Goal: Task Accomplishment & Management: Use online tool/utility

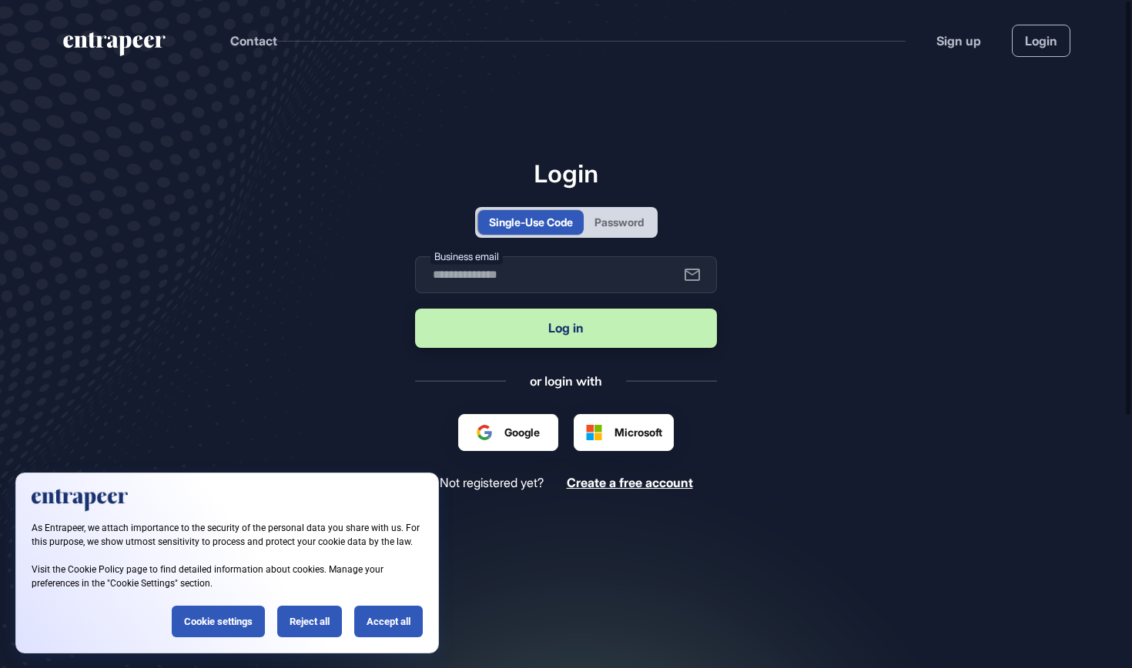
click at [613, 220] on div "Password" at bounding box center [619, 222] width 49 height 16
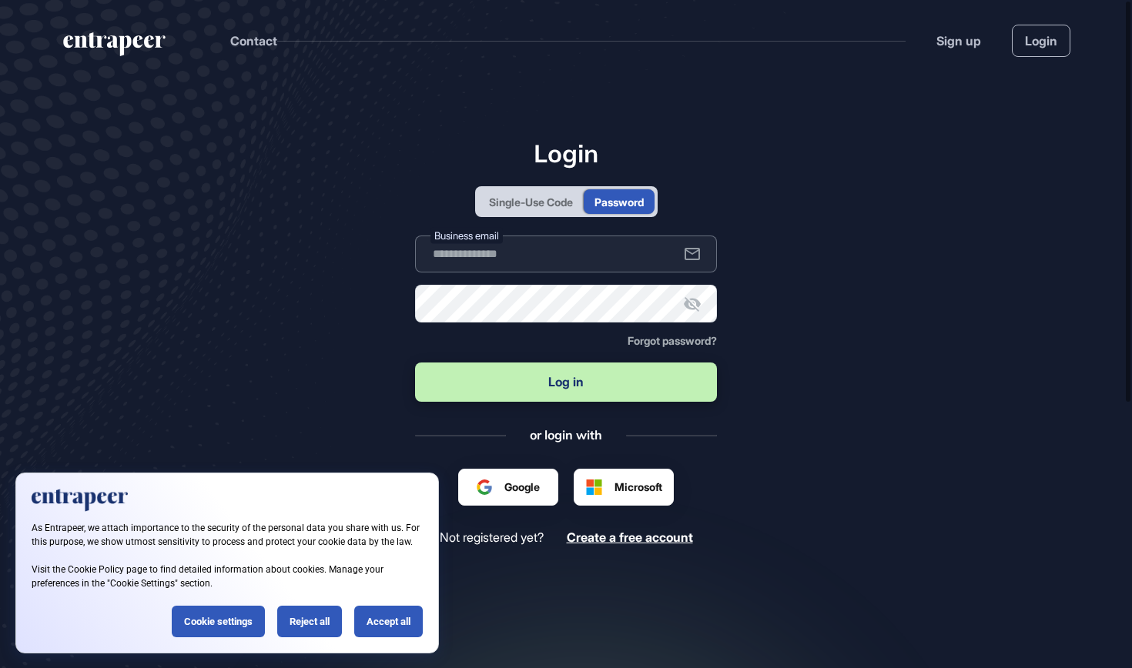
type input "**********"
click at [574, 387] on button "Log in" at bounding box center [566, 382] width 302 height 39
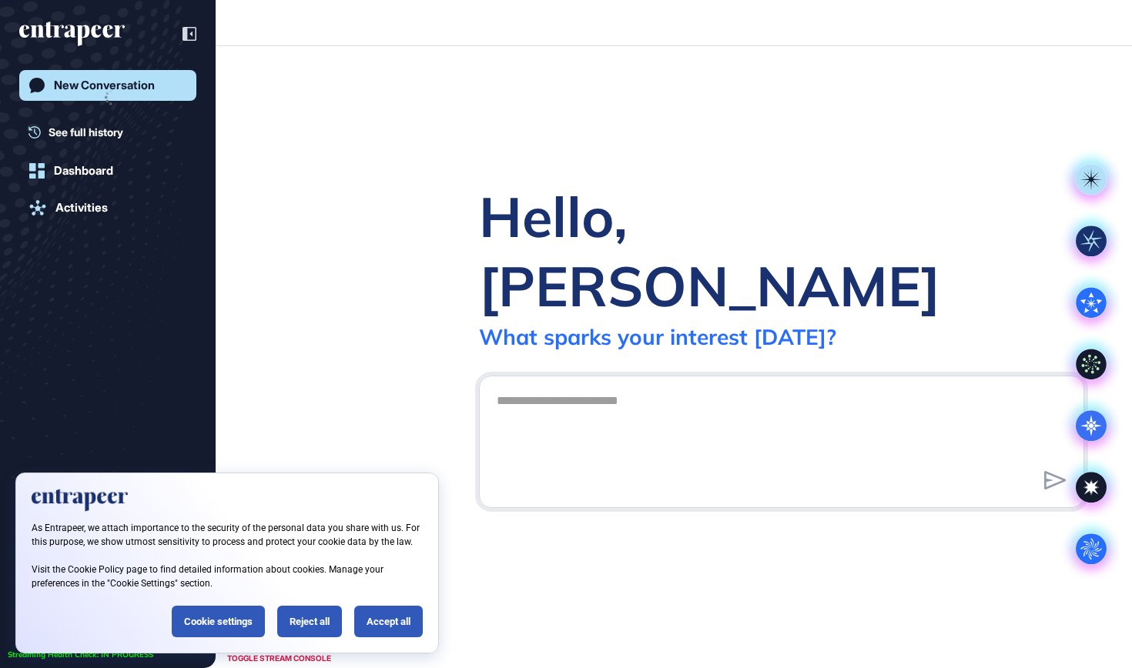
scroll to position [1, 1]
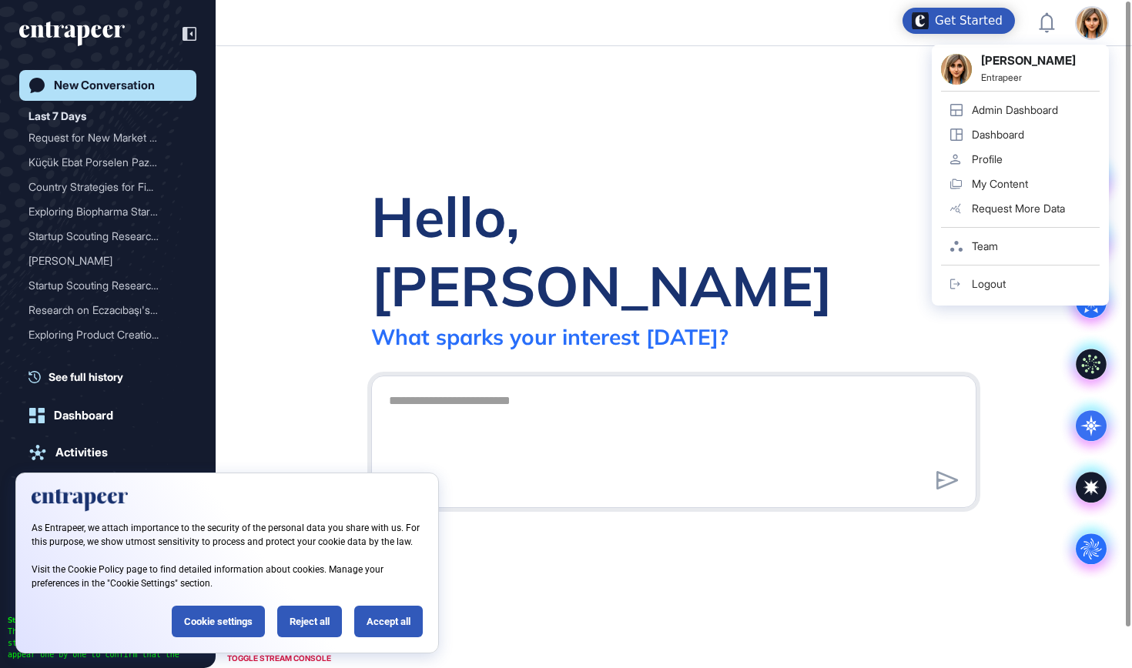
click at [1048, 101] on link "Admin Dashboard" at bounding box center [1020, 110] width 159 height 25
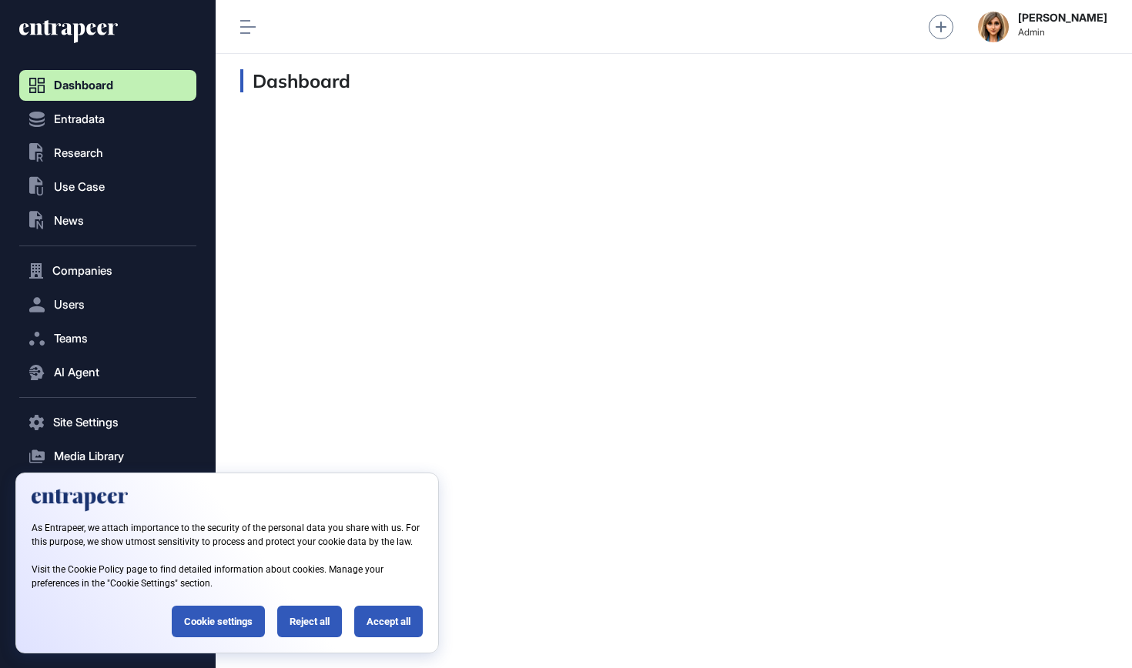
scroll to position [1, 1]
click at [116, 112] on button "Entradata" at bounding box center [107, 119] width 177 height 31
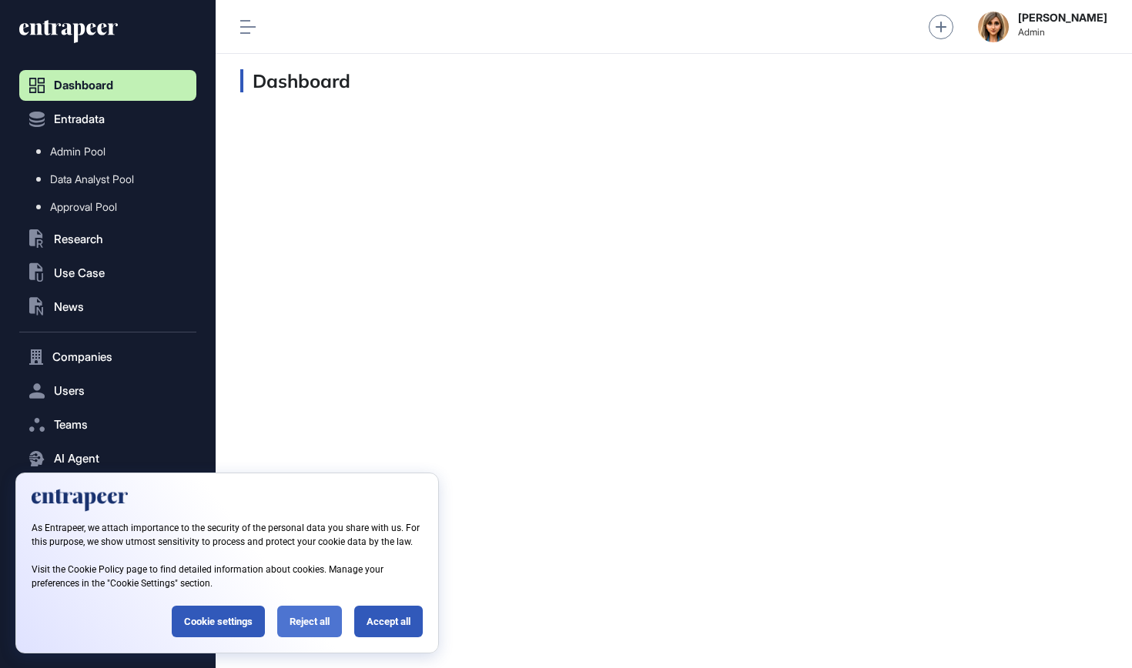
click at [313, 625] on div "Reject all" at bounding box center [309, 622] width 65 height 32
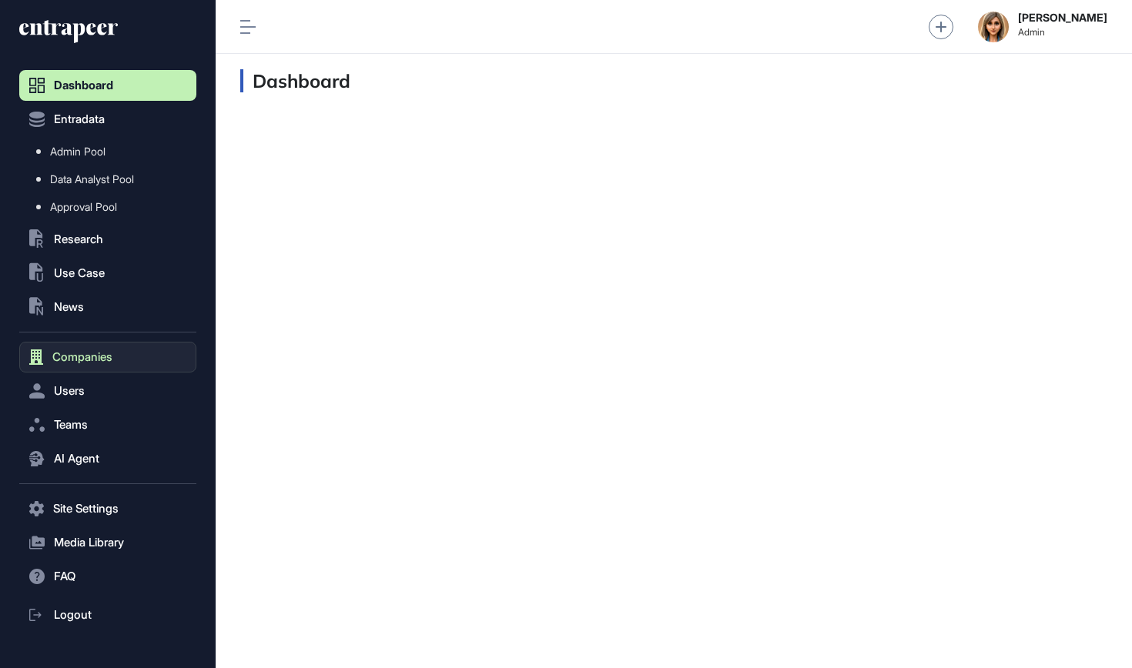
click at [113, 344] on button "Companies" at bounding box center [107, 357] width 177 height 31
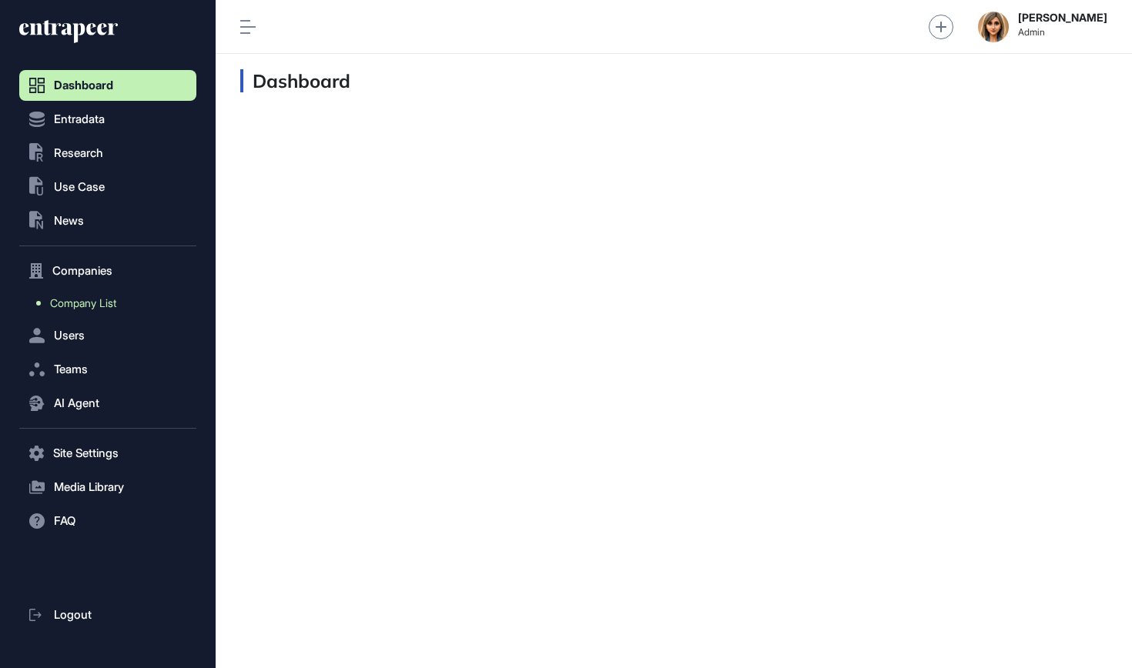
click at [123, 304] on link "Company List" at bounding box center [111, 304] width 169 height 28
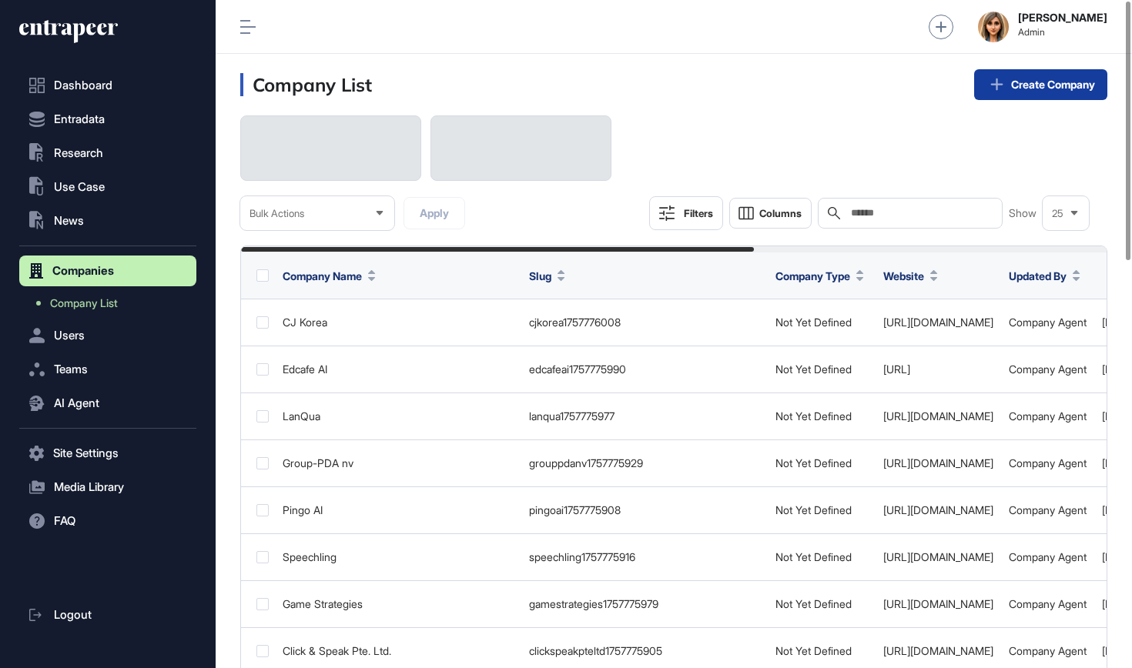
click at [1060, 88] on link "Create Company" at bounding box center [1040, 84] width 133 height 31
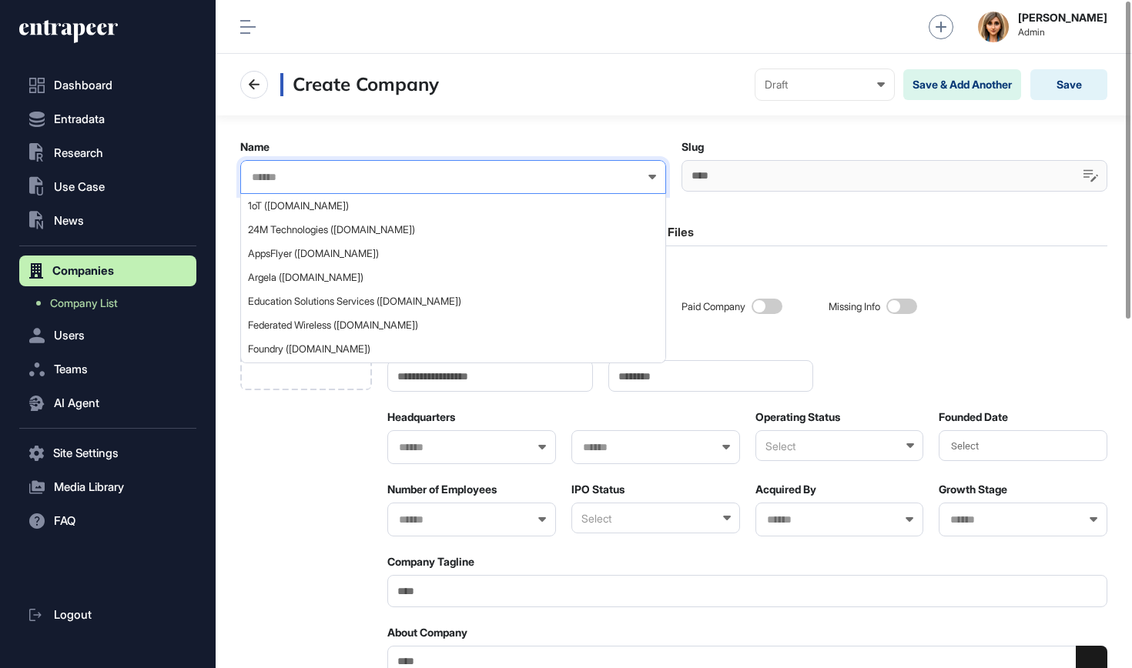
click at [353, 180] on input "text" at bounding box center [443, 177] width 386 height 13
paste input "**********"
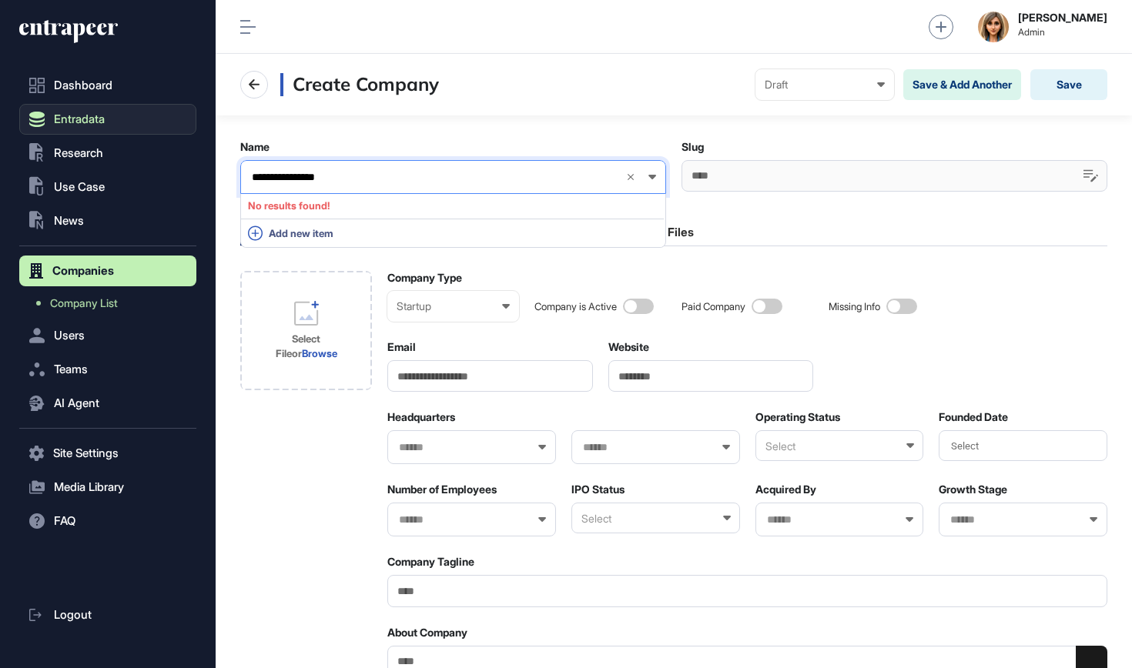
type input "**********"
click at [95, 120] on span "Entradata" at bounding box center [79, 119] width 51 height 12
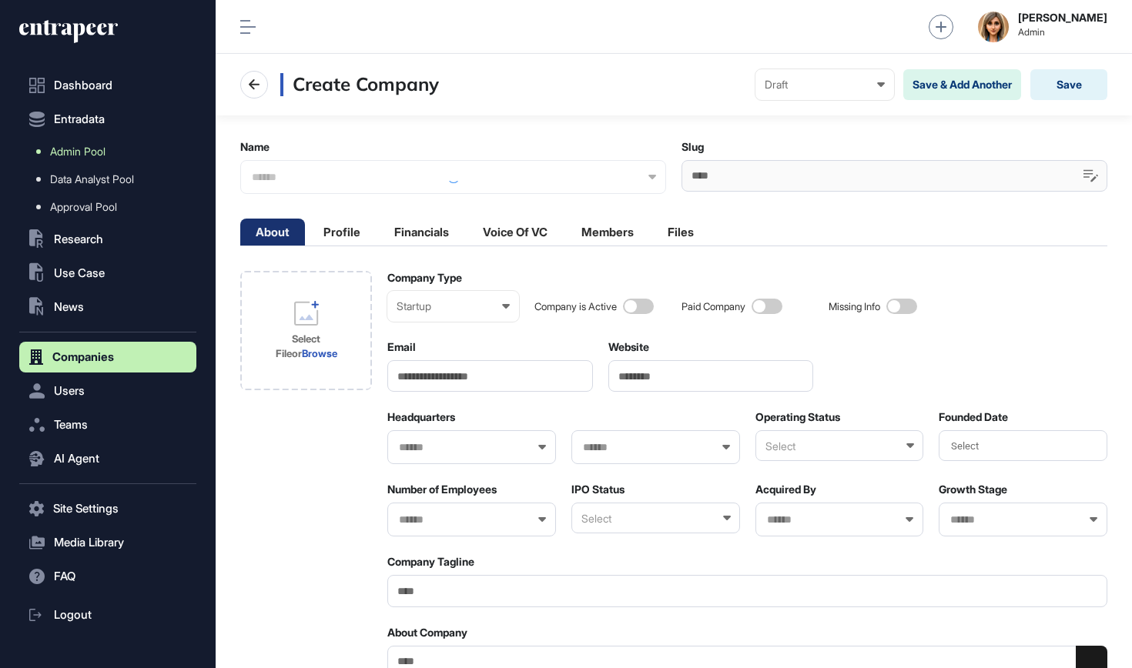
click at [95, 146] on span "Admin Pool" at bounding box center [77, 152] width 55 height 12
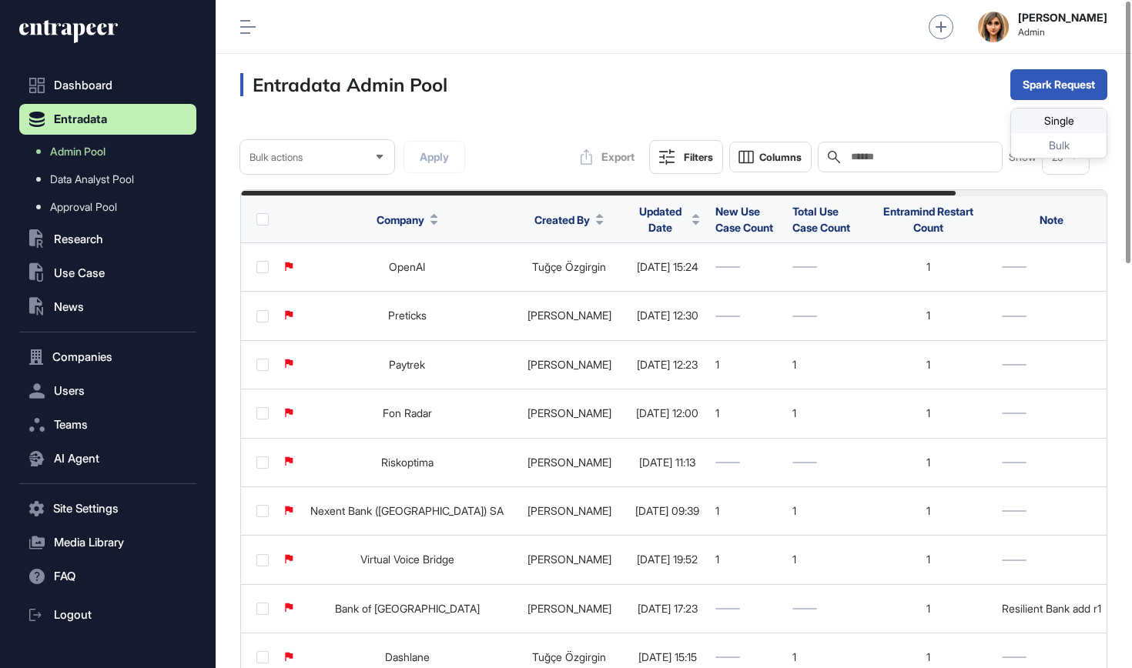
click at [1060, 121] on div "Single" at bounding box center [1058, 121] width 95 height 25
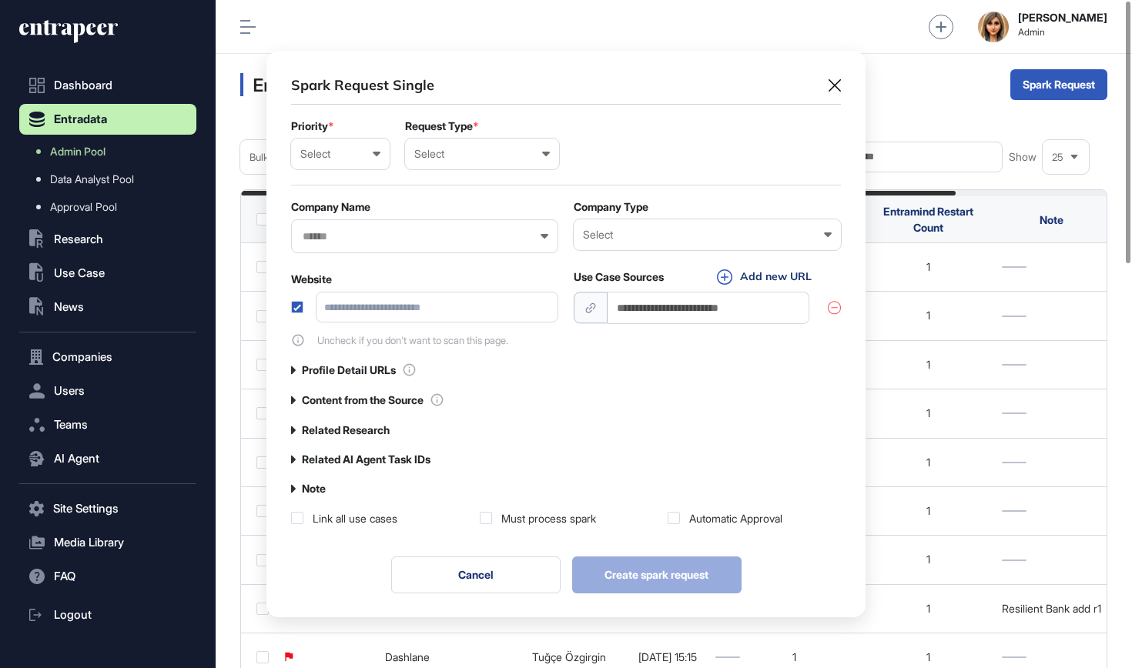
scroll to position [1, 7]
click at [356, 147] on div "Select Low Normal High Urgent" at bounding box center [340, 154] width 99 height 31
click at [0, 0] on div "High" at bounding box center [0, 0] width 0 height 0
click at [511, 152] on div "Select" at bounding box center [482, 154] width 136 height 12
click at [0, 0] on div "User" at bounding box center [0, 0] width 0 height 0
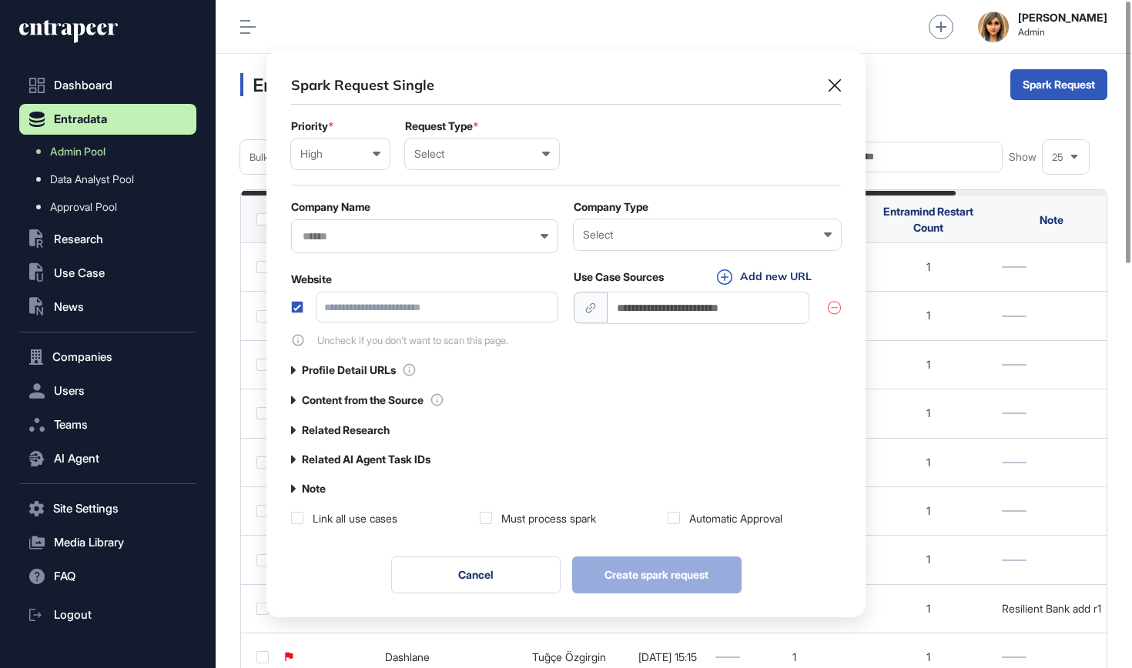
scroll to position [570, 599]
click at [463, 228] on div at bounding box center [424, 238] width 267 height 34
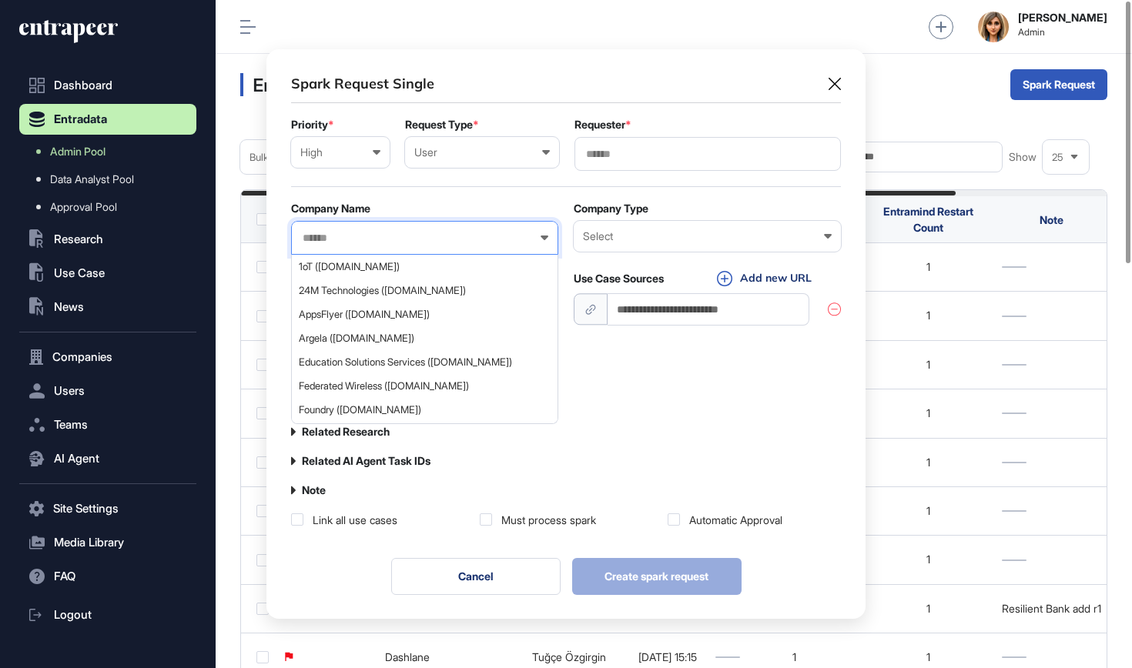
click at [461, 236] on input "text" at bounding box center [414, 238] width 227 height 13
paste input "**********"
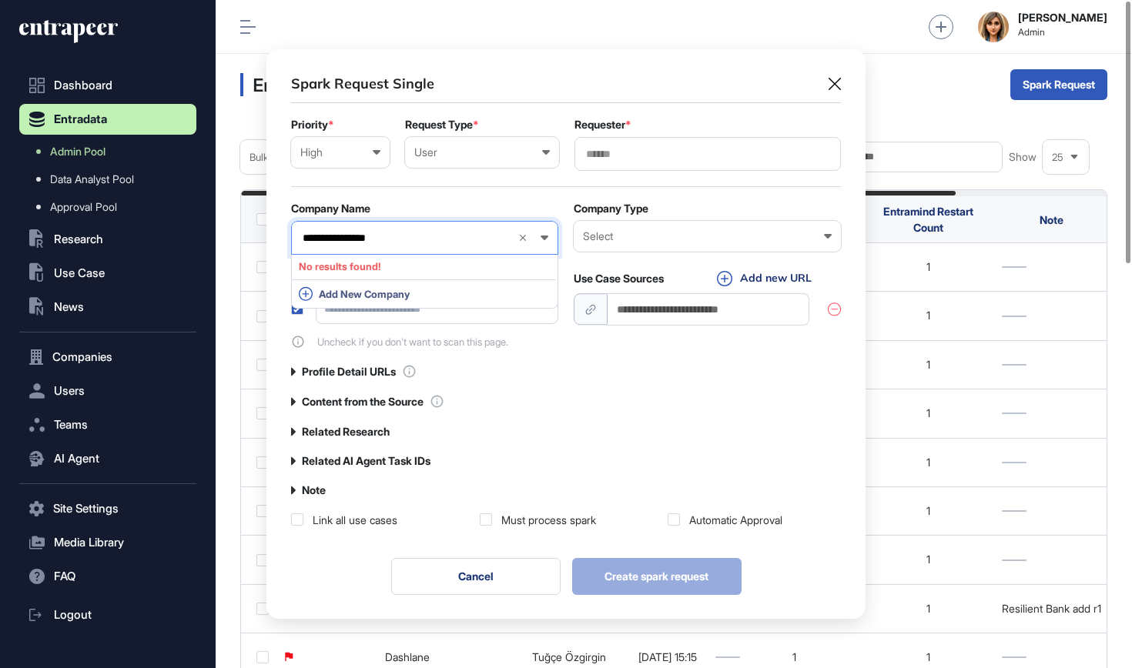
drag, startPoint x: 430, startPoint y: 236, endPoint x: 342, endPoint y: 236, distance: 88.6
click at [342, 236] on input "**********" at bounding box center [403, 238] width 204 height 13
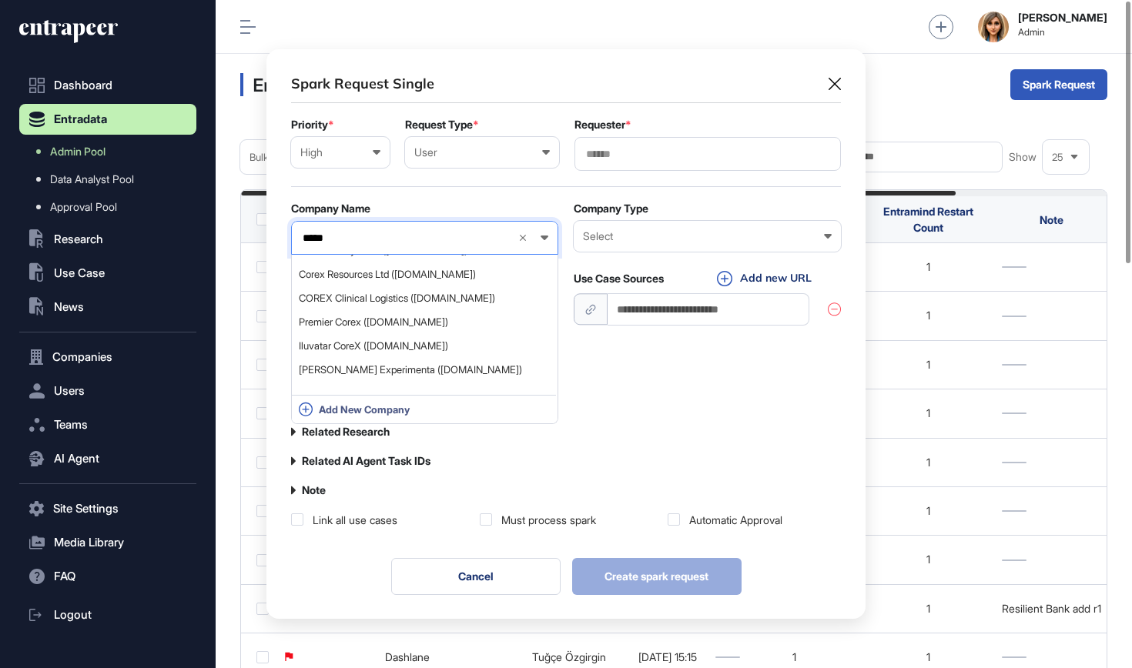
scroll to position [353, 0]
click at [343, 240] on input "*****" at bounding box center [403, 238] width 204 height 13
paste input "**********"
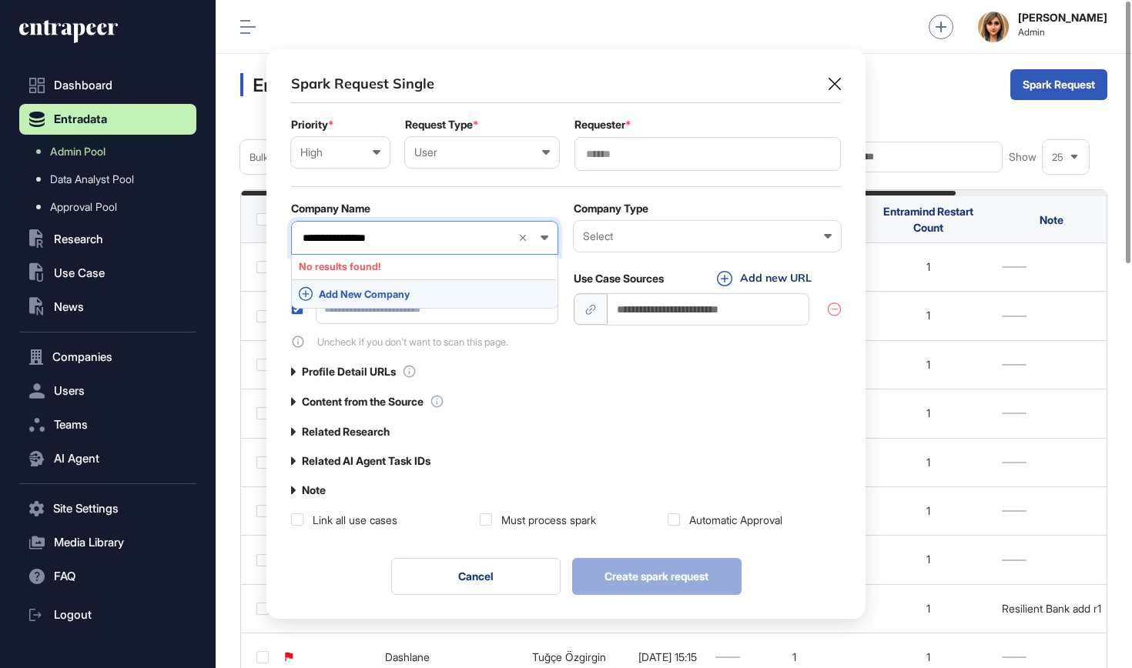
type input "**********"
click at [347, 300] on div "Add New Company" at bounding box center [424, 294] width 264 height 28
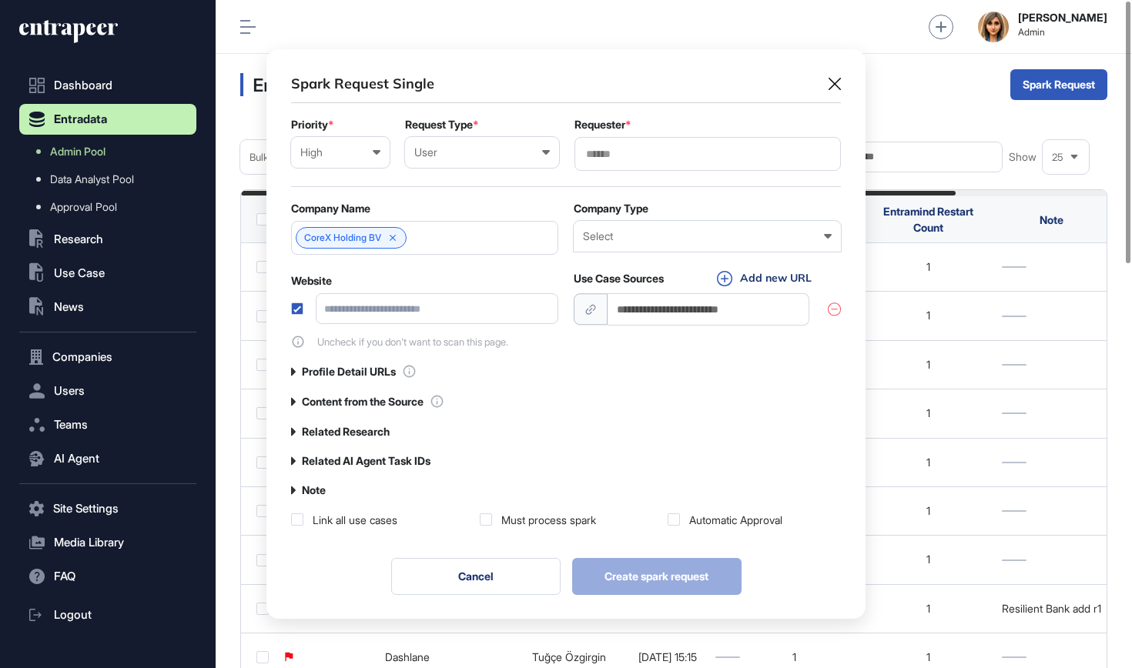
click at [705, 242] on div "Select" at bounding box center [707, 236] width 249 height 12
click at [0, 0] on div "Enterprise" at bounding box center [0, 0] width 0 height 0
click at [343, 371] on label "Profile Detail URLs" at bounding box center [349, 372] width 94 height 12
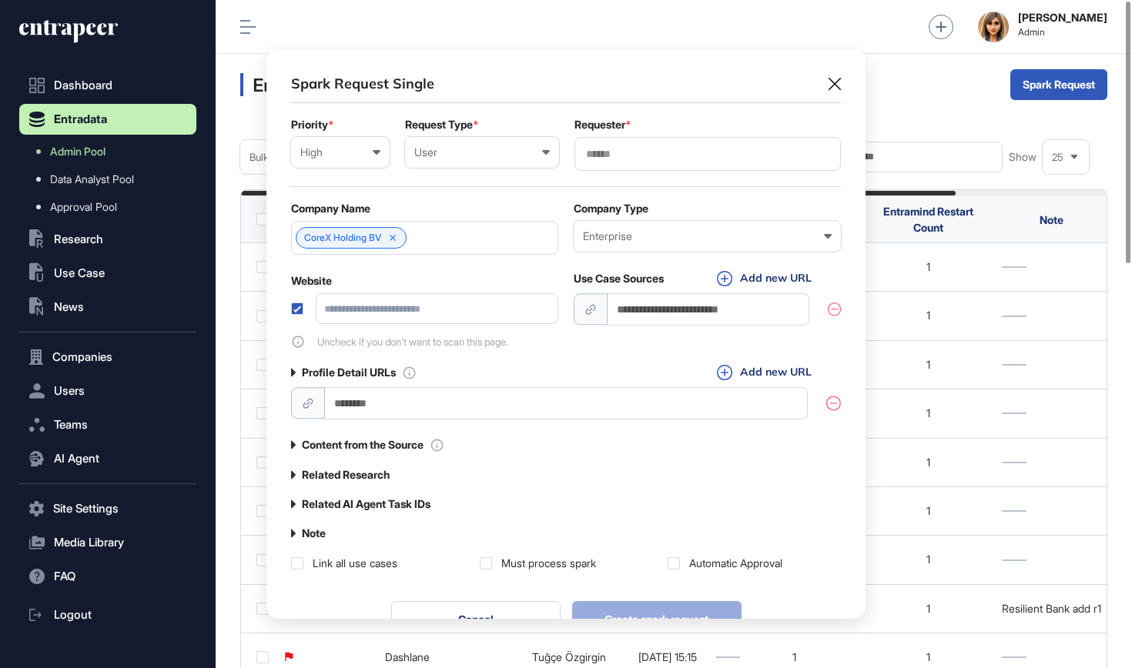
scroll to position [601, 599]
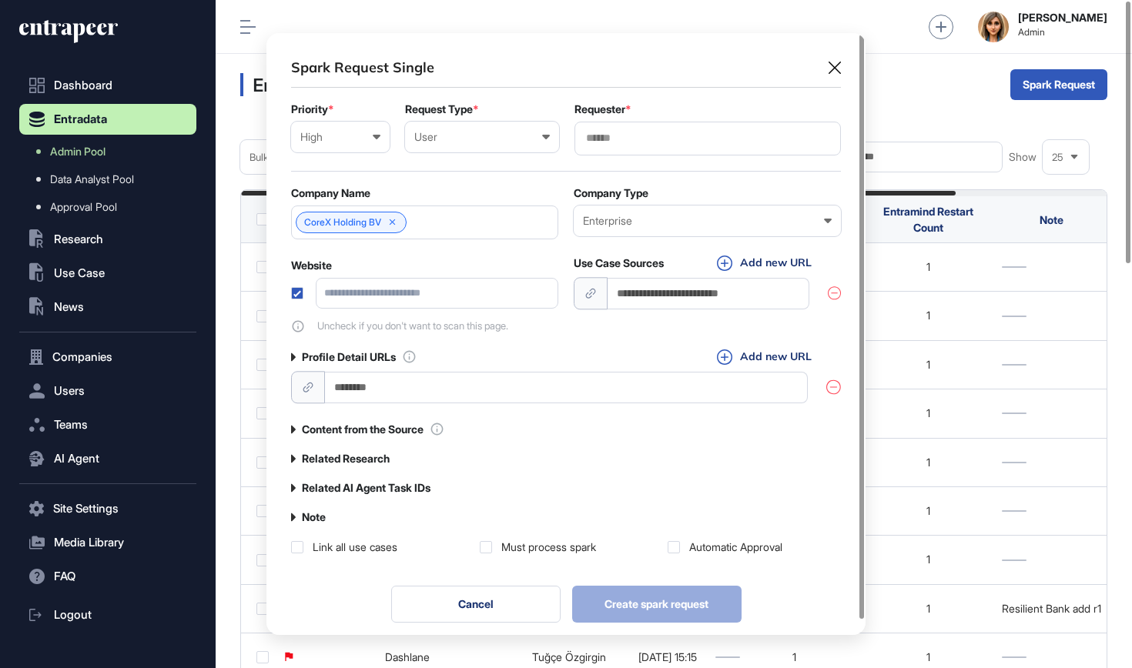
click at [362, 390] on input "url" at bounding box center [566, 388] width 483 height 32
paste input "**********"
type input "**********"
click at [473, 305] on input "url" at bounding box center [437, 293] width 243 height 31
paste input "**********"
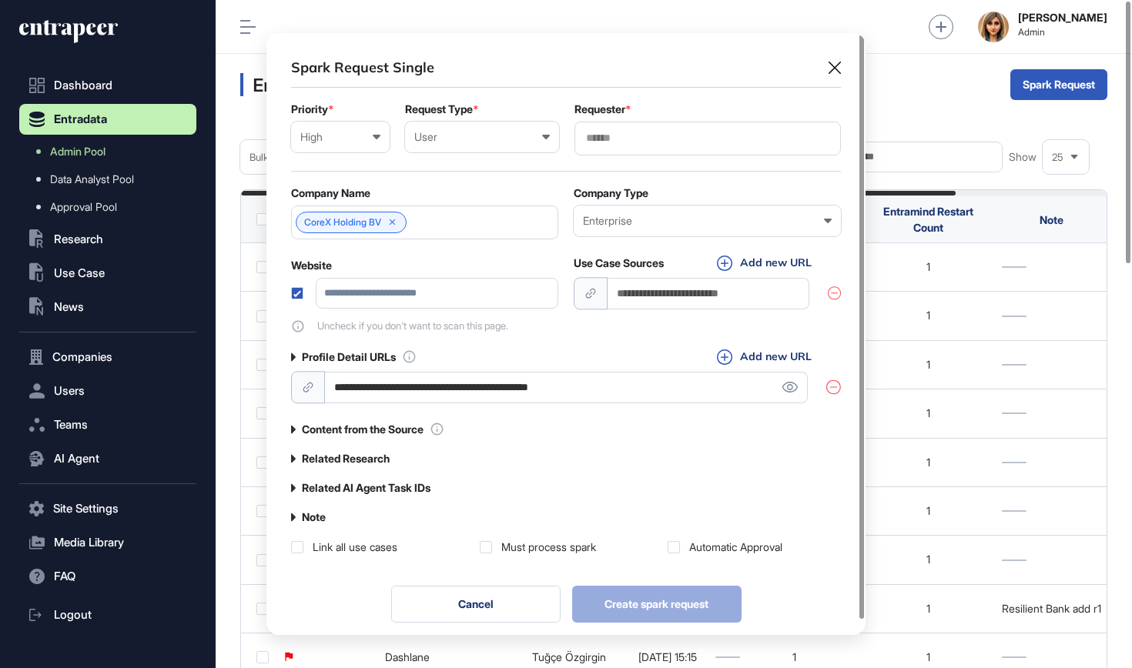
type input "**********"
click at [484, 542] on div "Must process spark" at bounding box center [566, 547] width 173 height 15
click at [484, 548] on label at bounding box center [486, 547] width 12 height 12
click at [380, 547] on div "Link all use cases" at bounding box center [355, 547] width 85 height 15
click at [708, 541] on div "**********" at bounding box center [566, 306] width 550 height 497
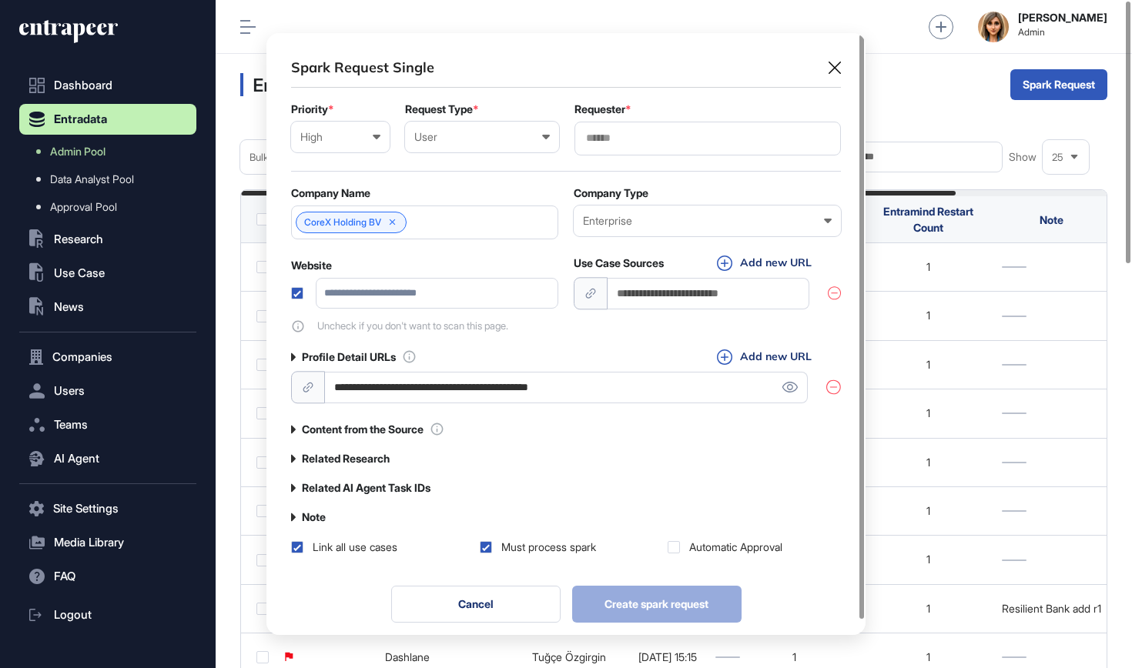
click at [687, 546] on div "Automatic Approval" at bounding box center [754, 547] width 173 height 15
click at [681, 546] on div "Automatic Approval" at bounding box center [754, 547] width 173 height 15
click at [678, 547] on label at bounding box center [674, 547] width 12 height 12
click at [628, 133] on input "text" at bounding box center [708, 138] width 246 height 13
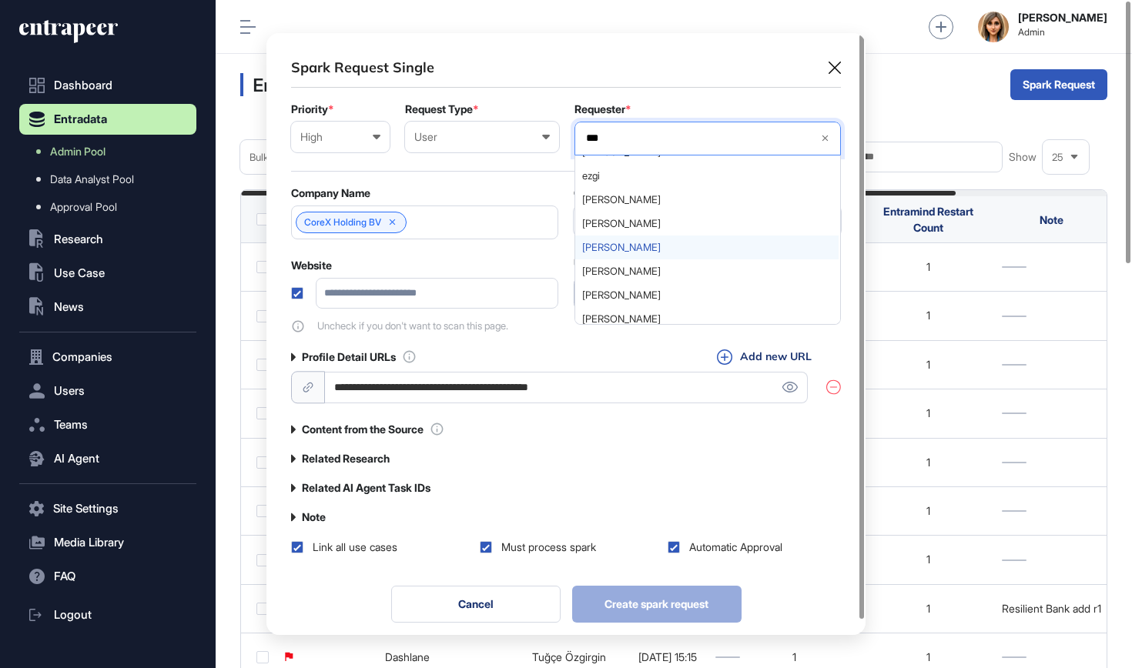
scroll to position [17, 0]
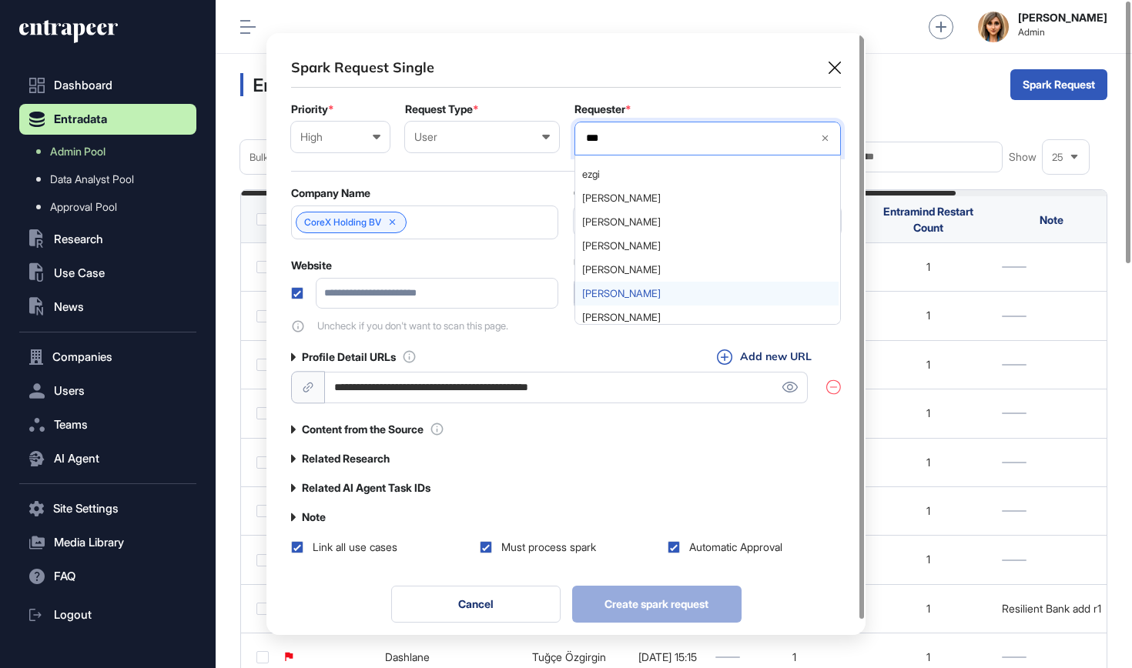
type input "***"
click at [622, 290] on span "[PERSON_NAME]" at bounding box center [707, 294] width 250 height 12
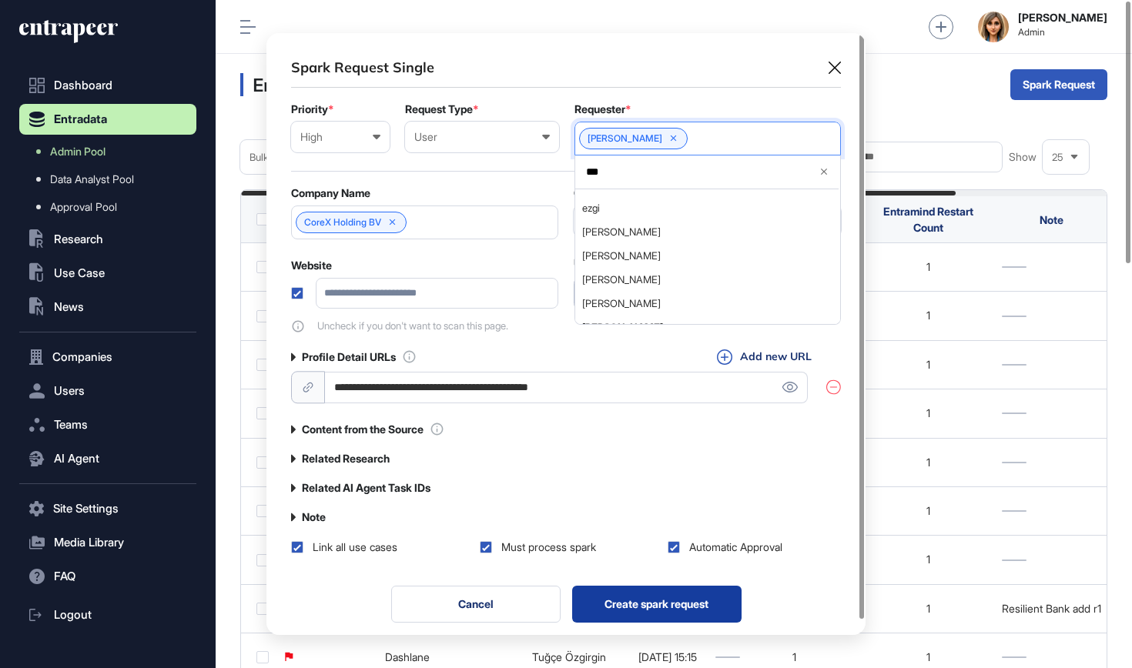
click at [666, 609] on button "Create spark request" at bounding box center [656, 604] width 169 height 37
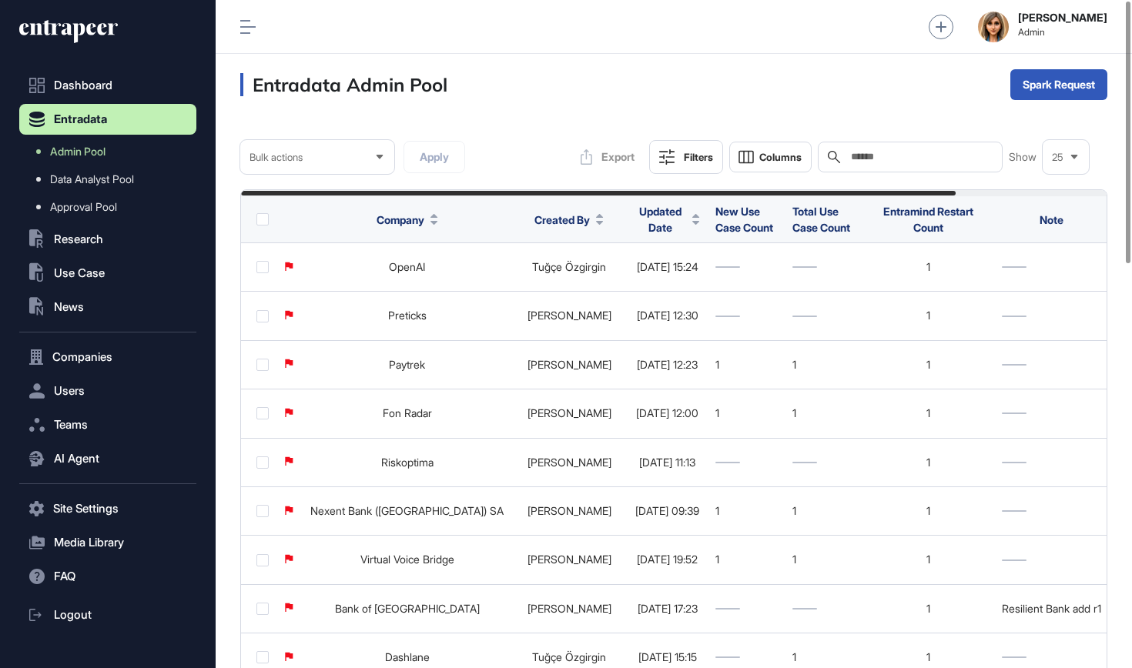
click at [886, 155] on input "text" at bounding box center [920, 157] width 143 height 12
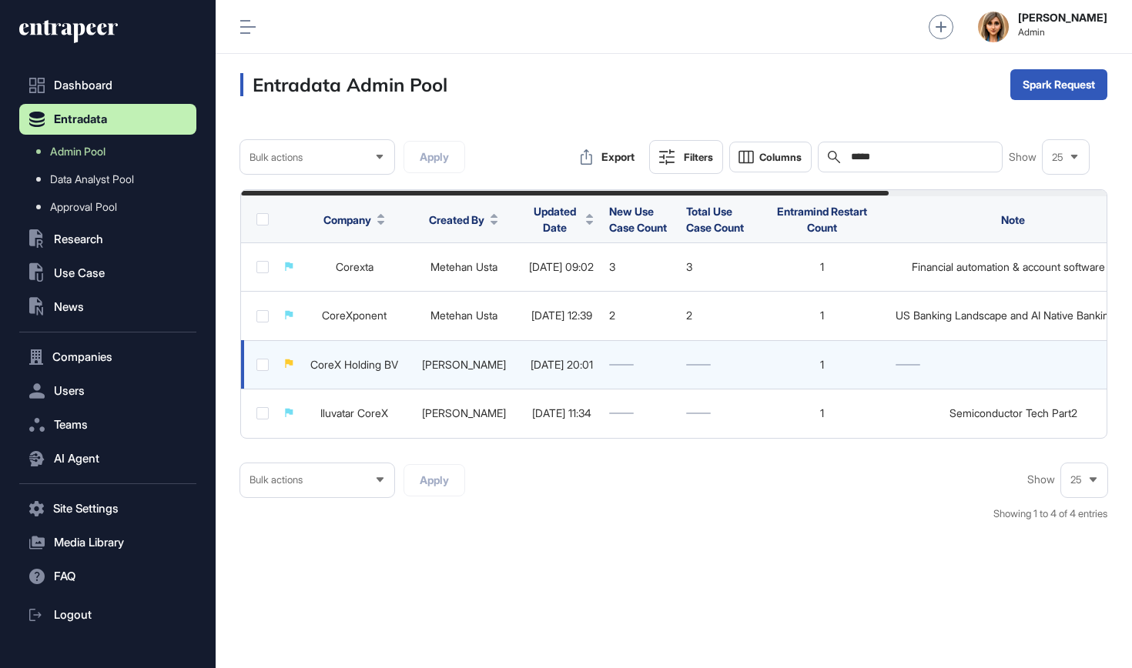
type input "*****"
click at [363, 362] on link "CoreX Holding BV" at bounding box center [354, 364] width 88 height 13
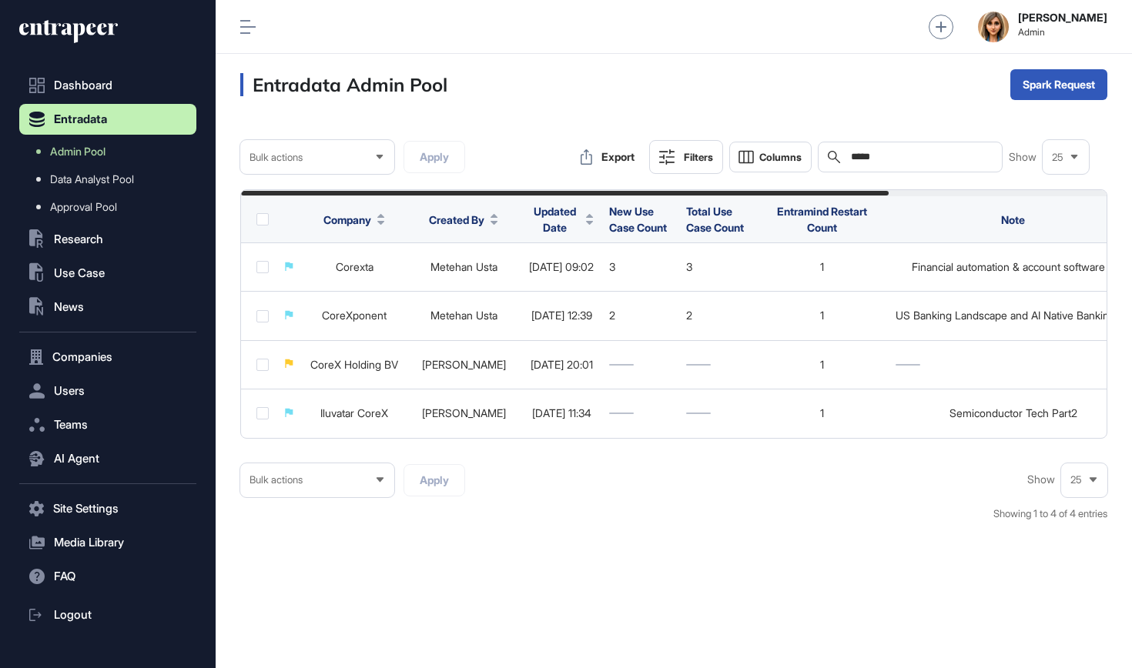
click at [65, 21] on icon at bounding box center [68, 31] width 99 height 25
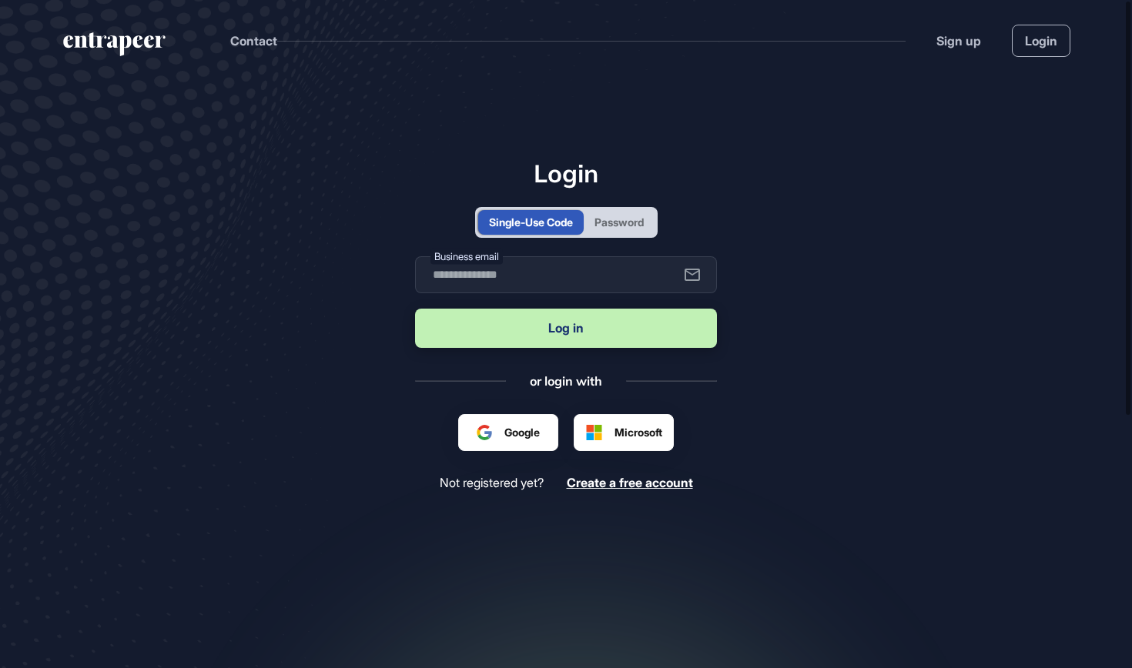
scroll to position [1, 1]
click at [625, 229] on div "Password" at bounding box center [619, 222] width 49 height 16
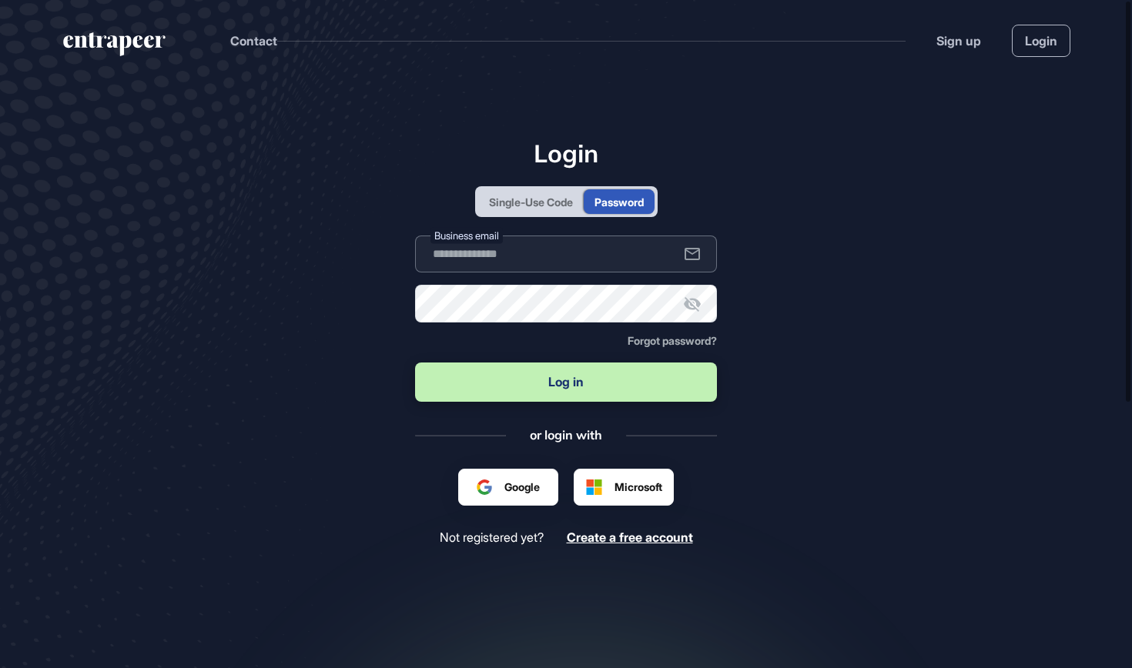
type input "**********"
click at [575, 387] on button "Log in" at bounding box center [566, 382] width 302 height 39
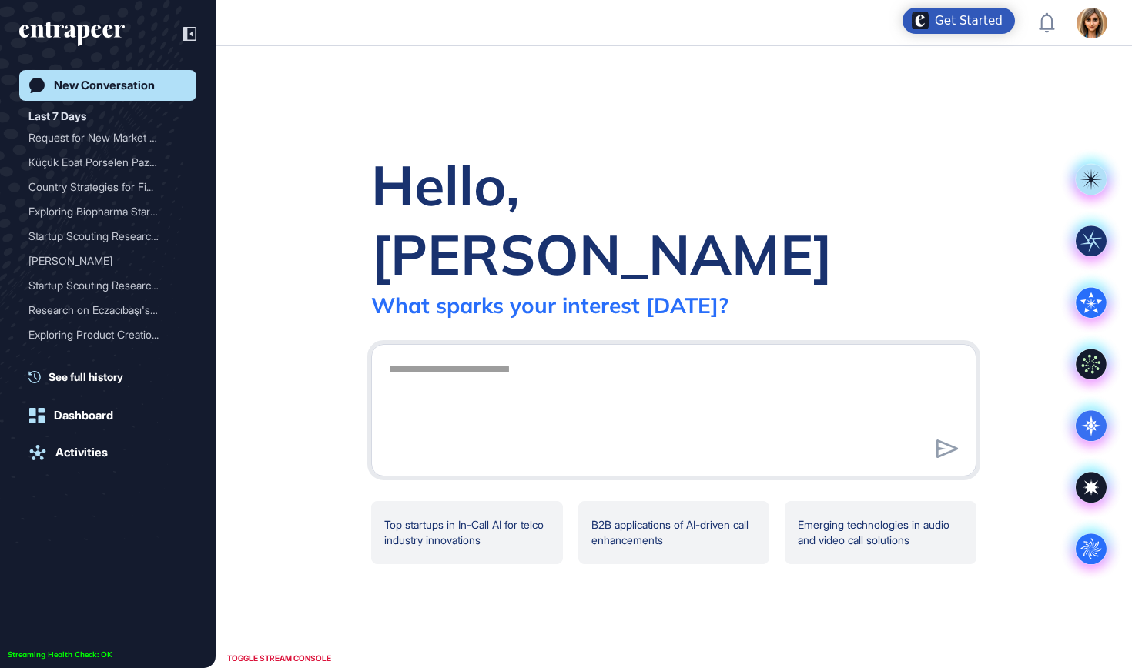
scroll to position [1, 1]
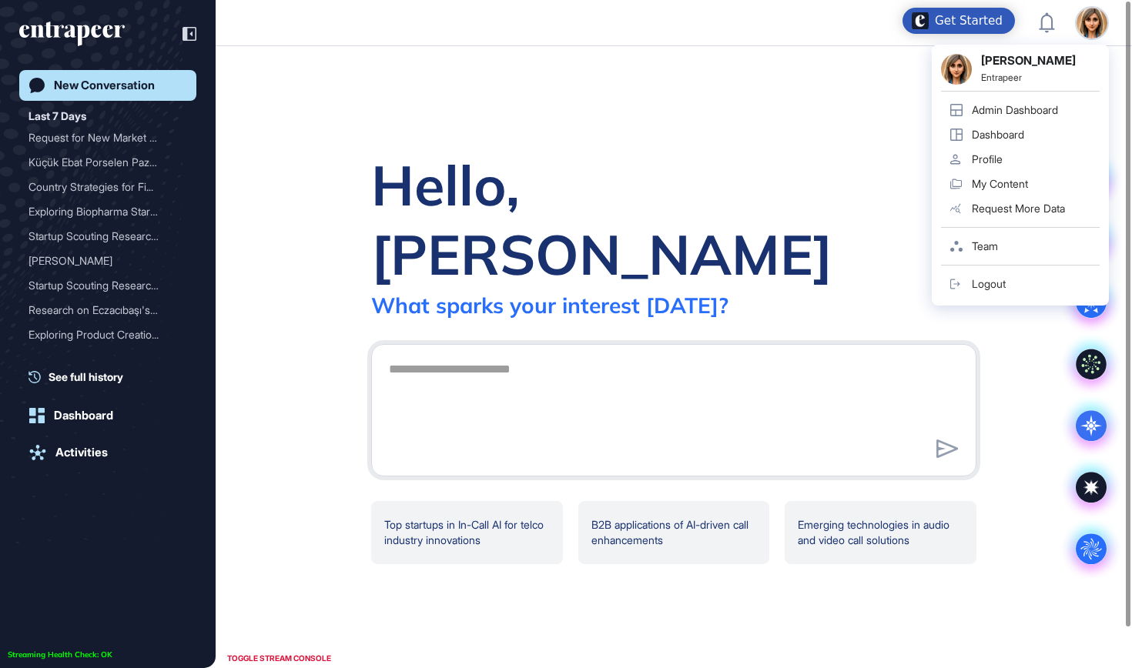
click at [1033, 114] on div "Admin Dashboard" at bounding box center [1015, 110] width 86 height 12
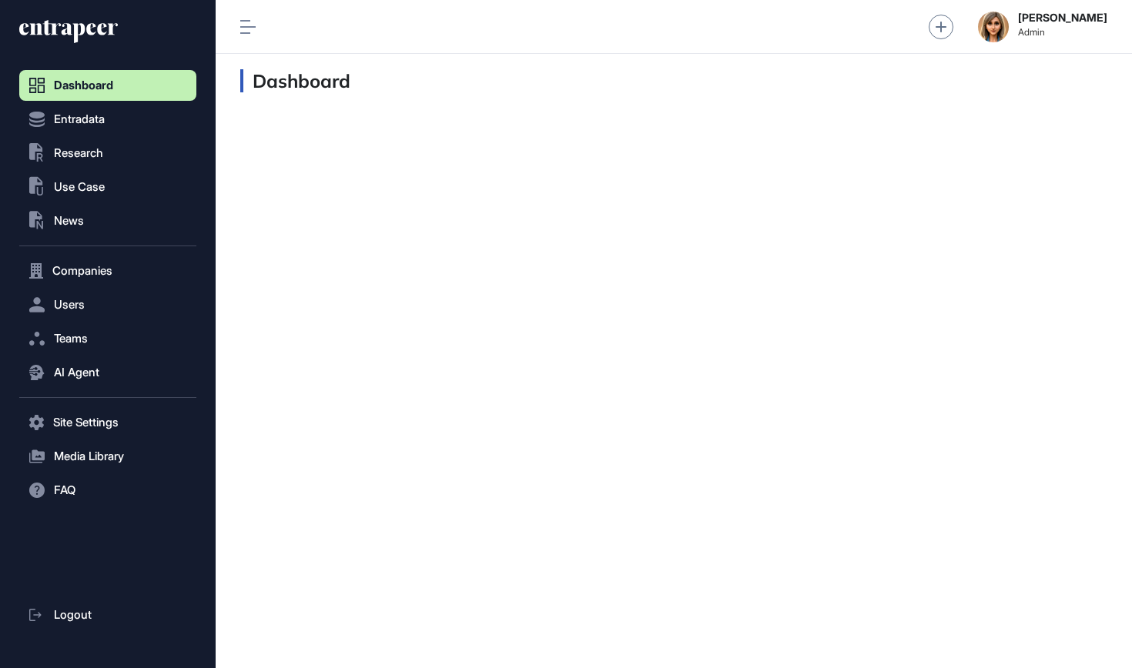
scroll to position [1, 1]
click at [61, 310] on span "Users" at bounding box center [69, 305] width 31 height 12
click at [82, 339] on span "User List" at bounding box center [71, 337] width 43 height 12
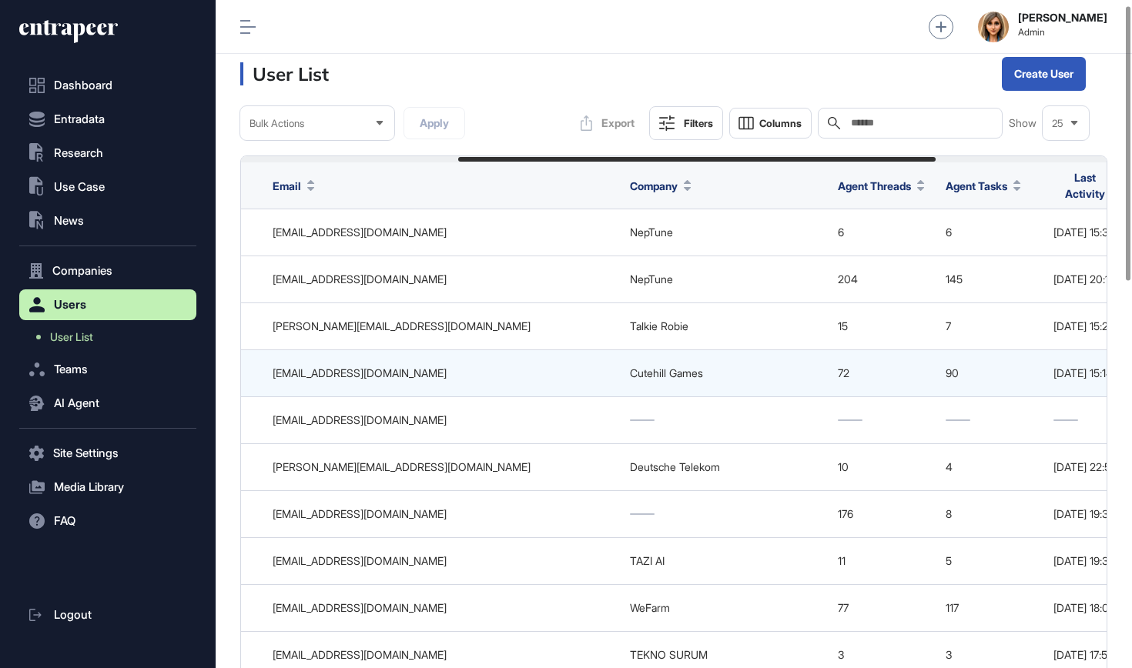
scroll to position [0, 70]
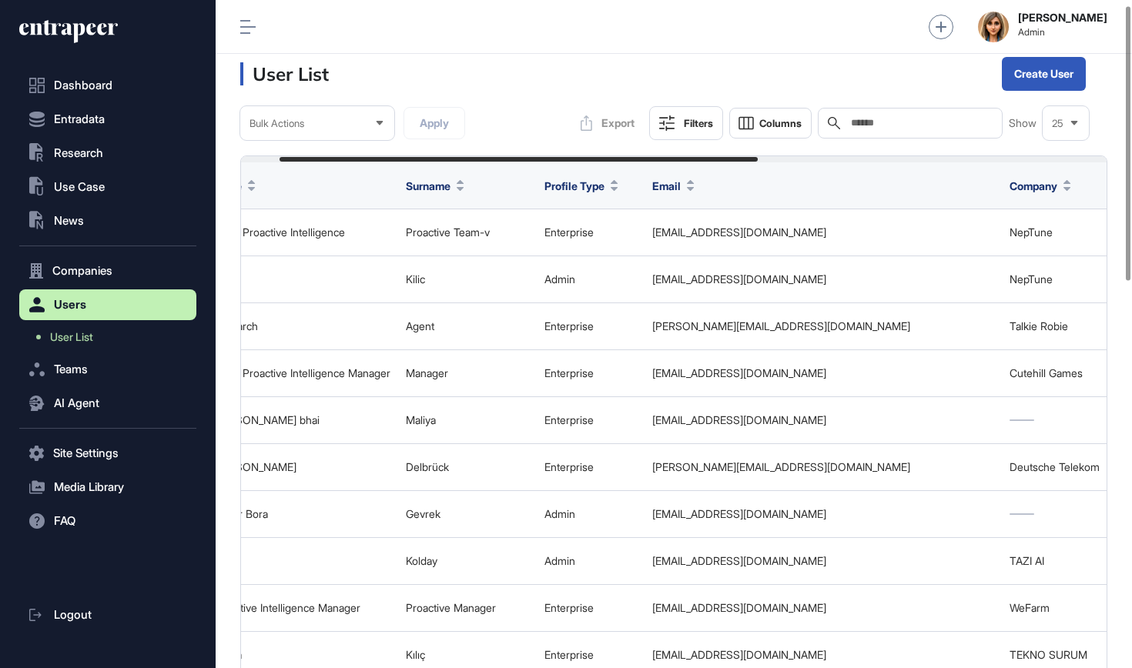
click at [895, 128] on input "text" at bounding box center [920, 123] width 143 height 12
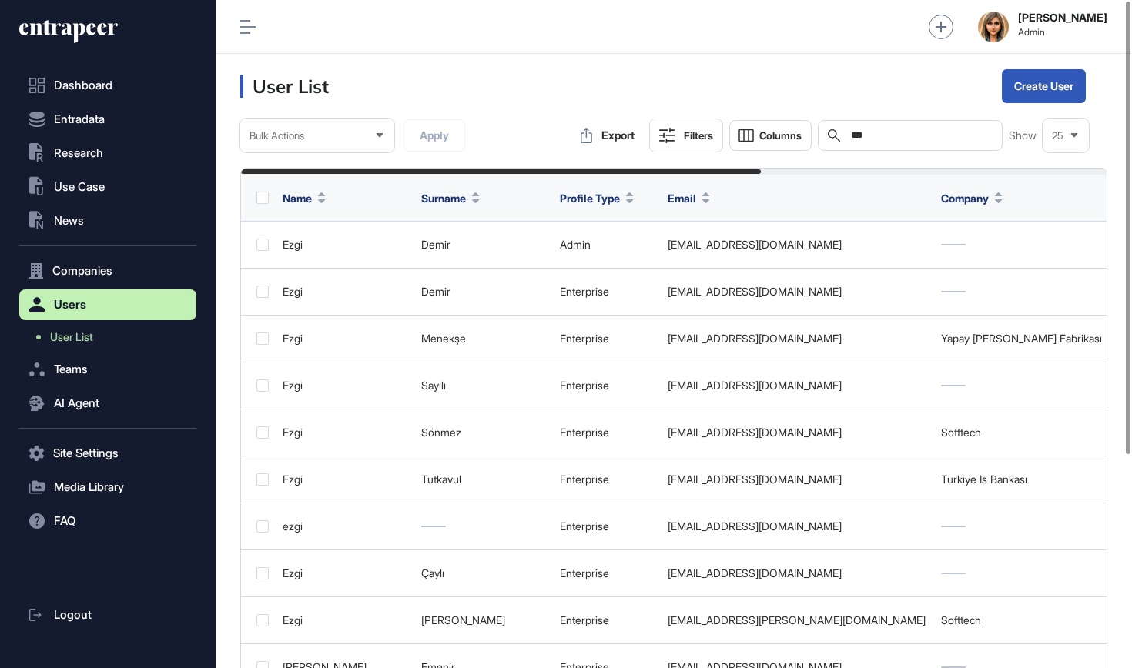
click at [897, 140] on input "***" at bounding box center [920, 135] width 143 height 12
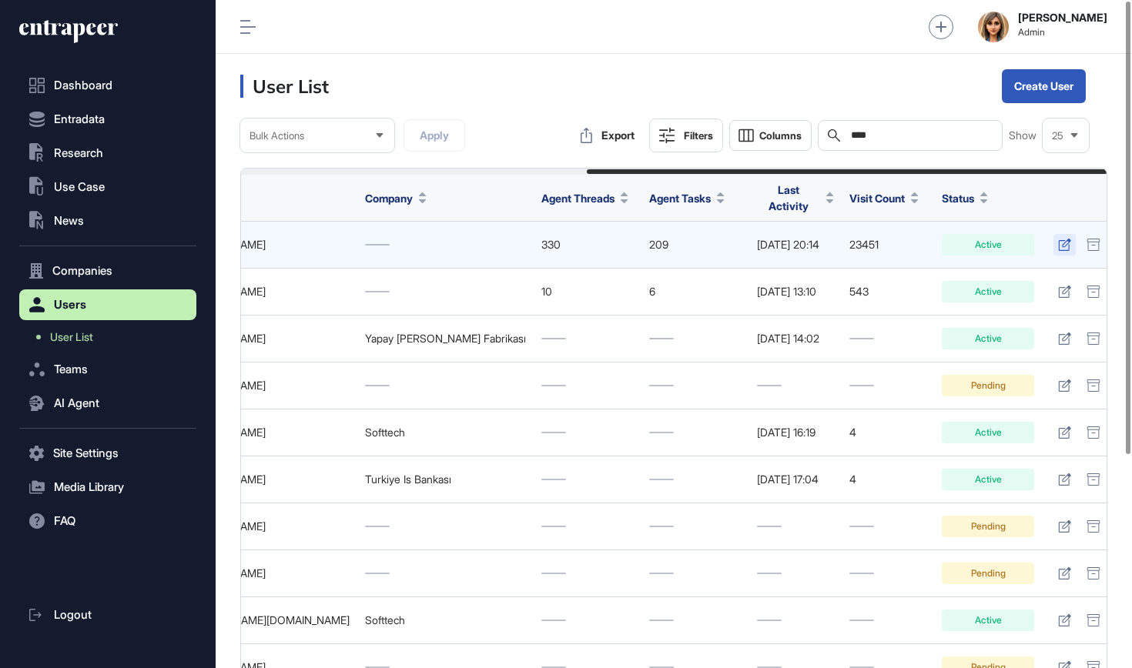
scroll to position [0, 575]
type input "****"
click at [1059, 239] on icon at bounding box center [1065, 245] width 13 height 12
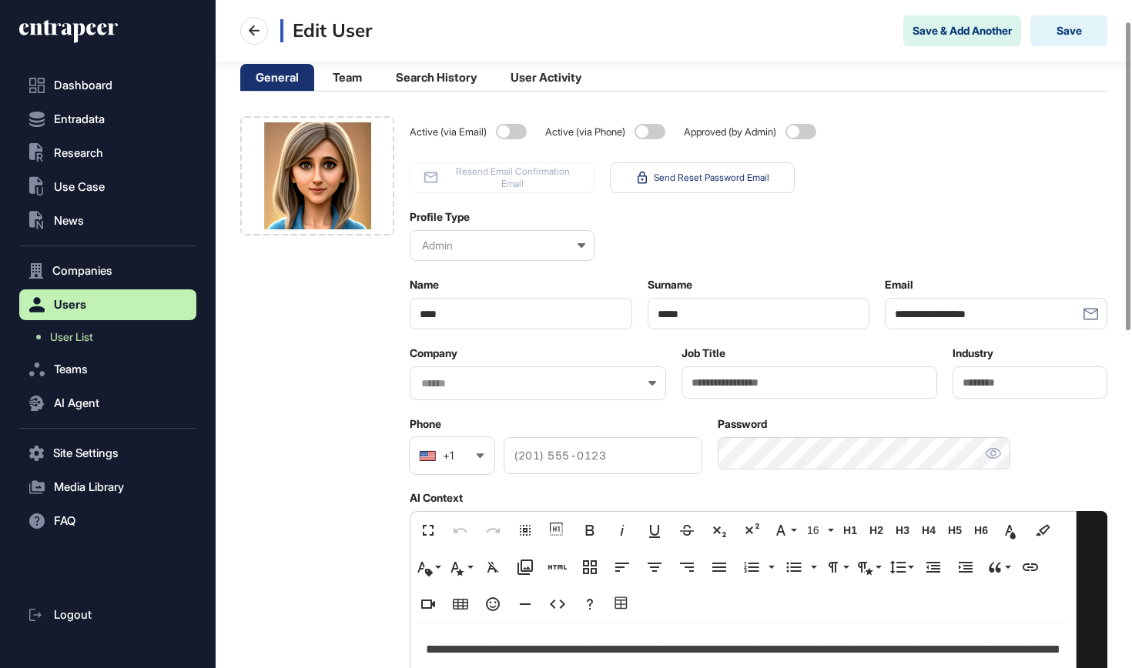
scroll to position [66, 0]
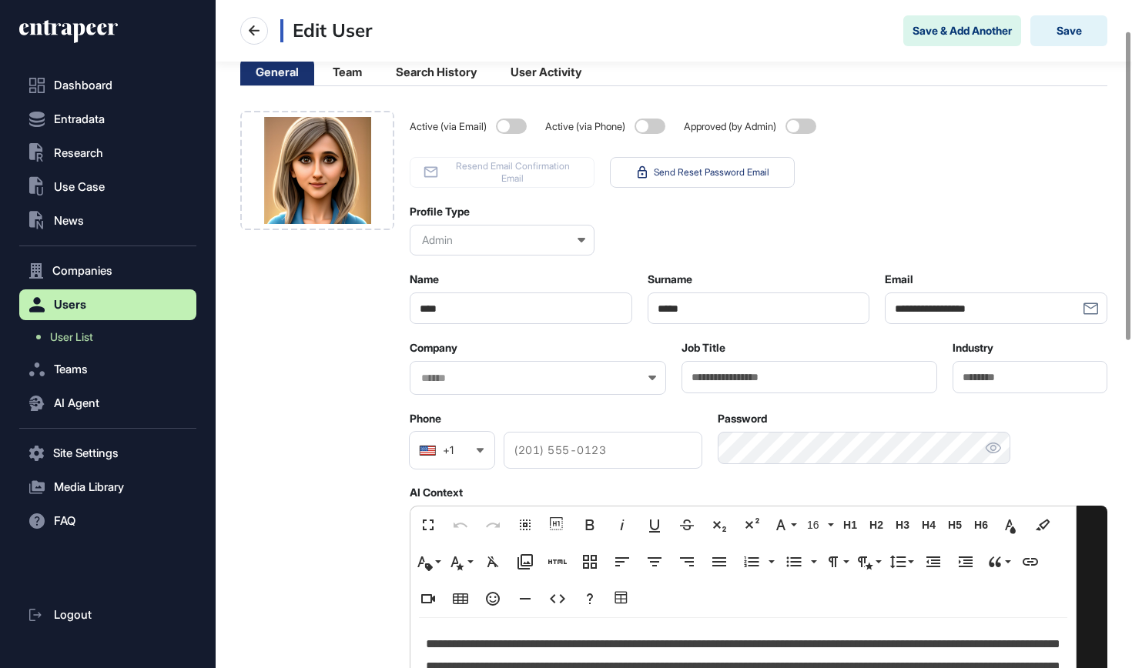
click at [539, 367] on div at bounding box center [538, 378] width 256 height 34
click at [537, 380] on input "text" at bounding box center [528, 378] width 216 height 13
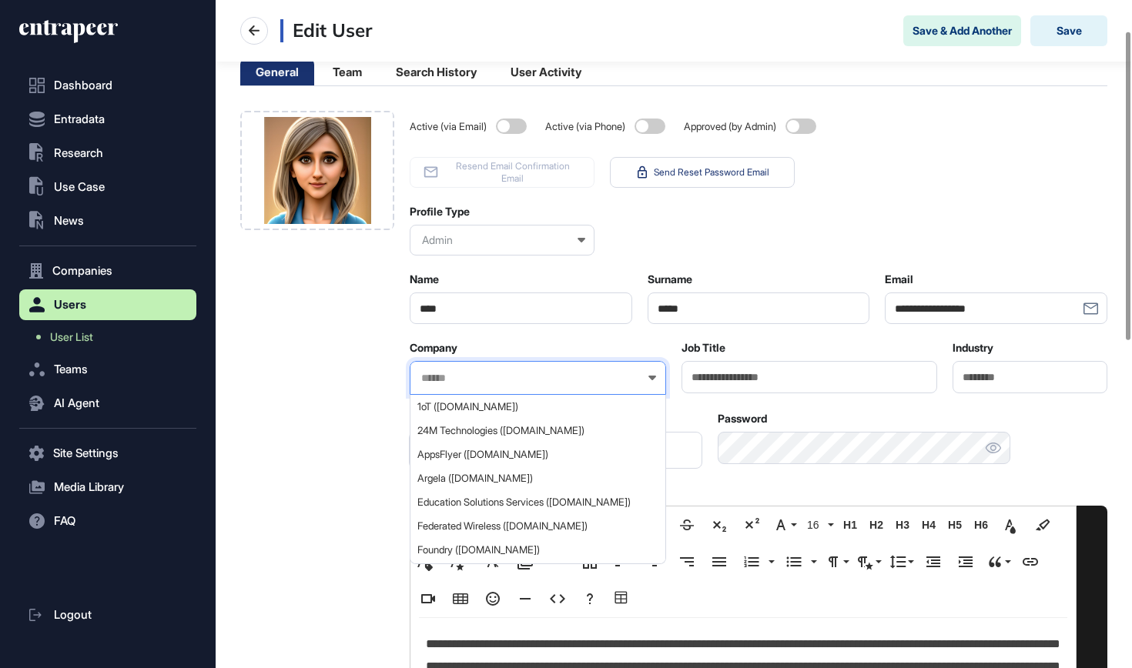
paste input "**********"
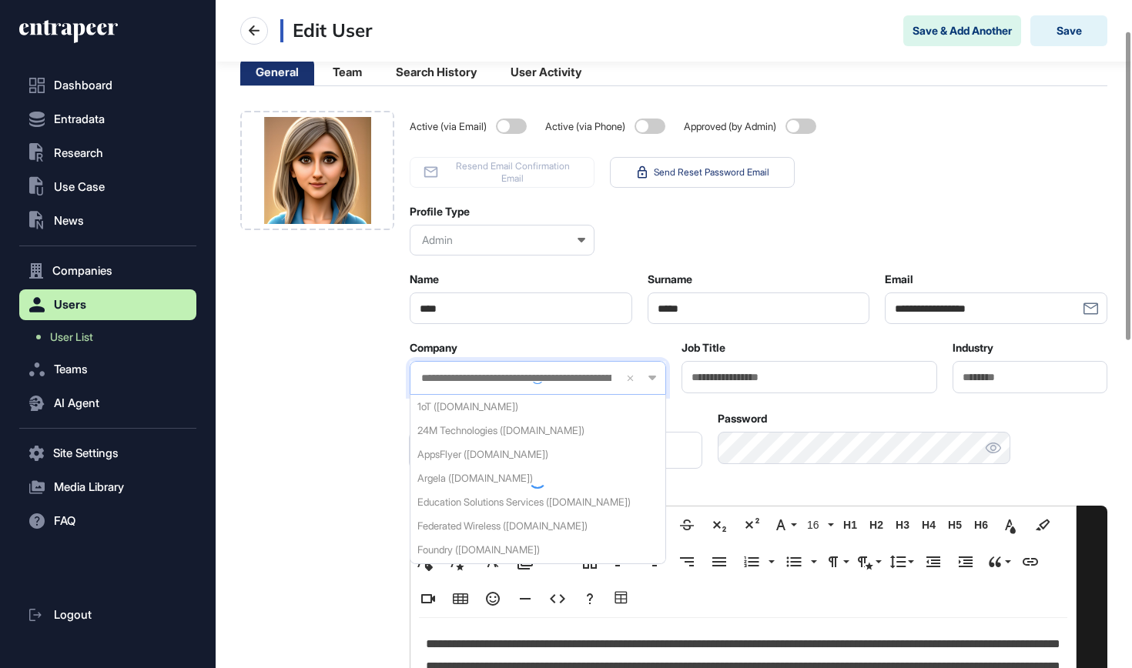
type input "**********"
click at [537, 380] on div at bounding box center [538, 378] width 256 height 34
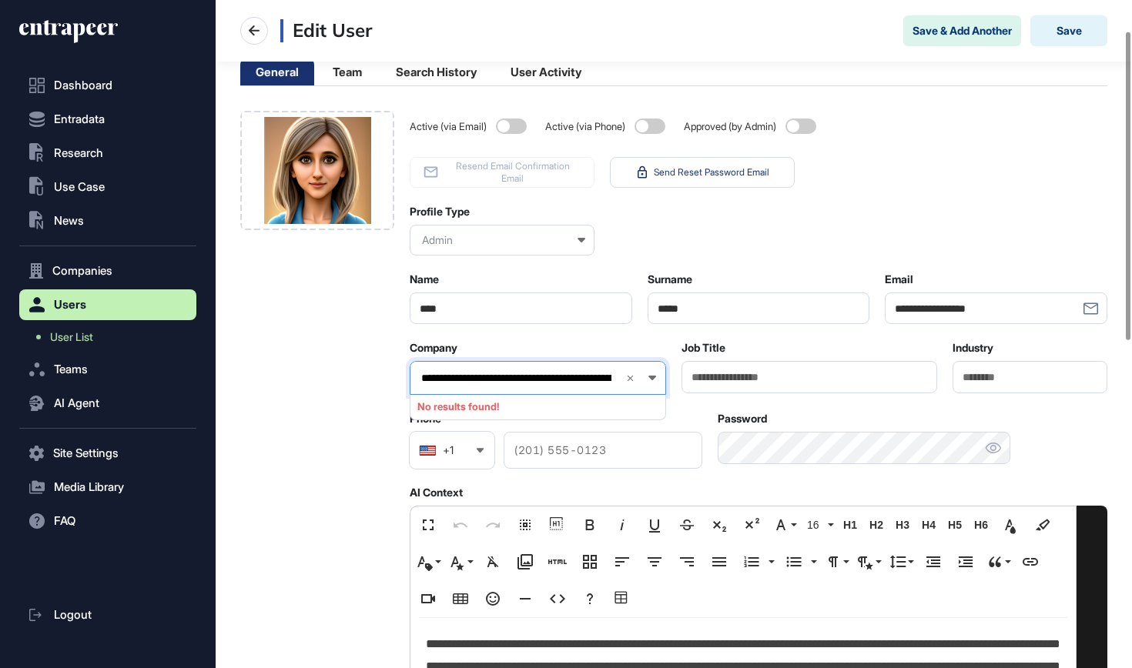
click at [625, 378] on icon at bounding box center [630, 378] width 11 height 11
click at [558, 377] on div at bounding box center [538, 378] width 256 height 34
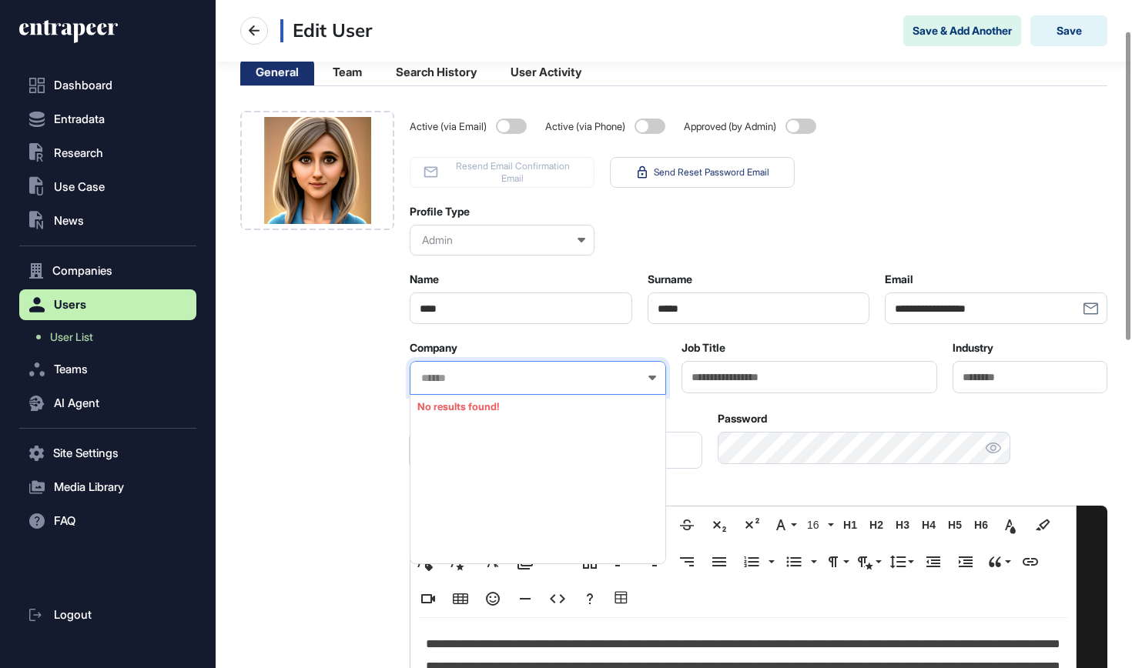
click at [556, 380] on input "text" at bounding box center [528, 378] width 216 height 13
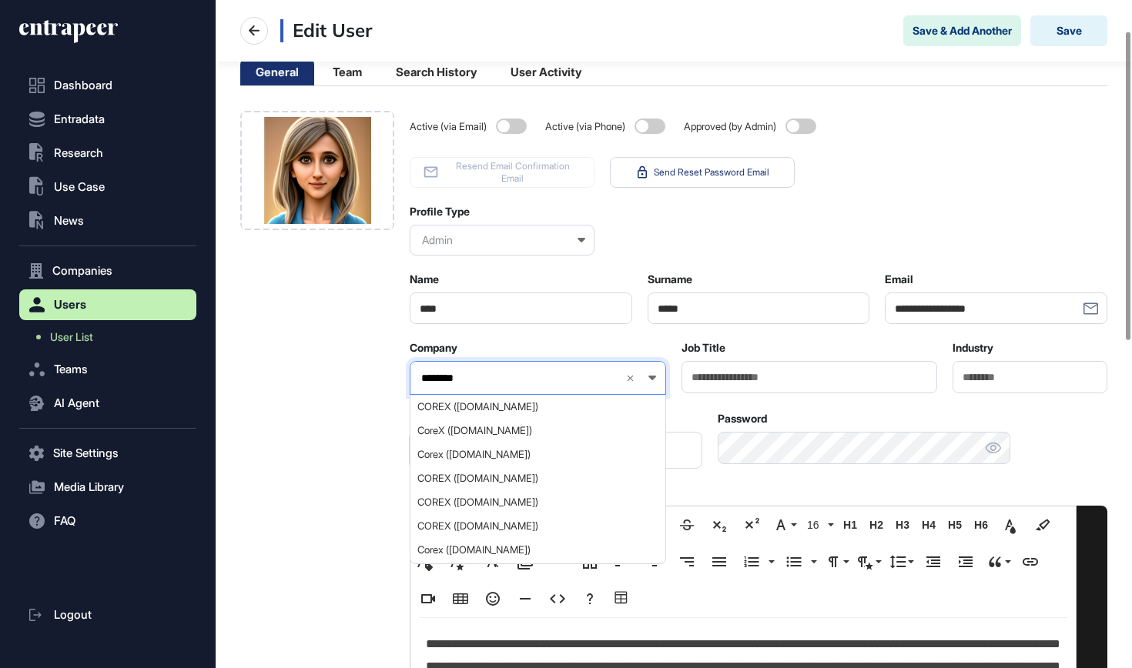
type input "*********"
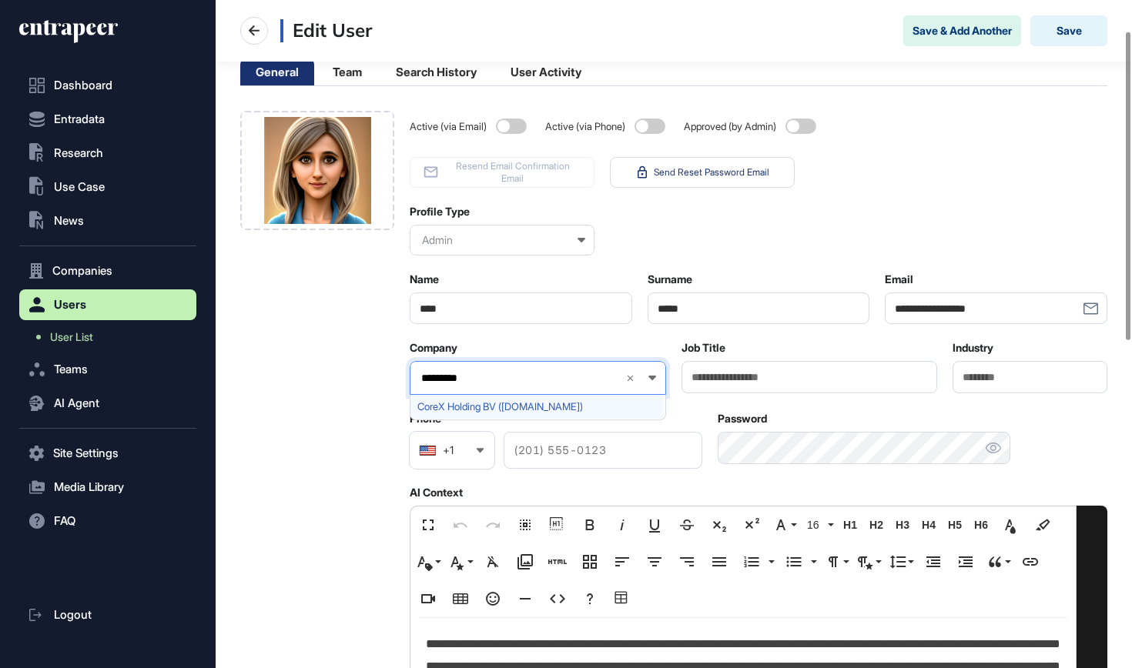
click at [529, 412] on span "CoreX Holding BV (corexholding.com)" at bounding box center [537, 407] width 240 height 12
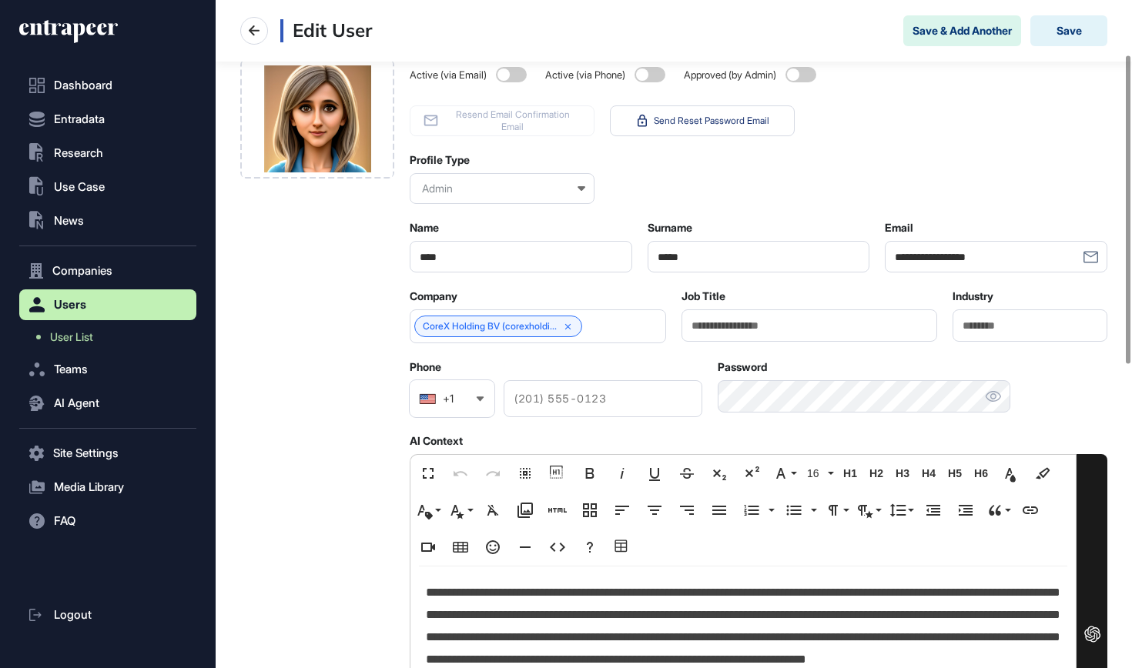
scroll to position [3, 0]
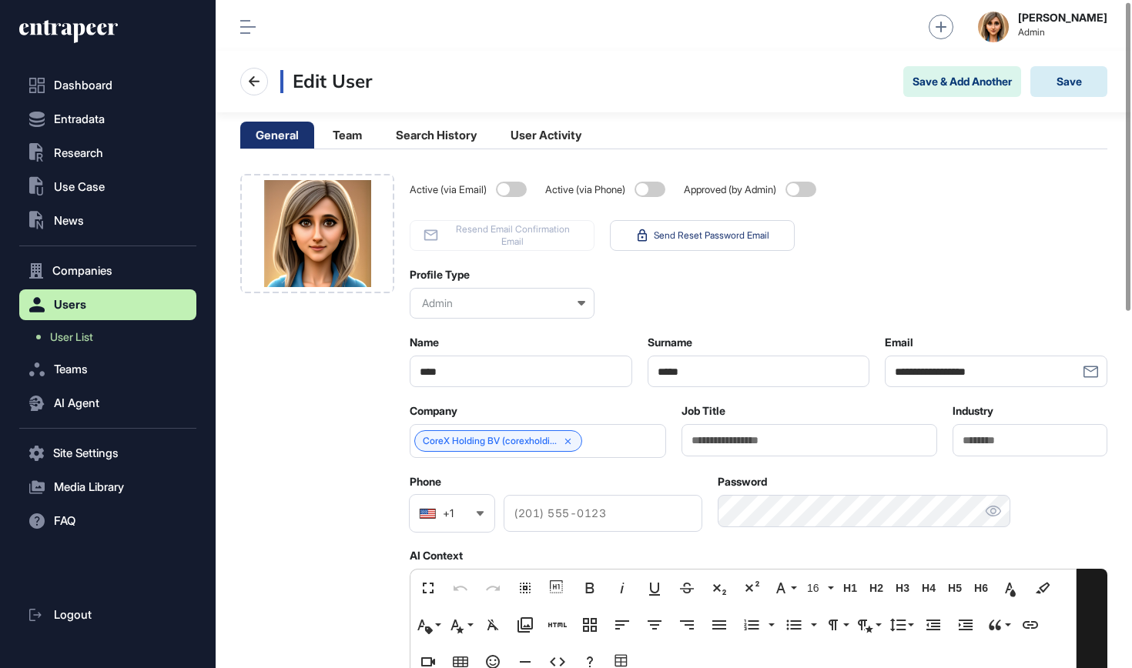
click at [1063, 83] on button "Save" at bounding box center [1068, 81] width 77 height 31
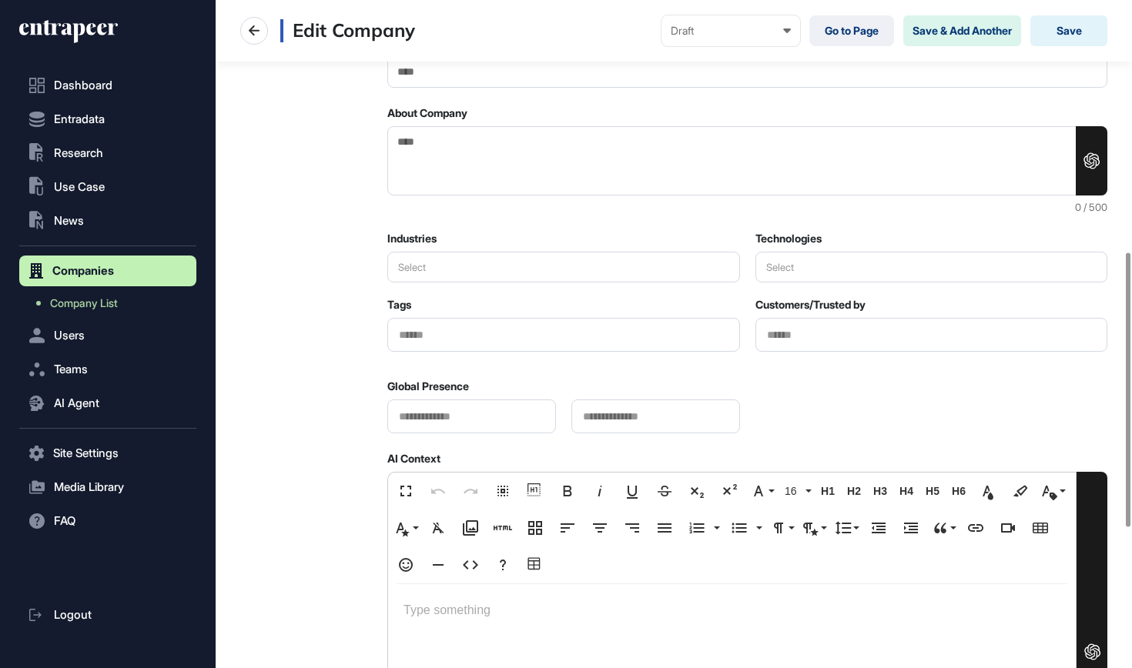
scroll to position [635, 0]
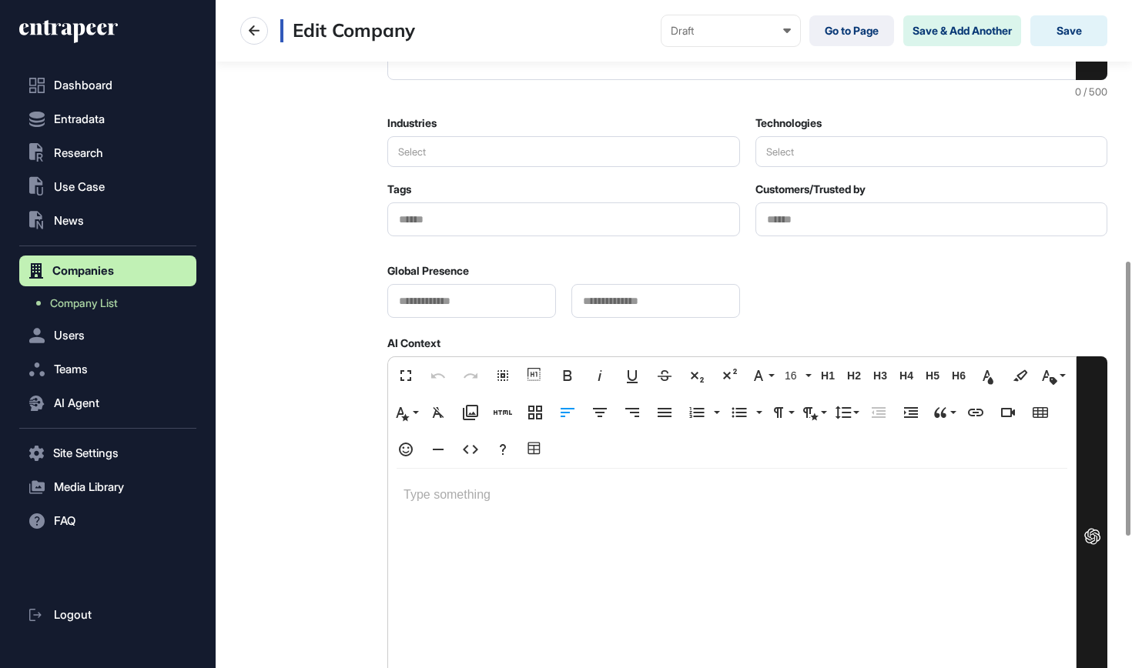
click at [440, 501] on p at bounding box center [732, 495] width 657 height 22
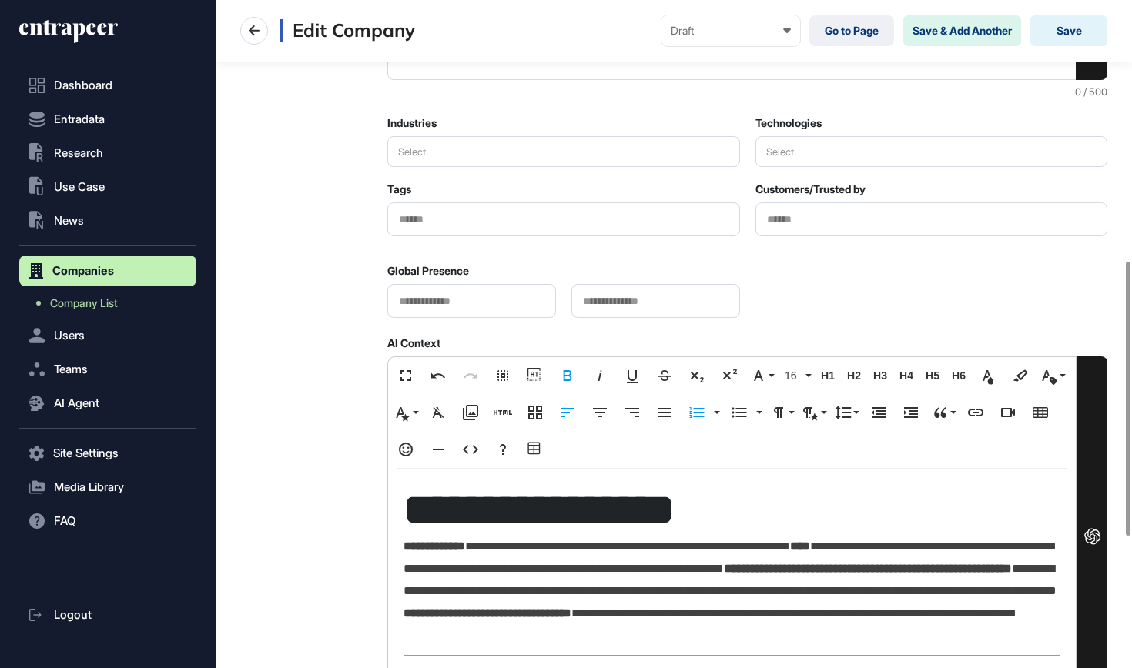
scroll to position [43, 0]
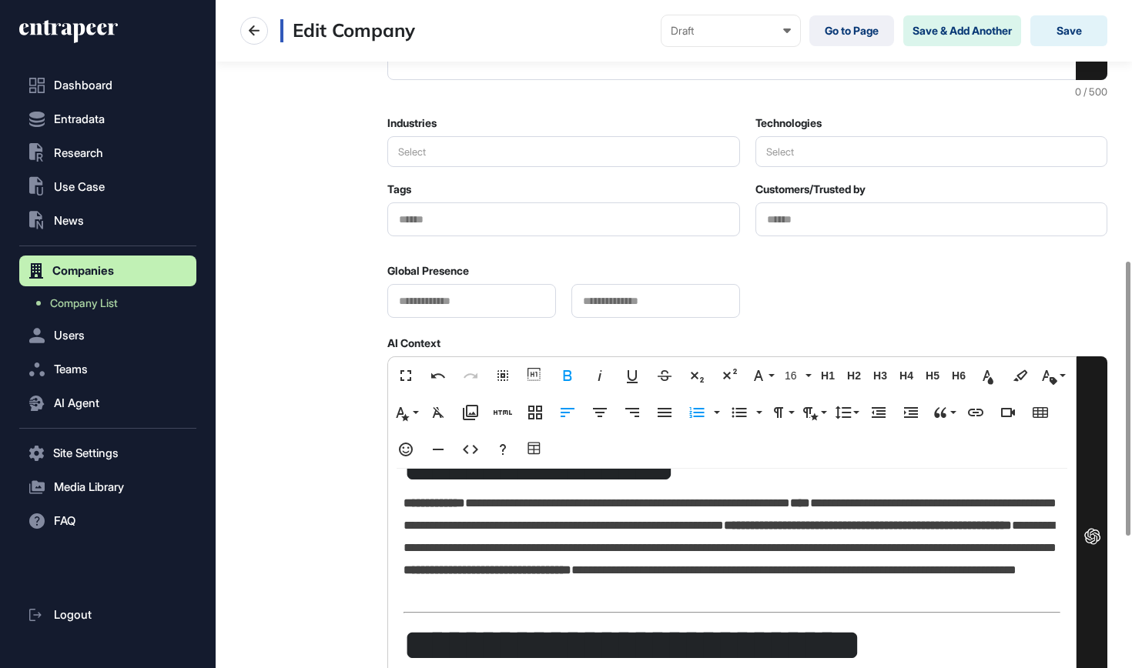
click at [810, 498] on strong "****" at bounding box center [800, 503] width 20 height 12
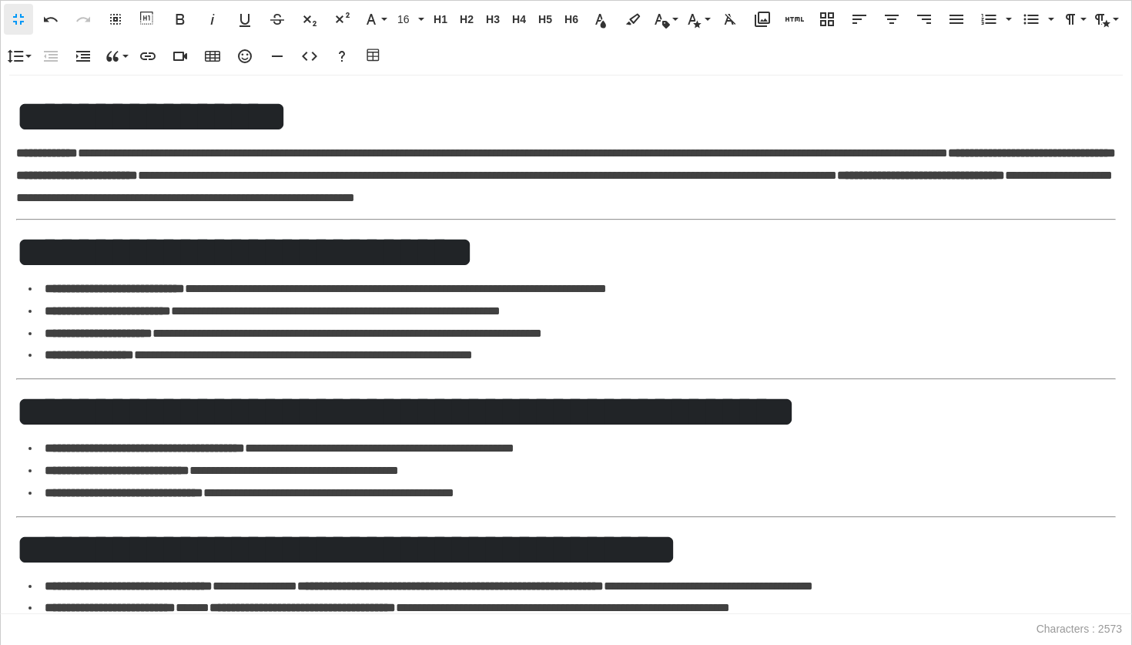
scroll to position [0, 0]
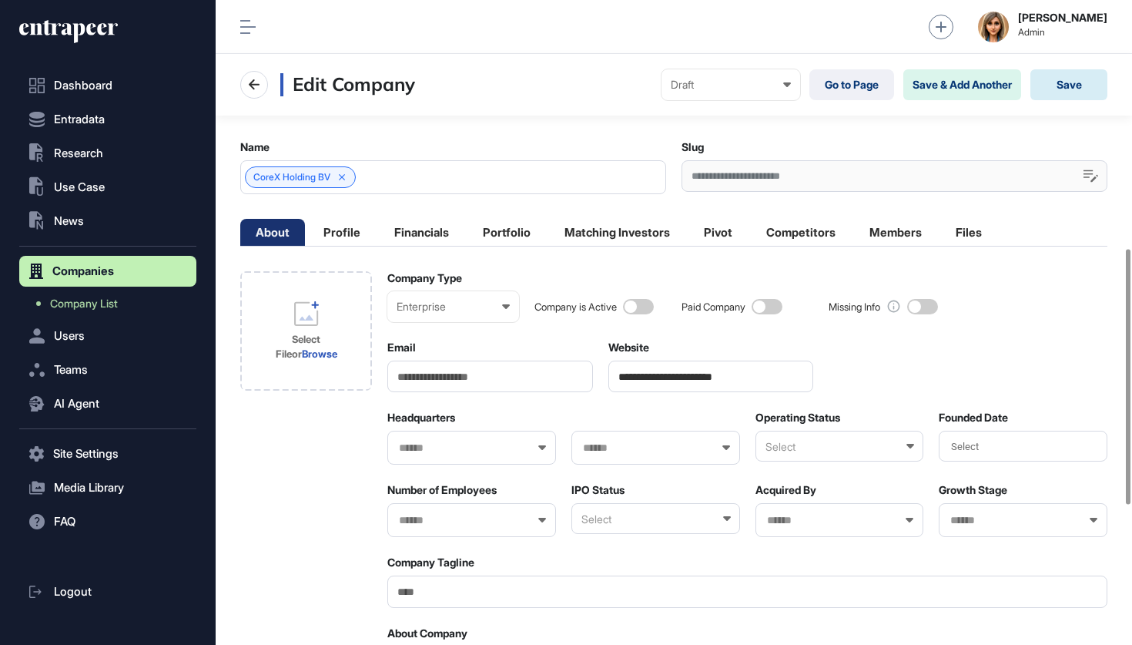
click at [1072, 69] on button "Save" at bounding box center [1068, 84] width 77 height 31
click at [1057, 84] on button "Save" at bounding box center [1068, 84] width 77 height 31
click at [1059, 93] on button "Save" at bounding box center [1068, 84] width 77 height 31
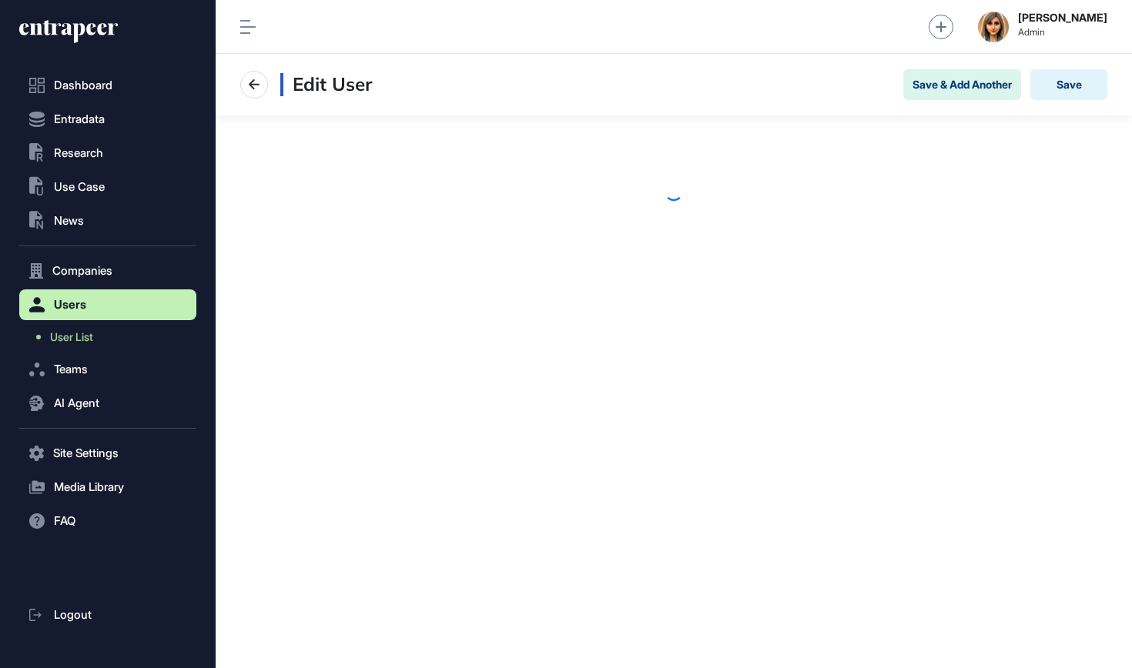
scroll to position [1, 1]
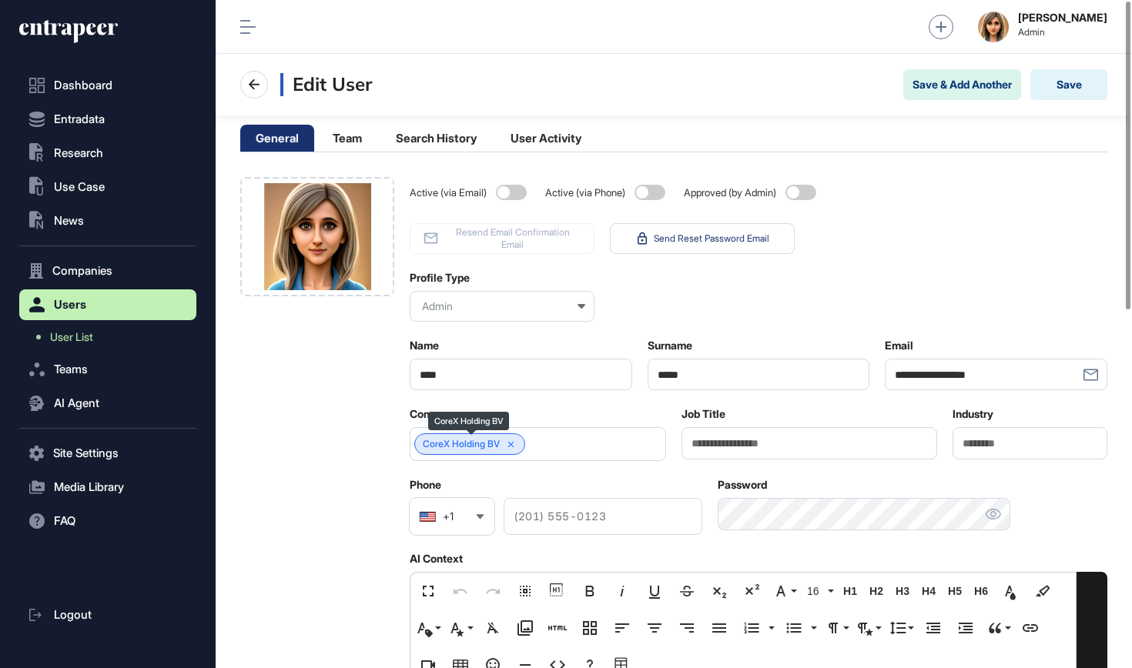
click at [474, 447] on link "CoreX Holding BV" at bounding box center [461, 444] width 77 height 11
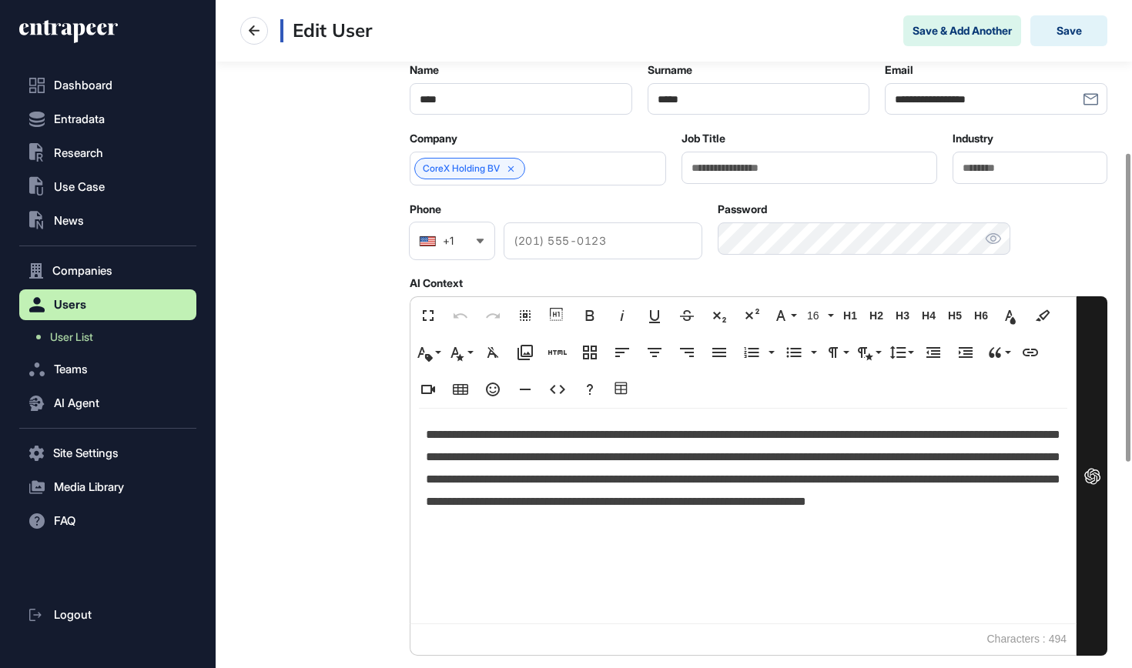
scroll to position [330, 0]
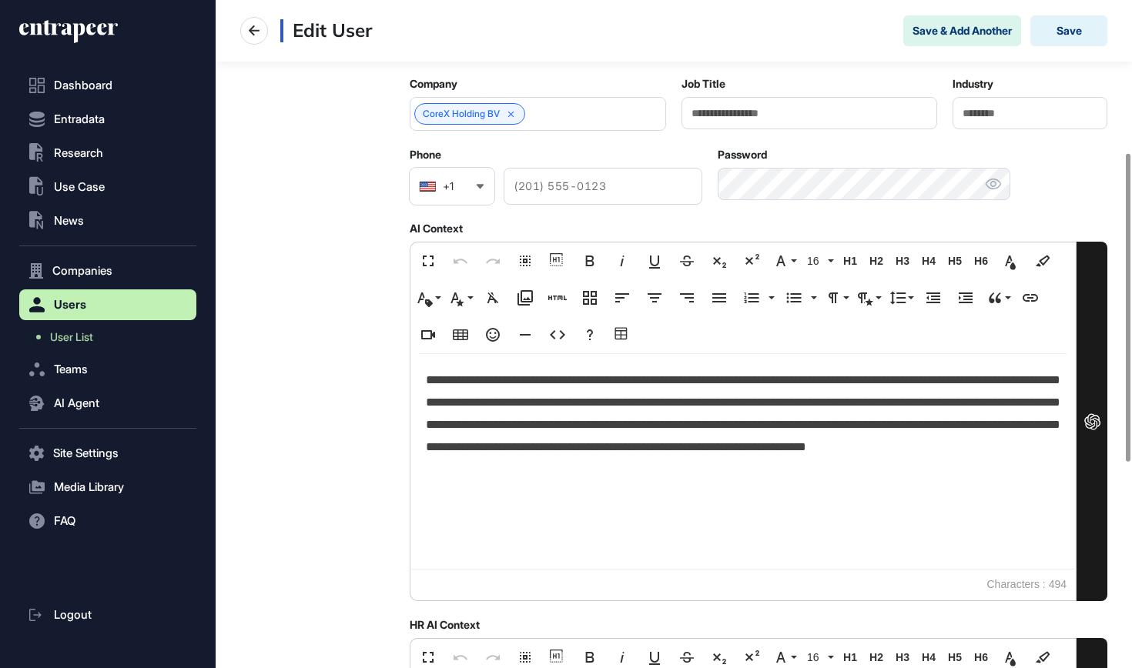
click at [621, 397] on p "**********" at bounding box center [743, 424] width 635 height 108
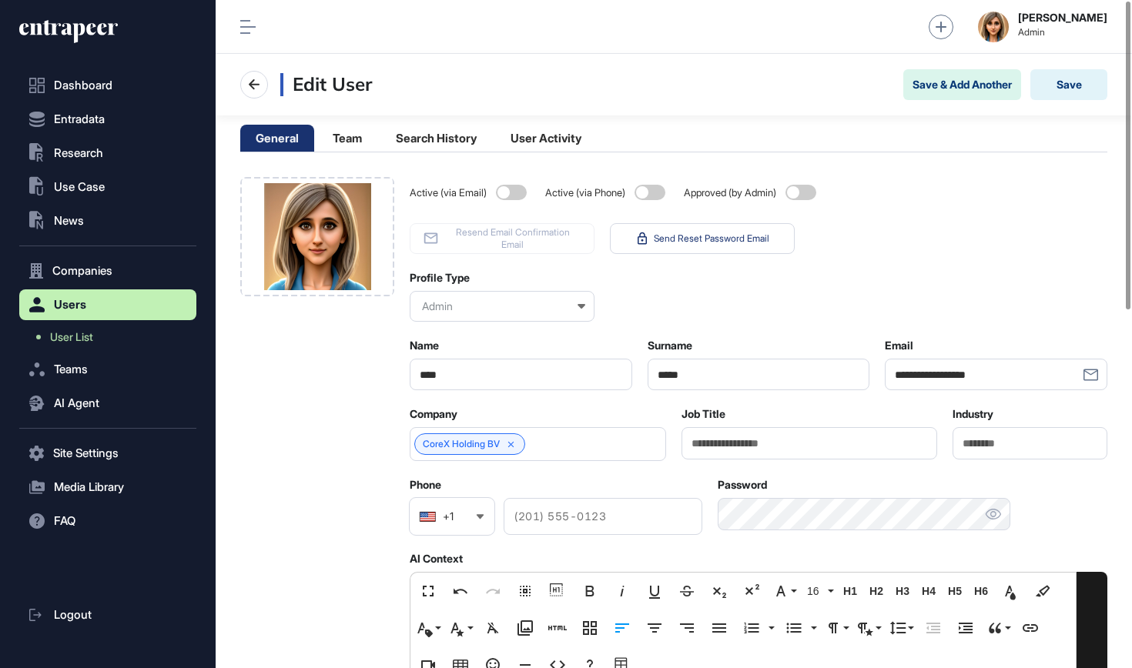
scroll to position [0, 0]
click at [1089, 79] on button "Save" at bounding box center [1068, 84] width 77 height 31
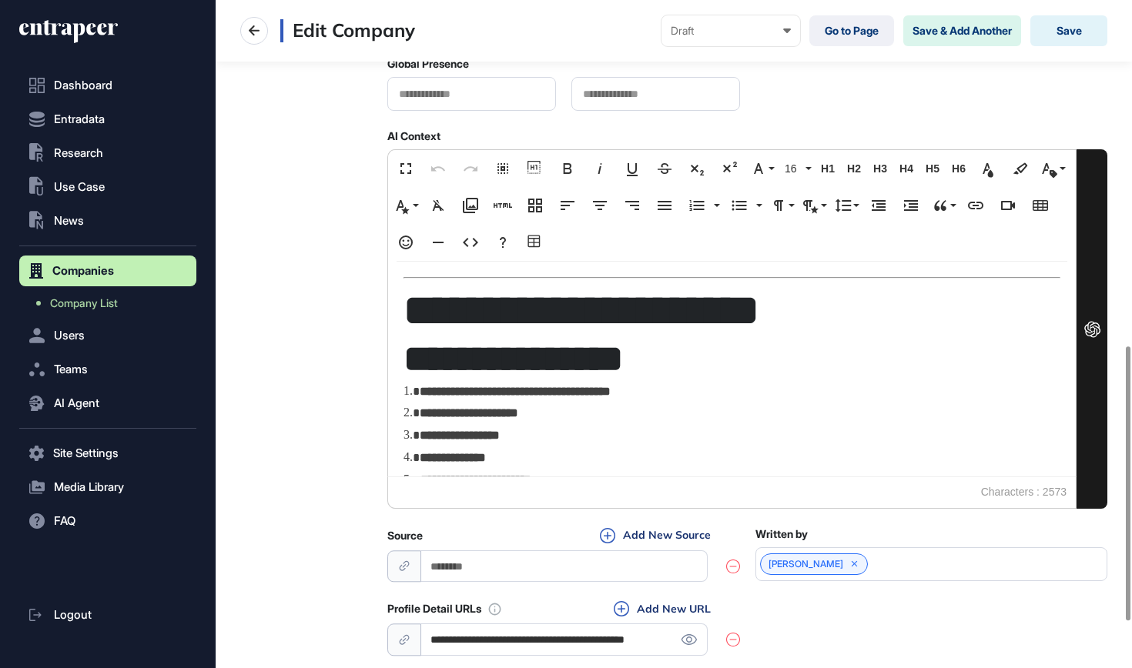
scroll to position [909, 0]
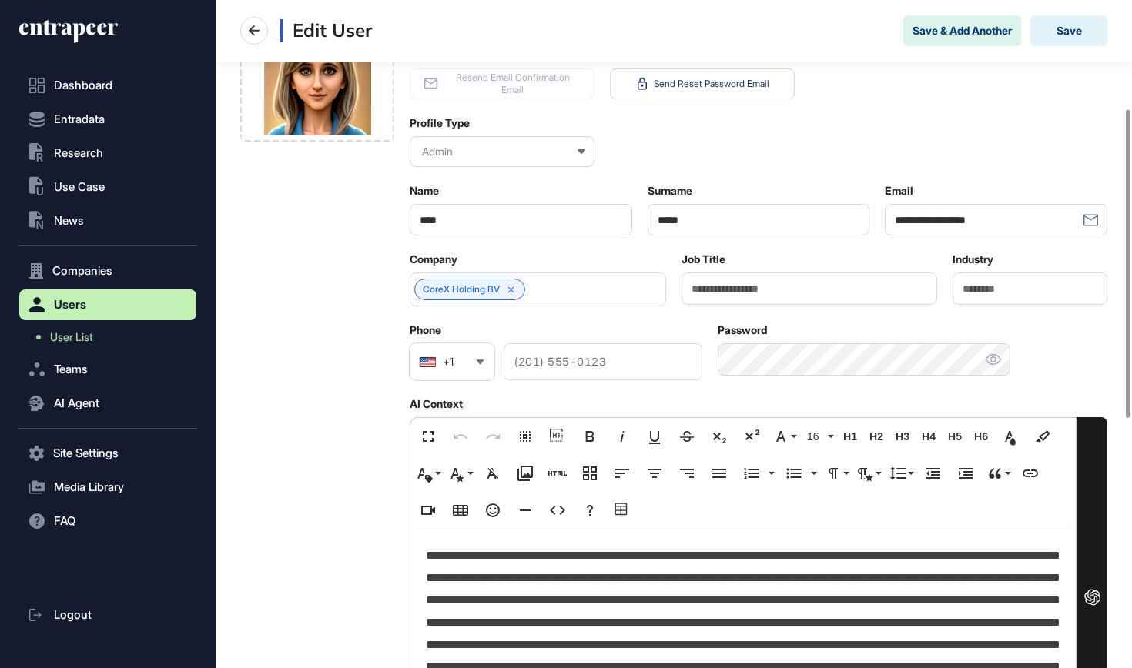
scroll to position [146, 0]
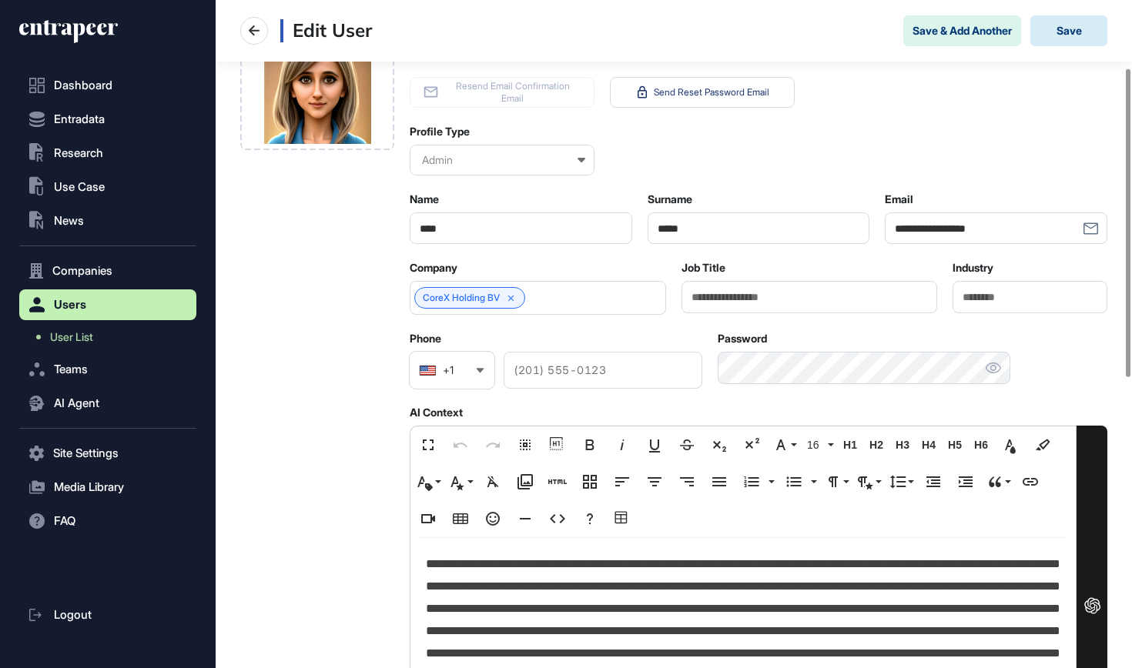
click at [1071, 41] on button "Save" at bounding box center [1068, 30] width 77 height 31
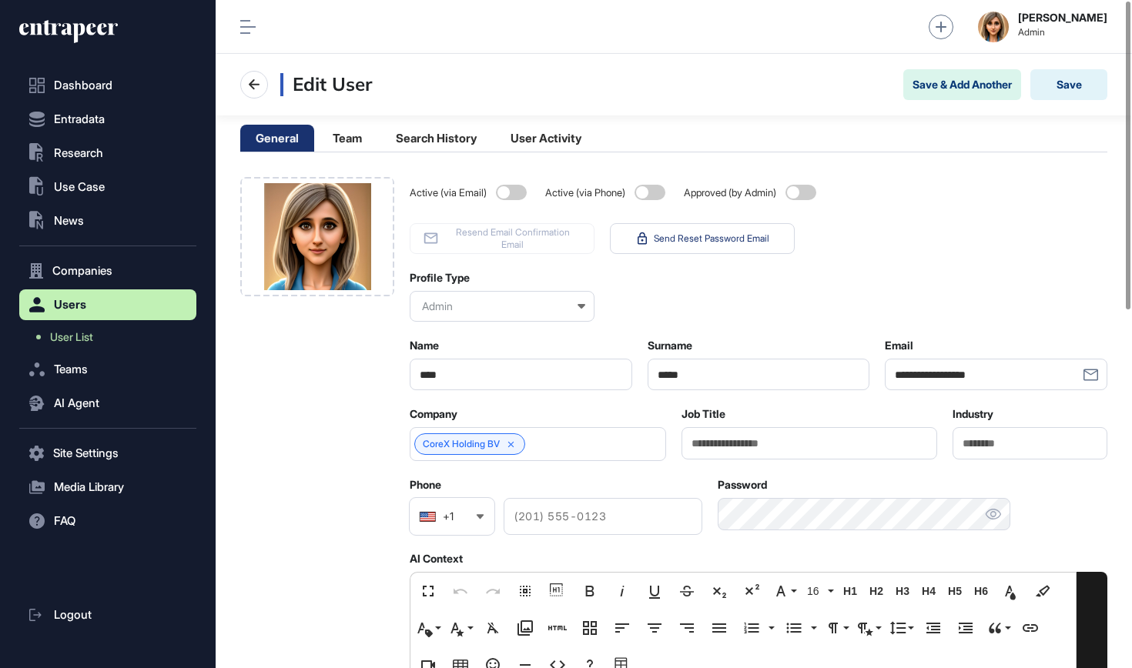
click at [102, 27] on icon at bounding box center [68, 31] width 99 height 25
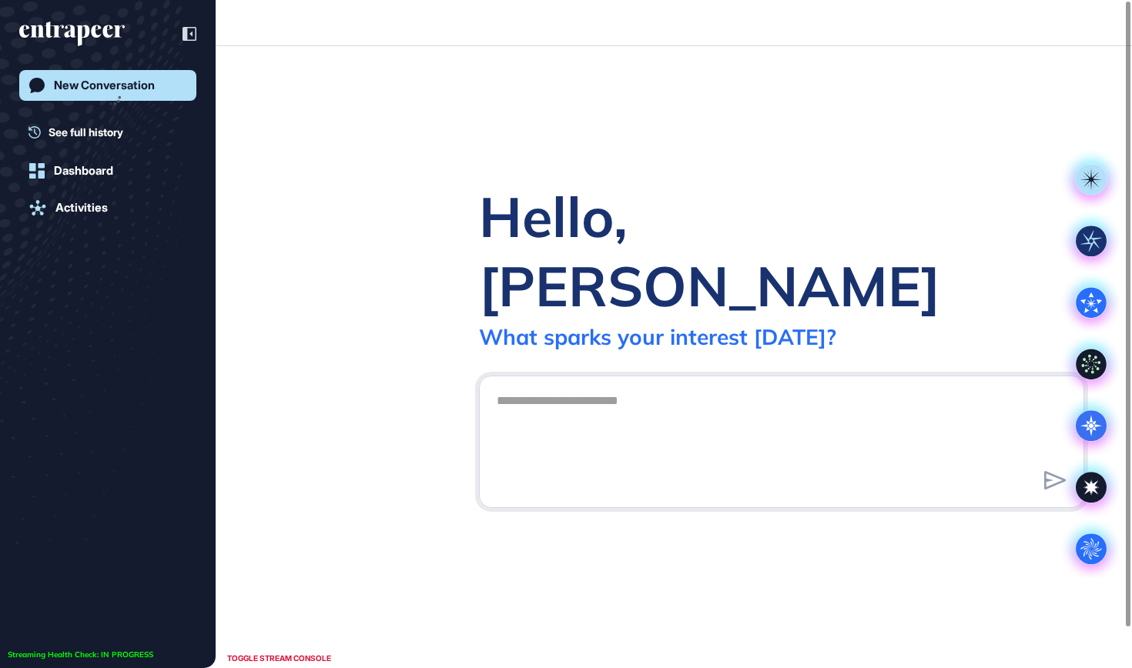
scroll to position [1, 1]
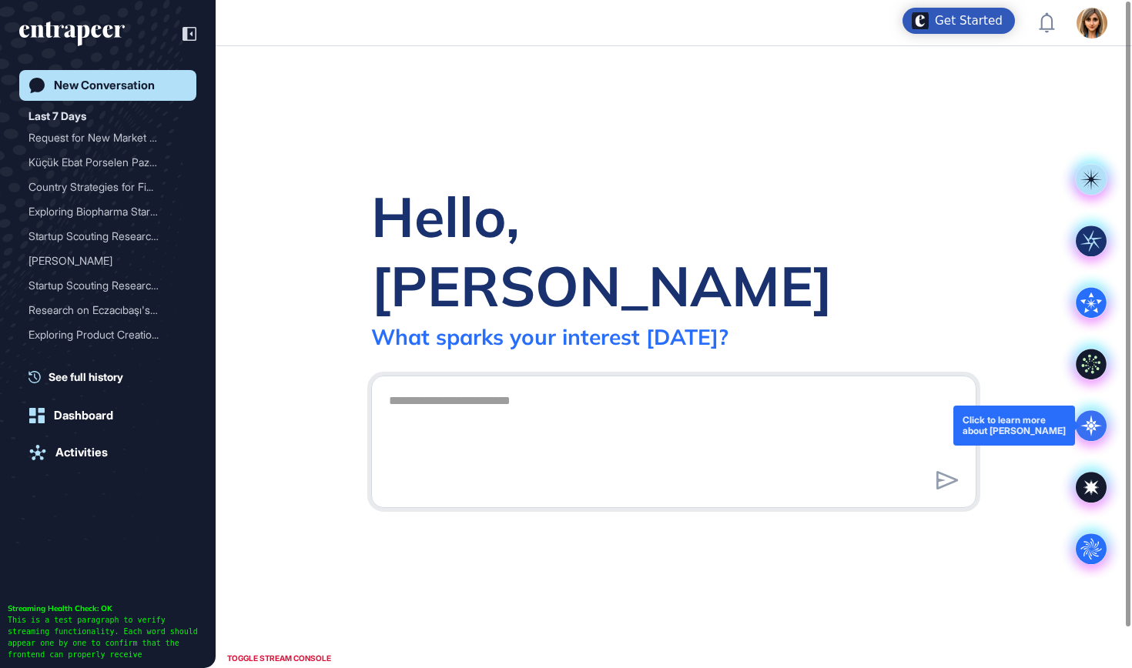
click at [1093, 435] on icon at bounding box center [1091, 425] width 31 height 31
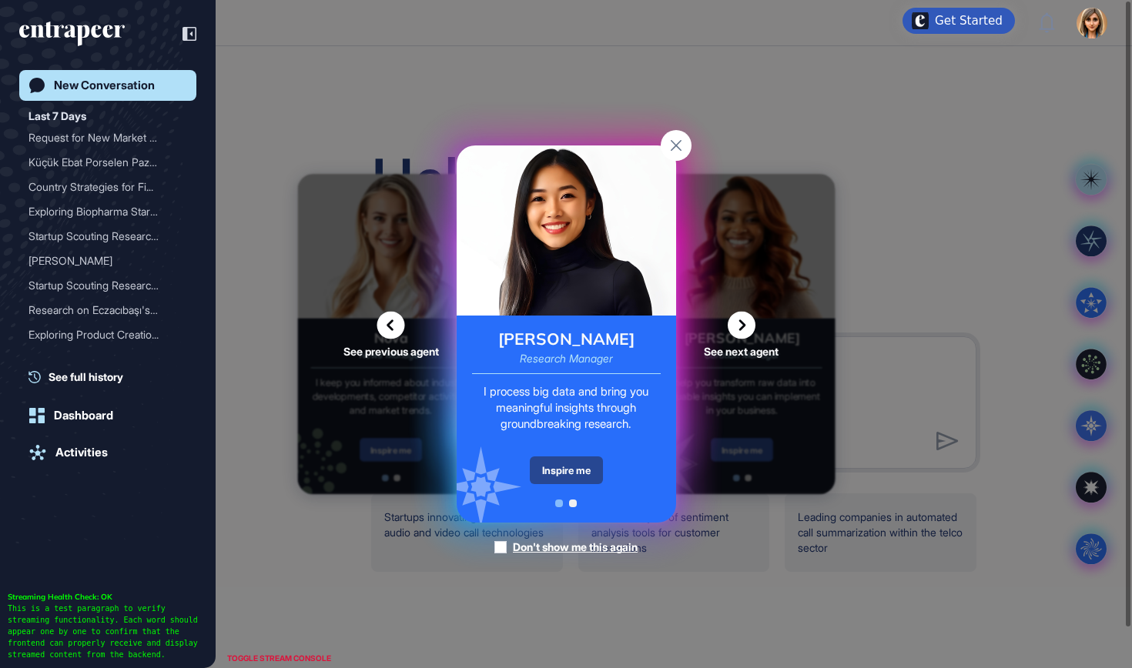
click at [567, 467] on div "Inspire me" at bounding box center [566, 471] width 73 height 28
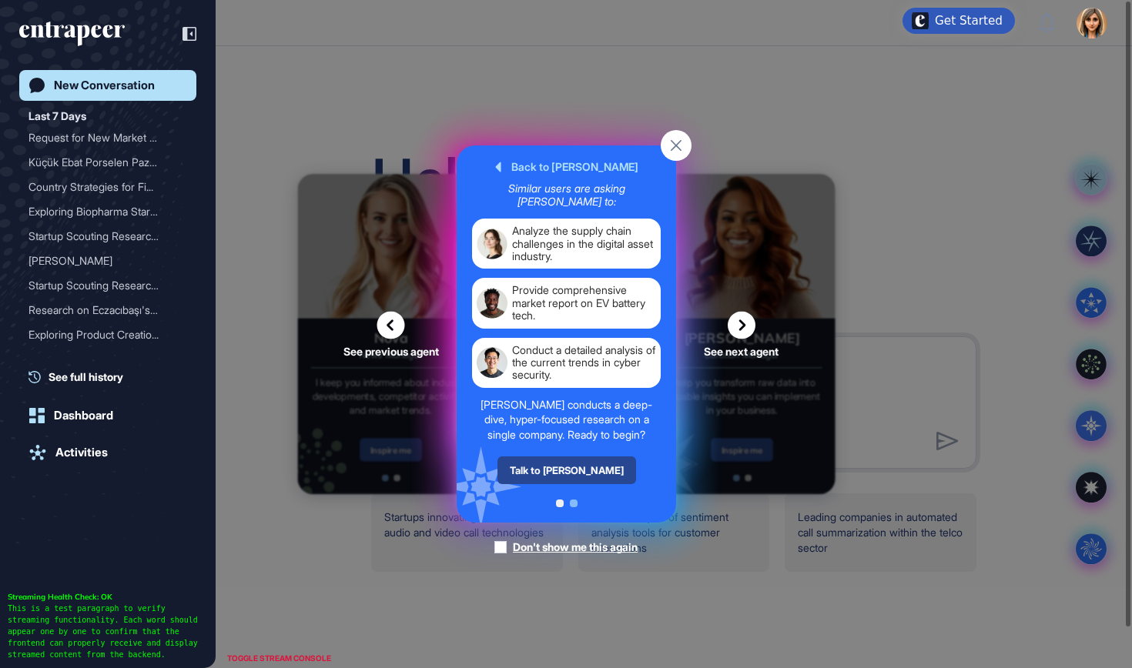
click at [572, 473] on div "Talk to Reese" at bounding box center [566, 471] width 139 height 28
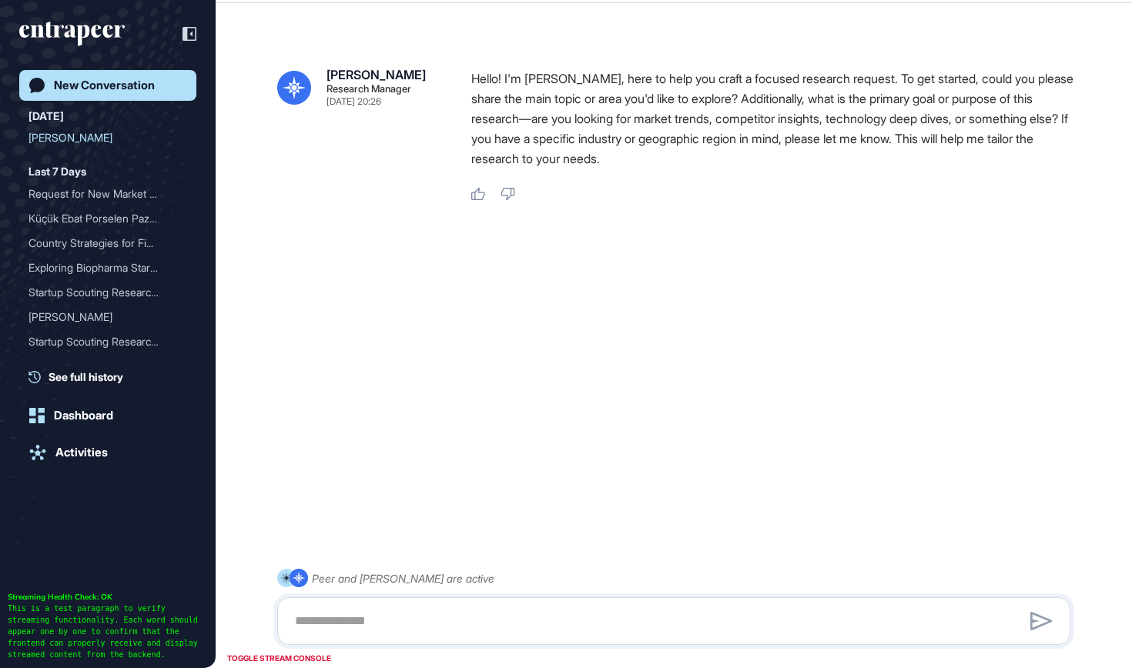
scroll to position [43, 0]
click at [534, 633] on textarea at bounding box center [674, 621] width 776 height 31
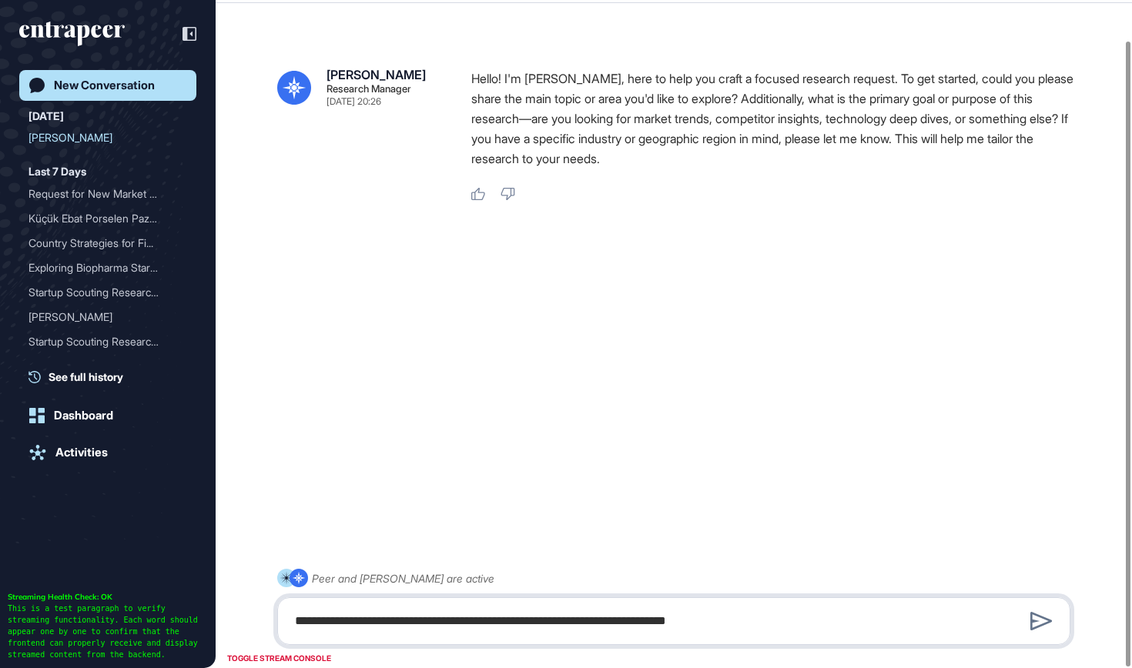
paste textarea "**********"
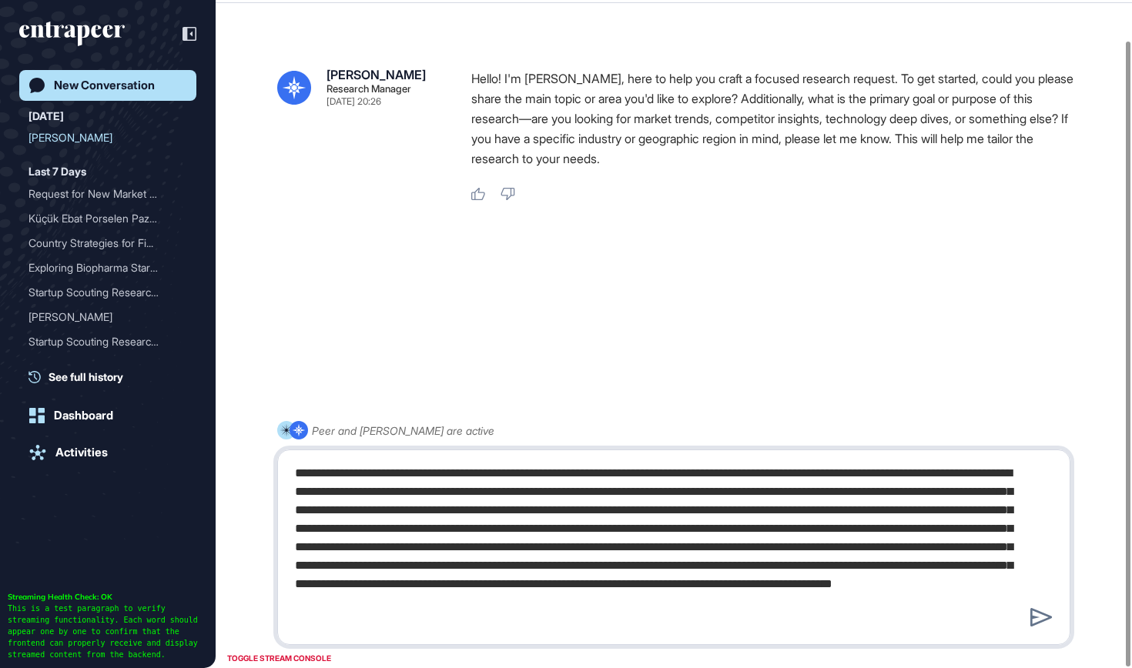
type textarea "**********"
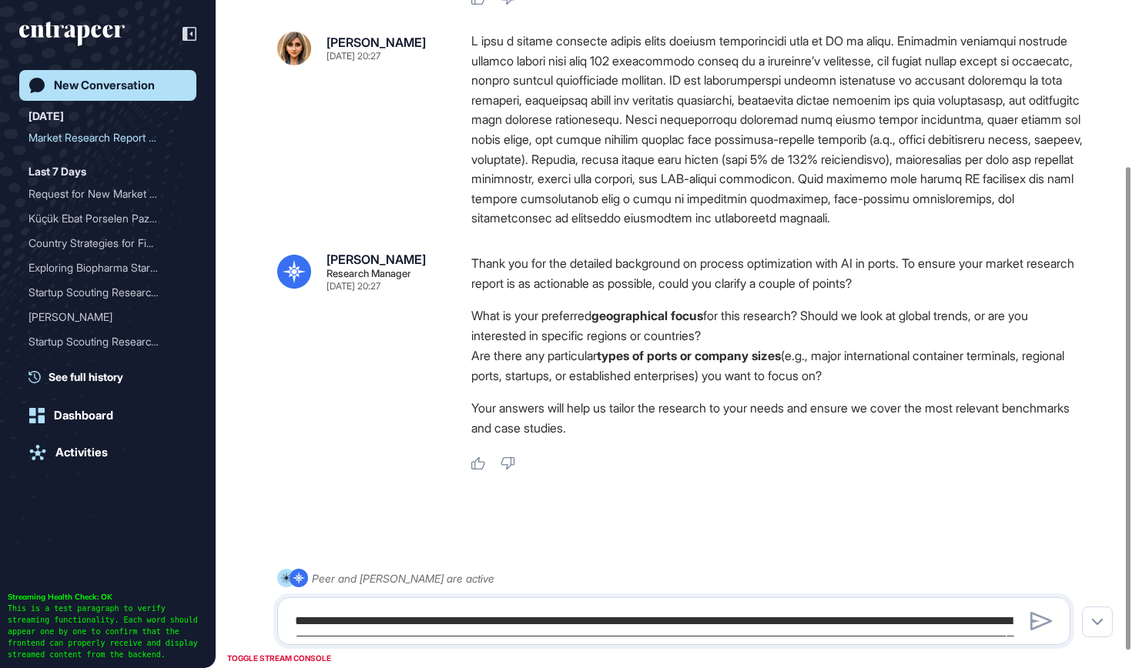
scroll to position [233, 0]
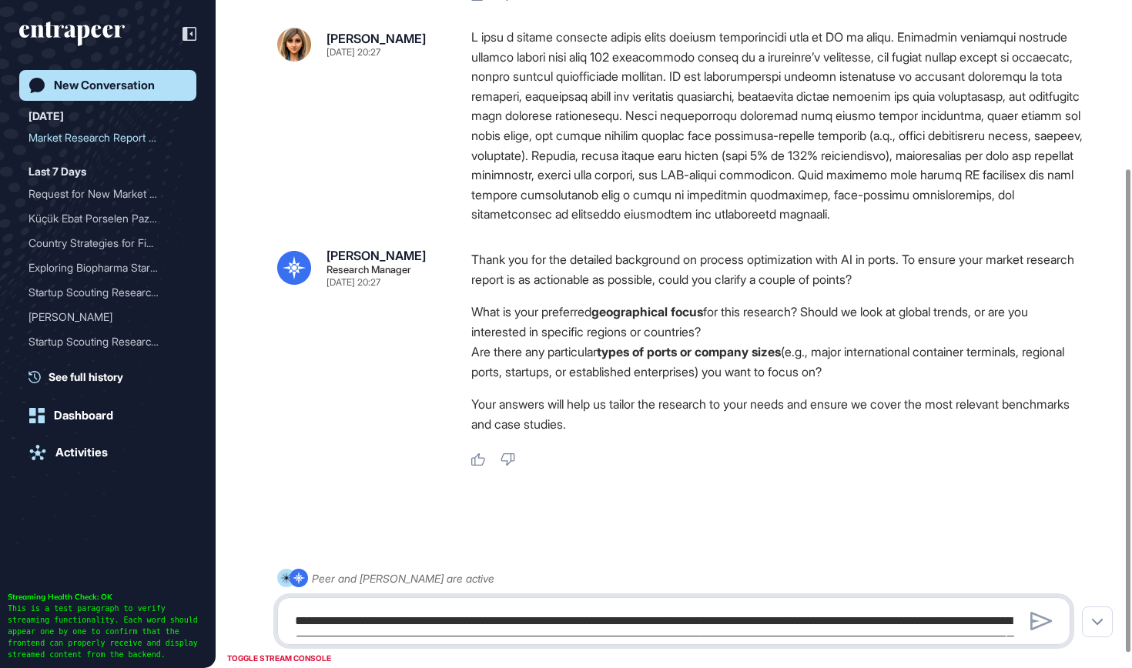
click at [588, 615] on textarea at bounding box center [674, 621] width 776 height 31
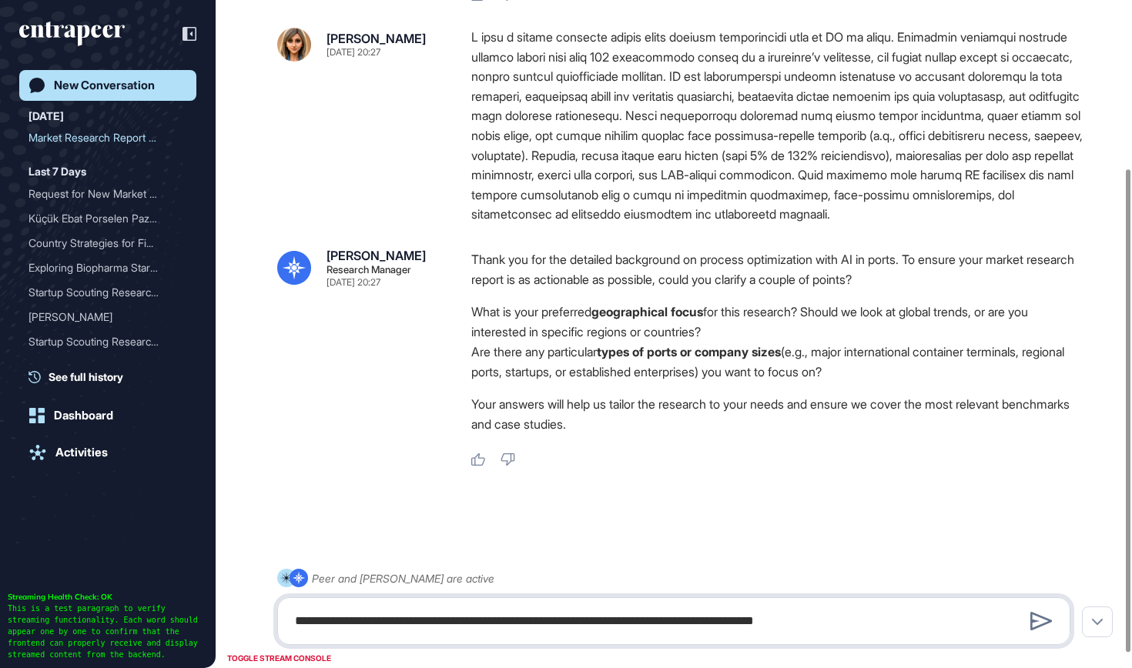
type textarea "**********"
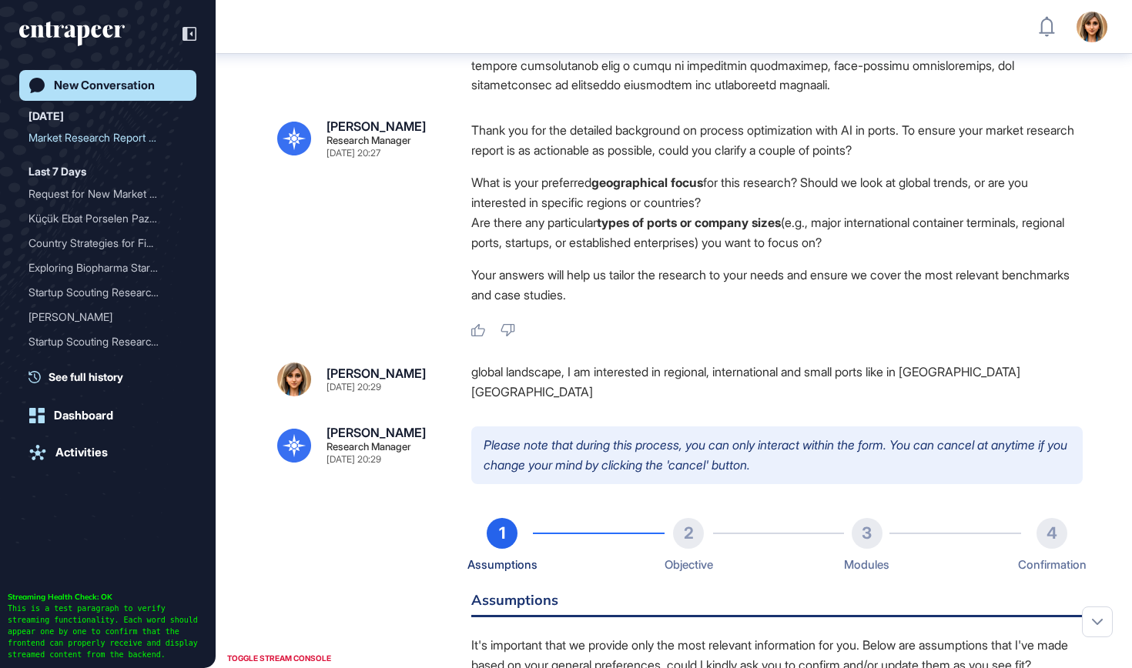
scroll to position [828, 0]
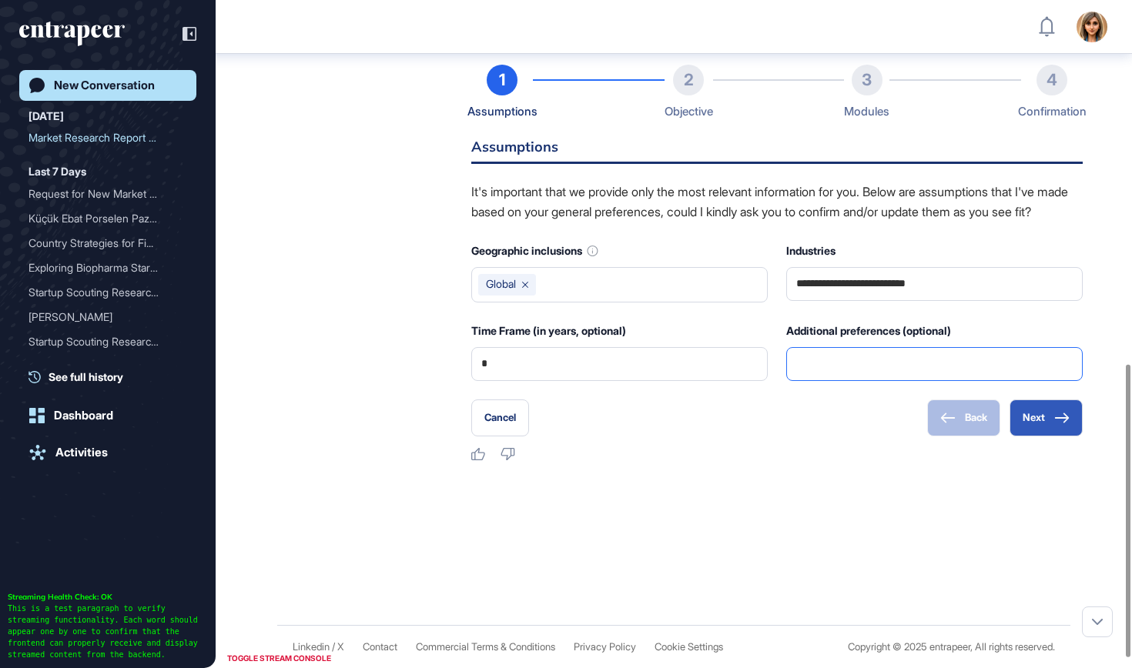
click at [855, 380] on input "text" at bounding box center [934, 364] width 276 height 32
type input "*"
click at [1045, 434] on button "Next" at bounding box center [1046, 418] width 73 height 37
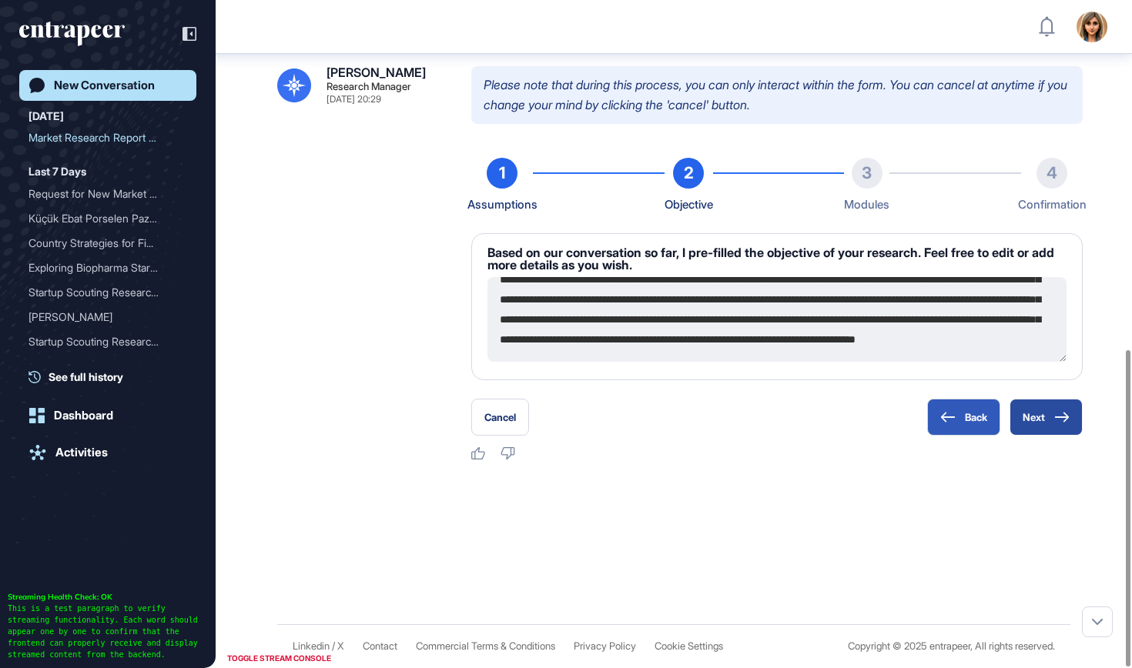
scroll to position [120, 0]
click at [1047, 426] on button "Next" at bounding box center [1046, 417] width 73 height 37
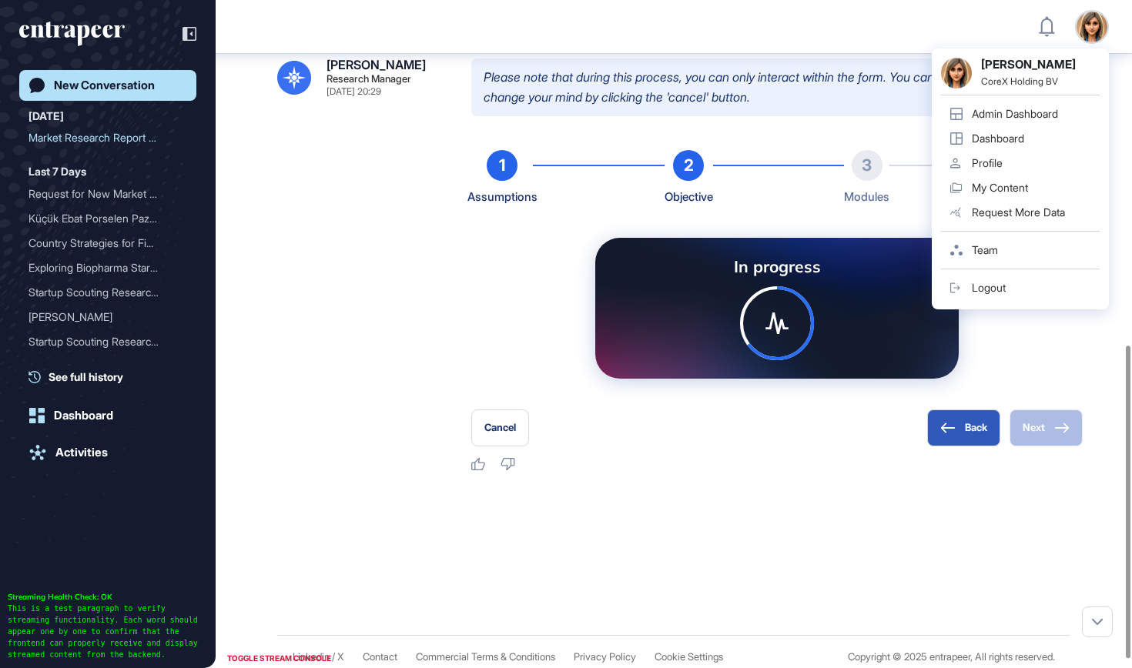
click at [808, 520] on div at bounding box center [673, 528] width 793 height 62
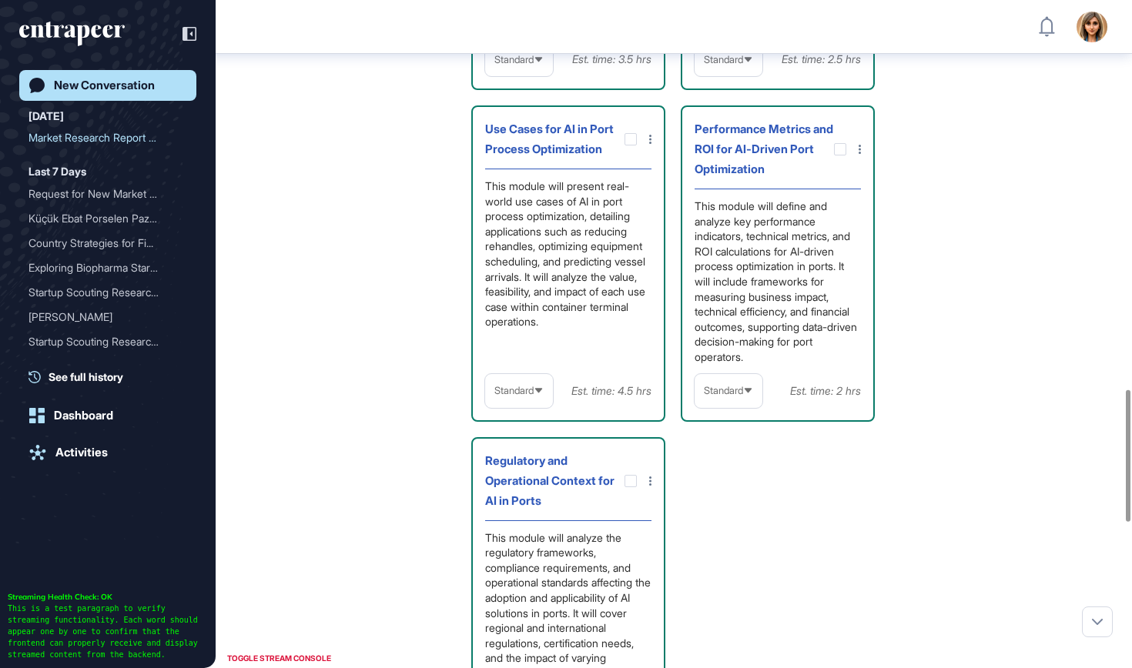
scroll to position [2069, 0]
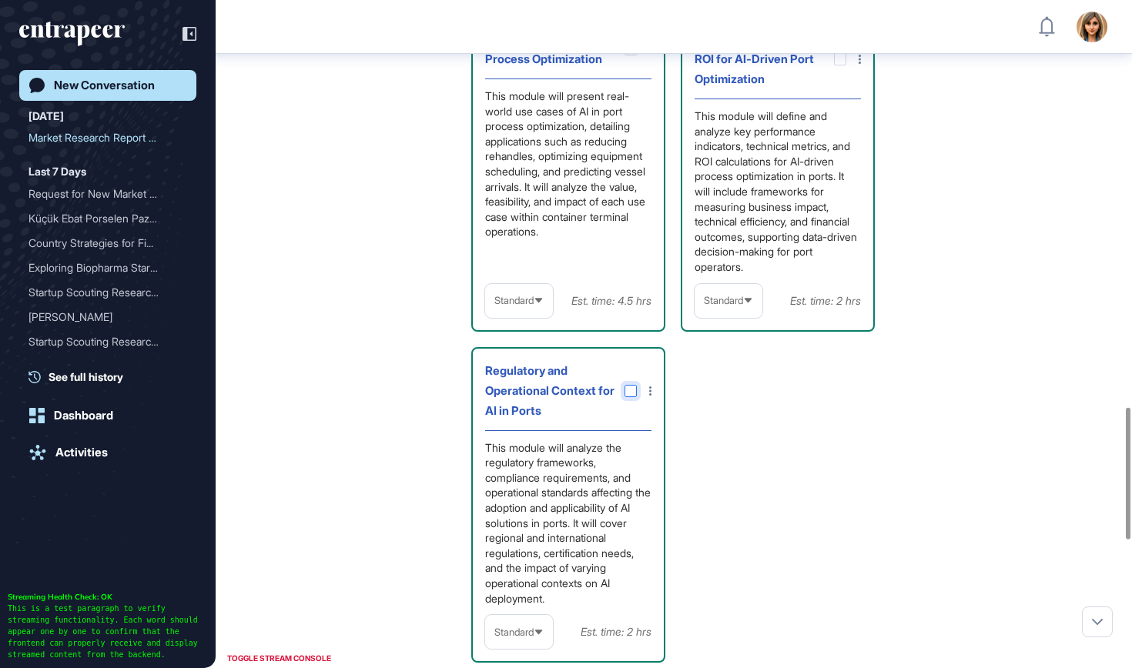
click at [0, 0] on icon at bounding box center [0, 0] width 0 height 0
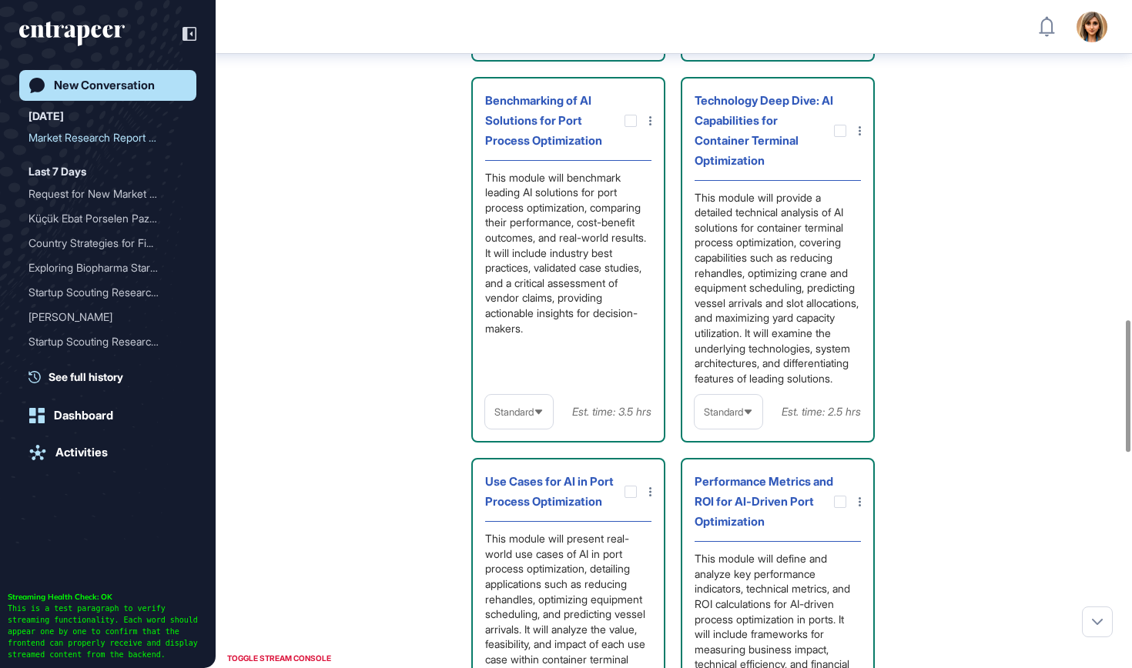
scroll to position [1618, 0]
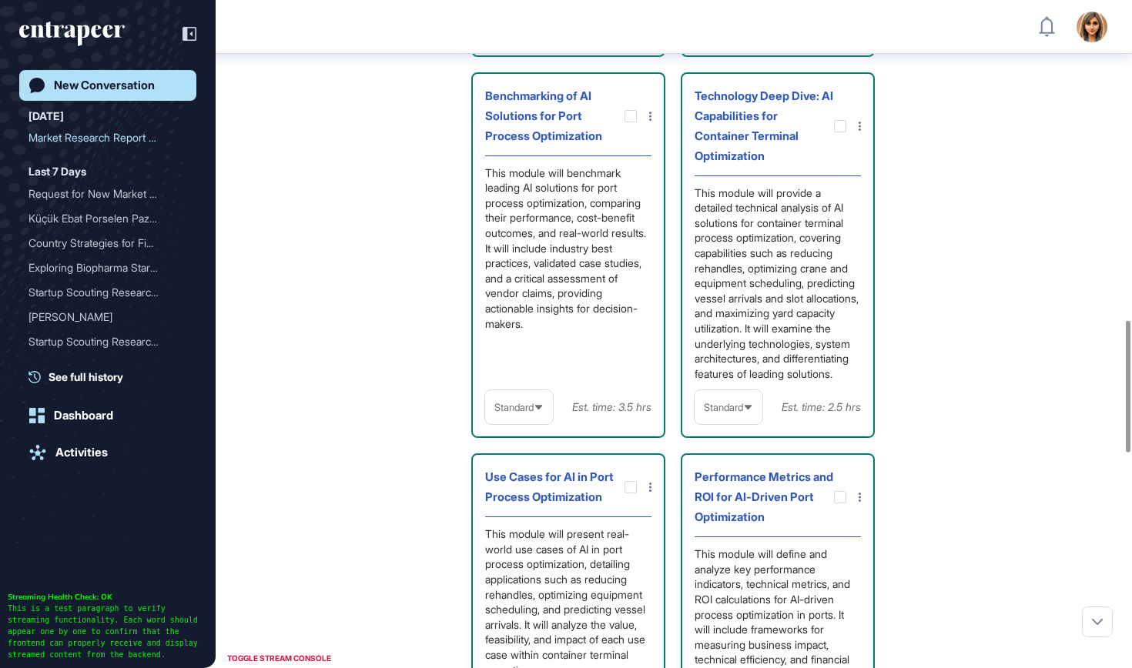
click at [529, 423] on div "Standard" at bounding box center [519, 408] width 68 height 30
click at [518, 519] on li "In-depth" at bounding box center [519, 506] width 59 height 31
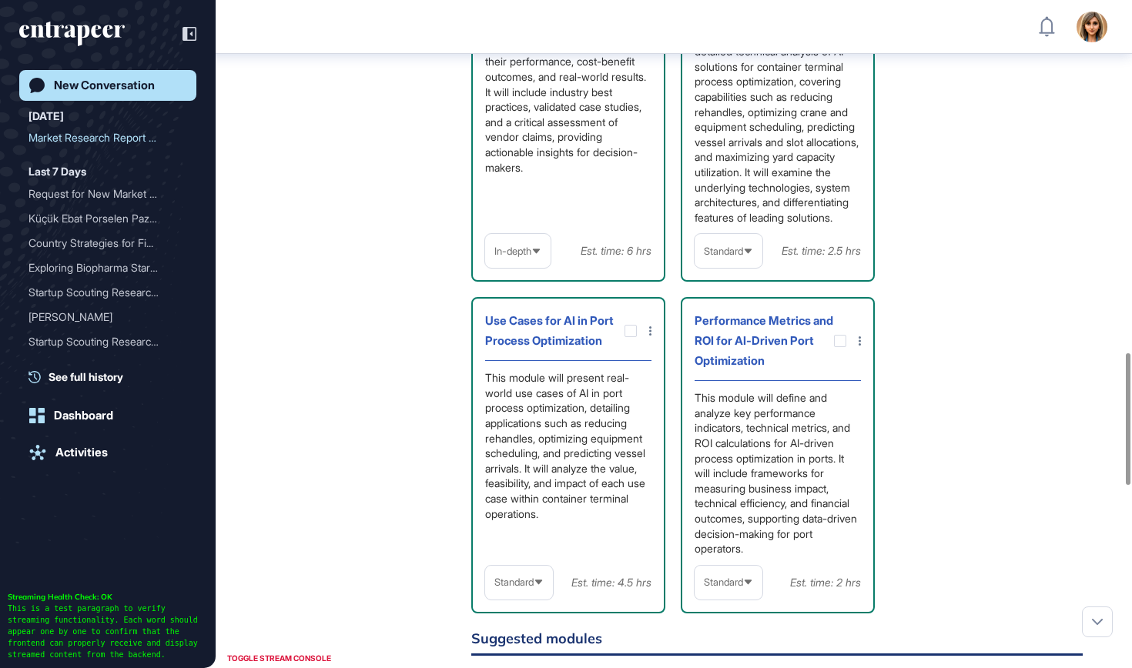
scroll to position [1790, 0]
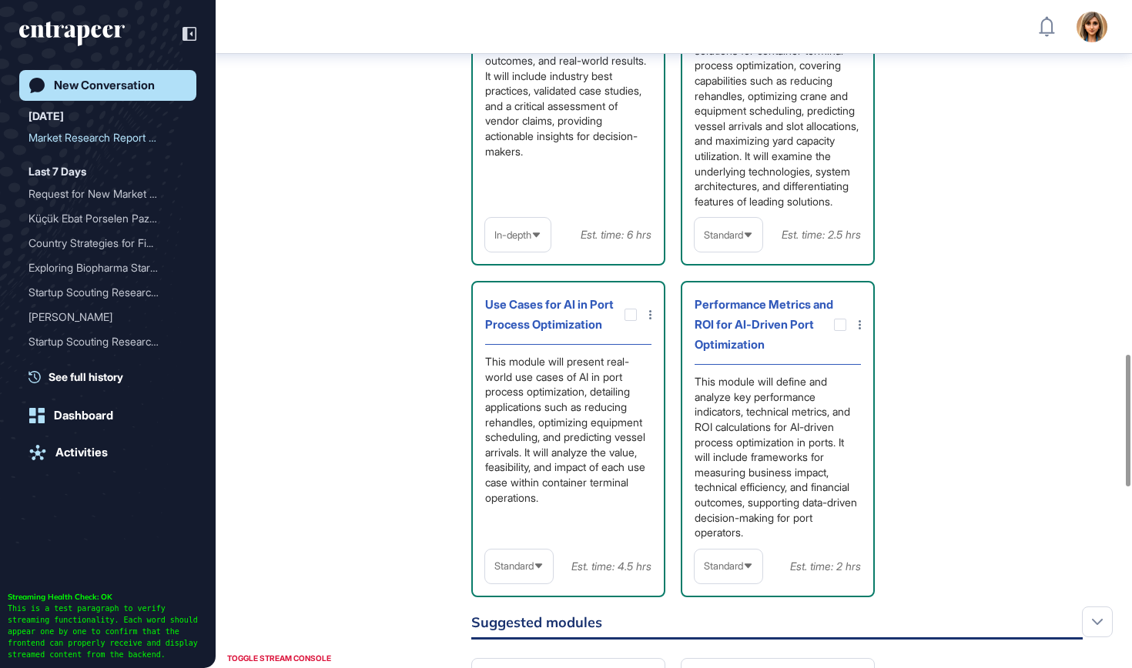
click at [524, 572] on span "Standard" at bounding box center [513, 567] width 39 height 12
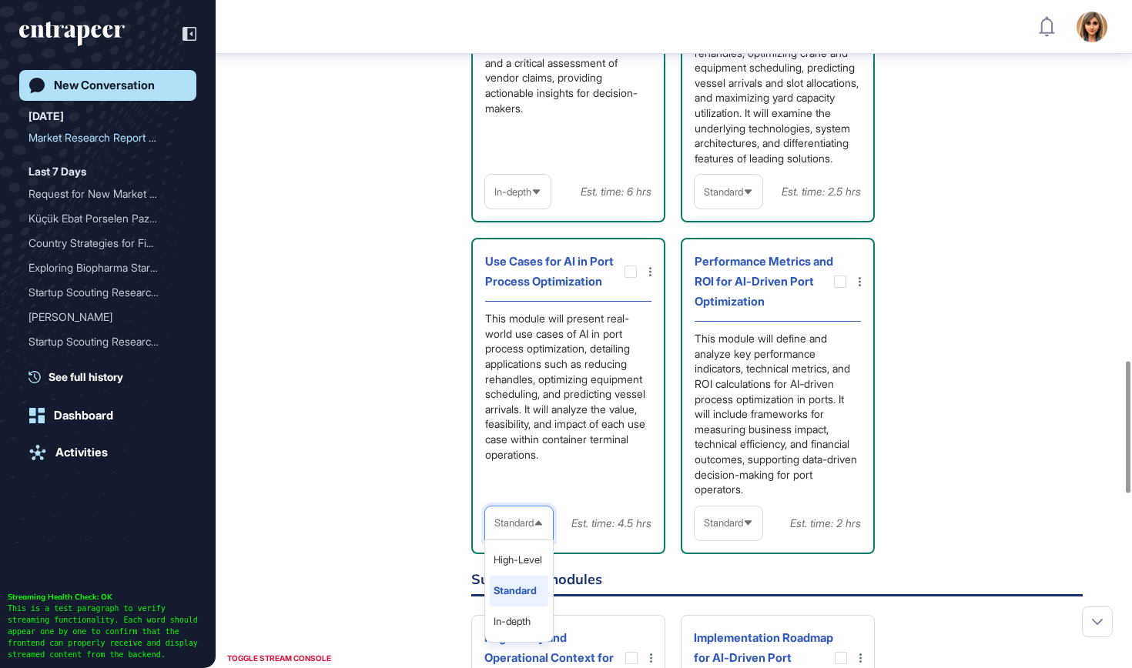
scroll to position [1847, 0]
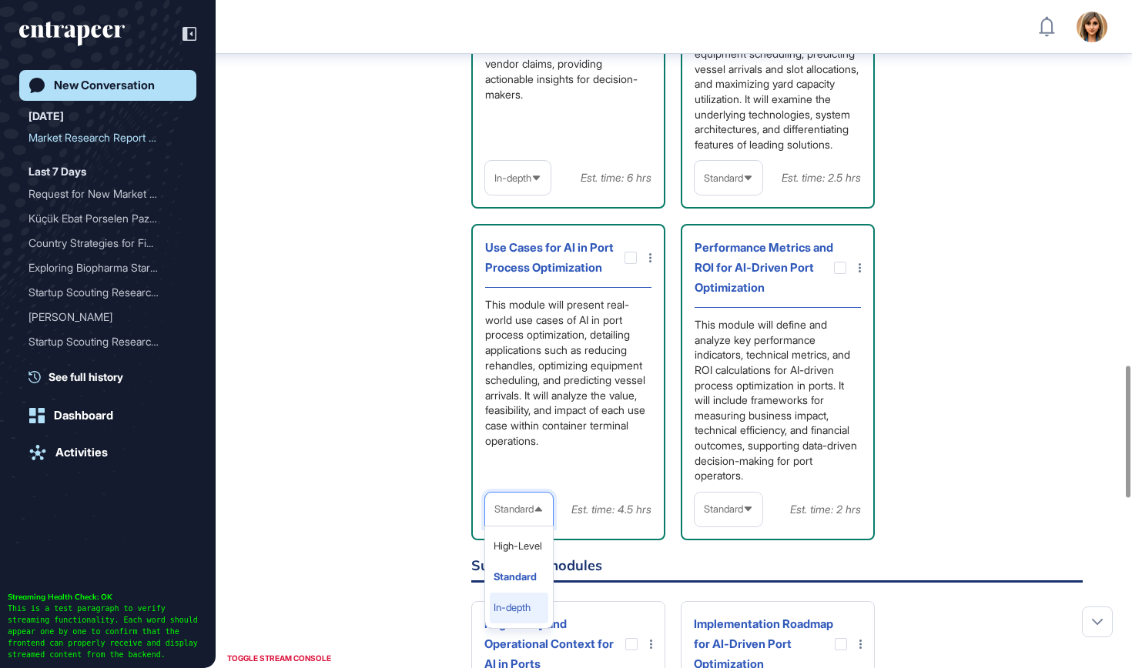
click at [527, 624] on li "In-depth" at bounding box center [519, 608] width 59 height 31
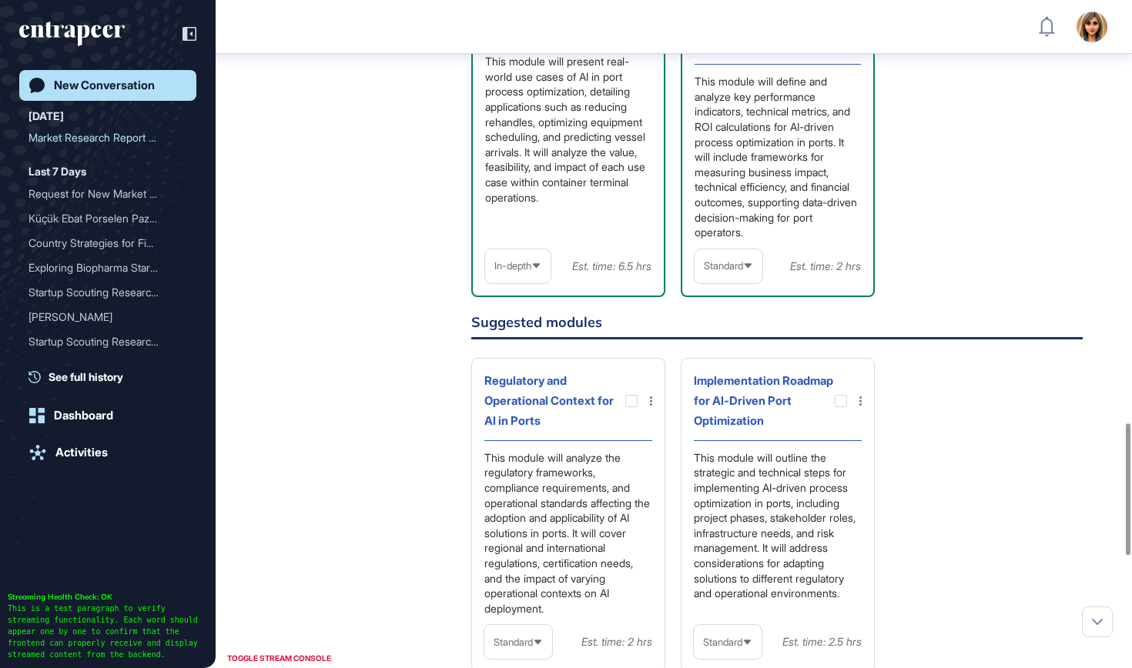
scroll to position [2145, 0]
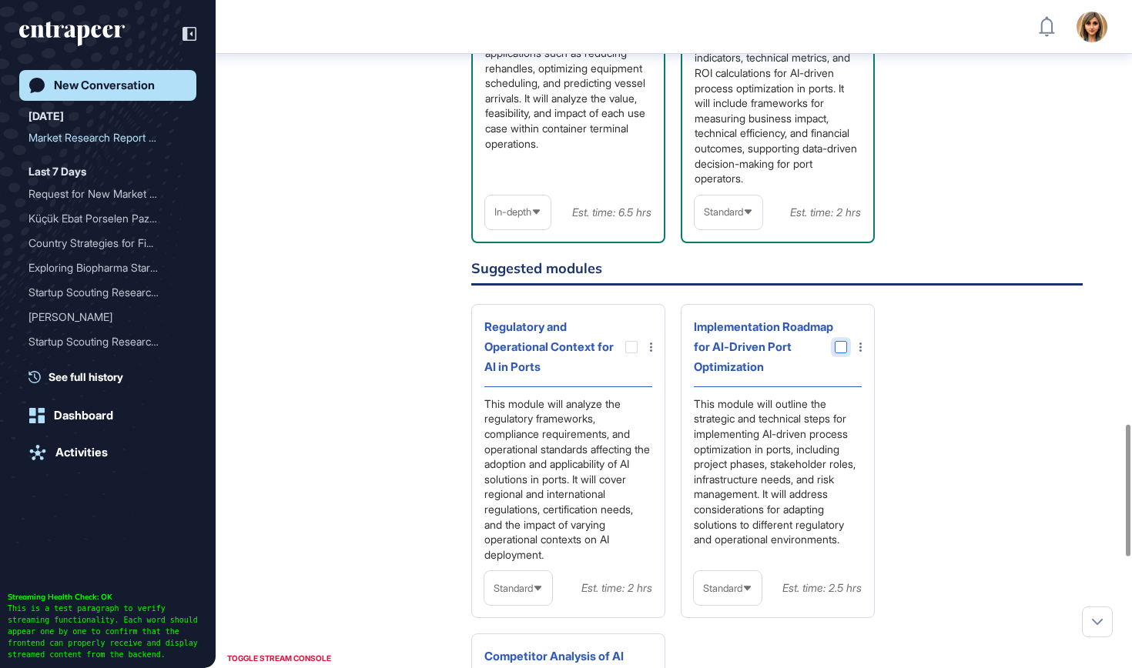
click at [839, 353] on div at bounding box center [841, 347] width 12 height 12
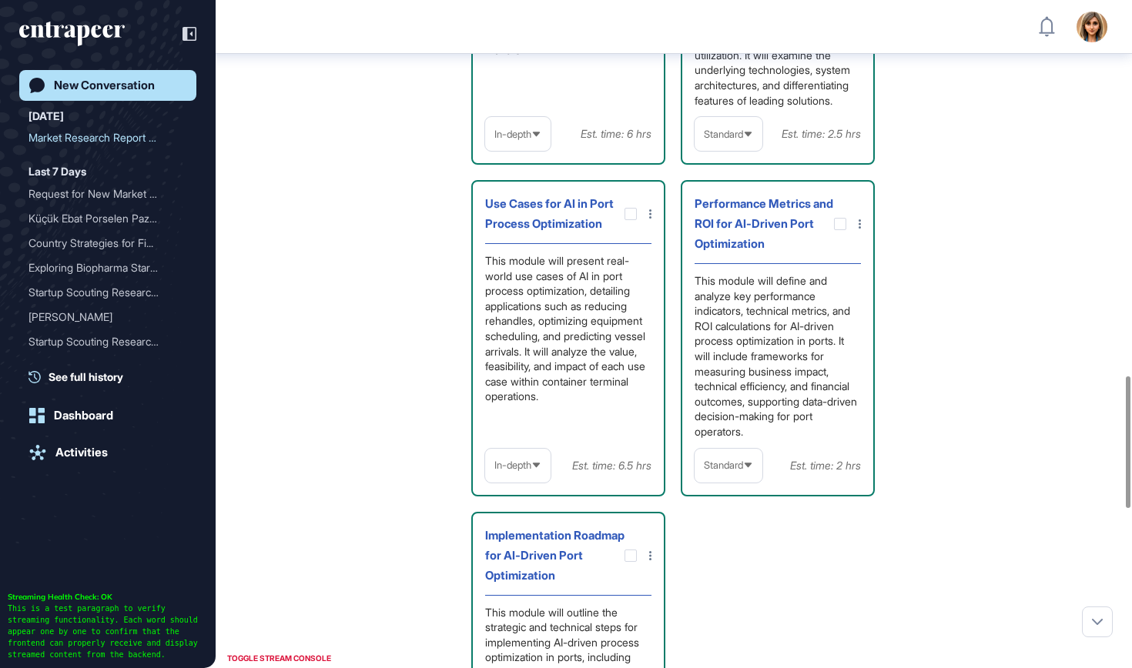
scroll to position [1900, 0]
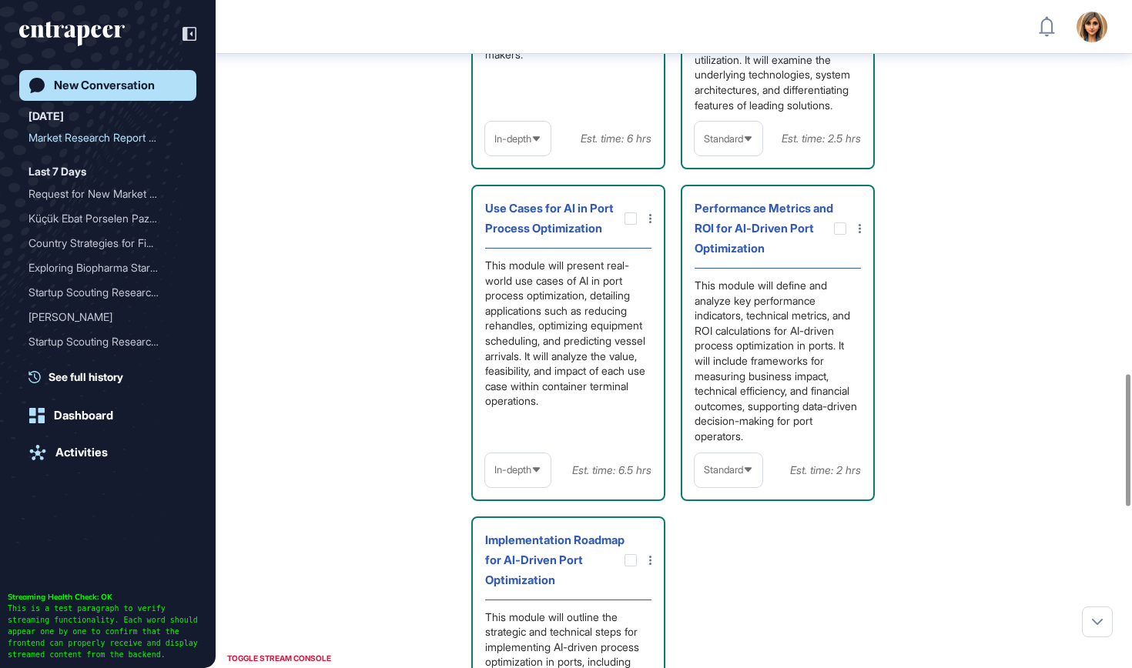
click at [745, 478] on div "Standard" at bounding box center [729, 470] width 68 height 30
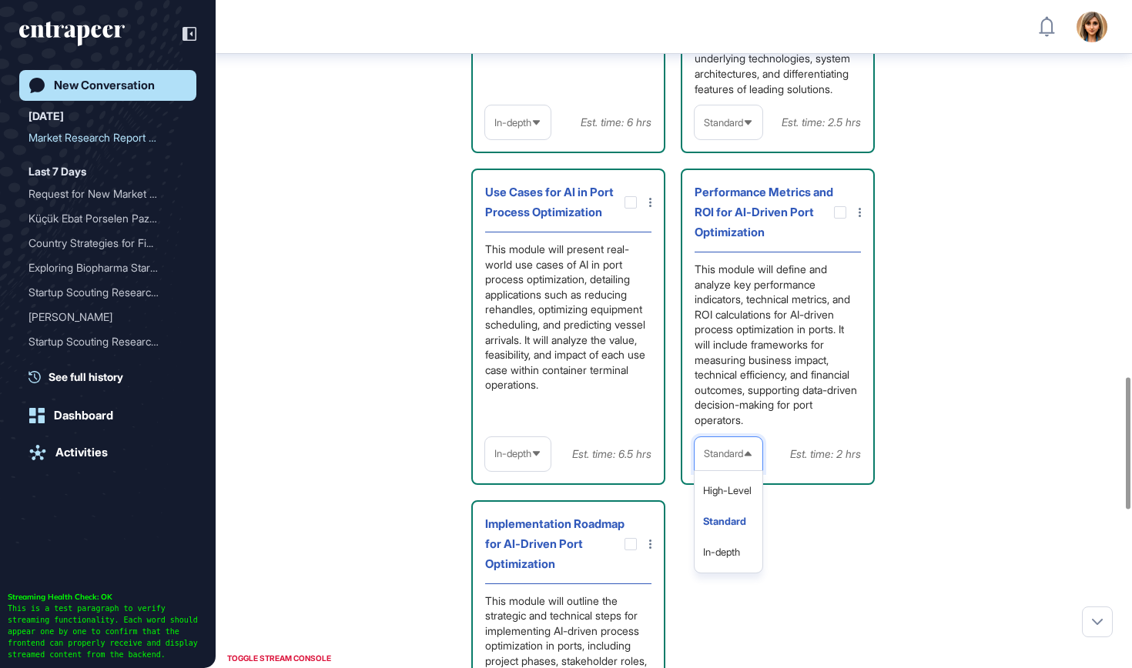
click at [888, 595] on div "Overview of AI-Driven Process Optimization in Ports This module will introduce …" at bounding box center [776, 106] width 611 height 1392
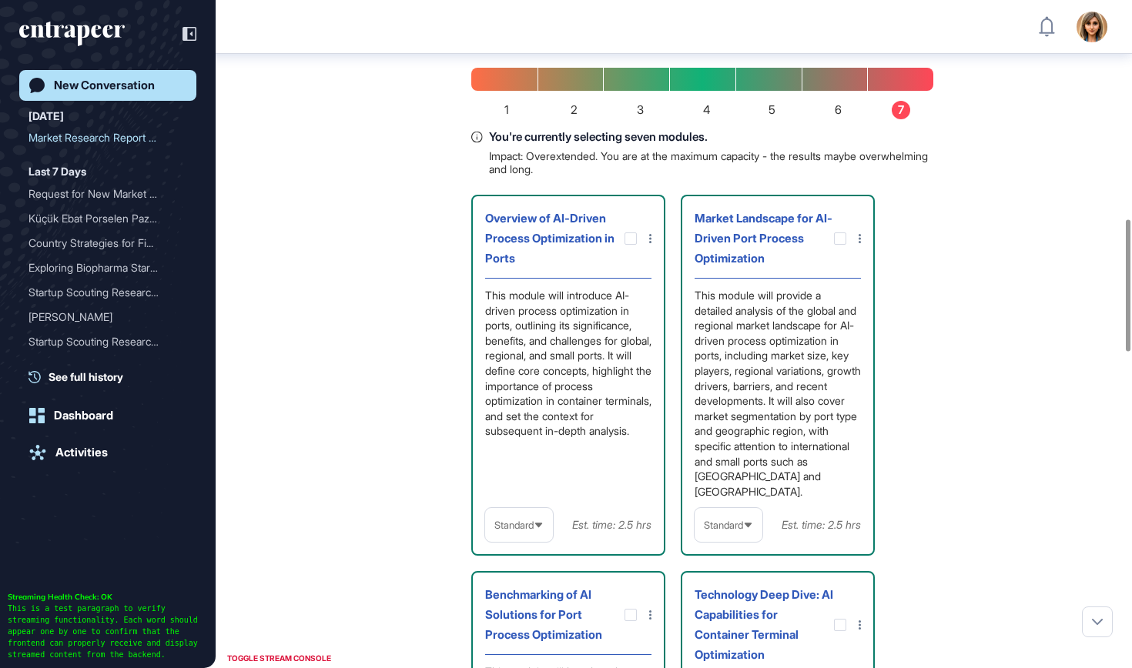
scroll to position [1112, 0]
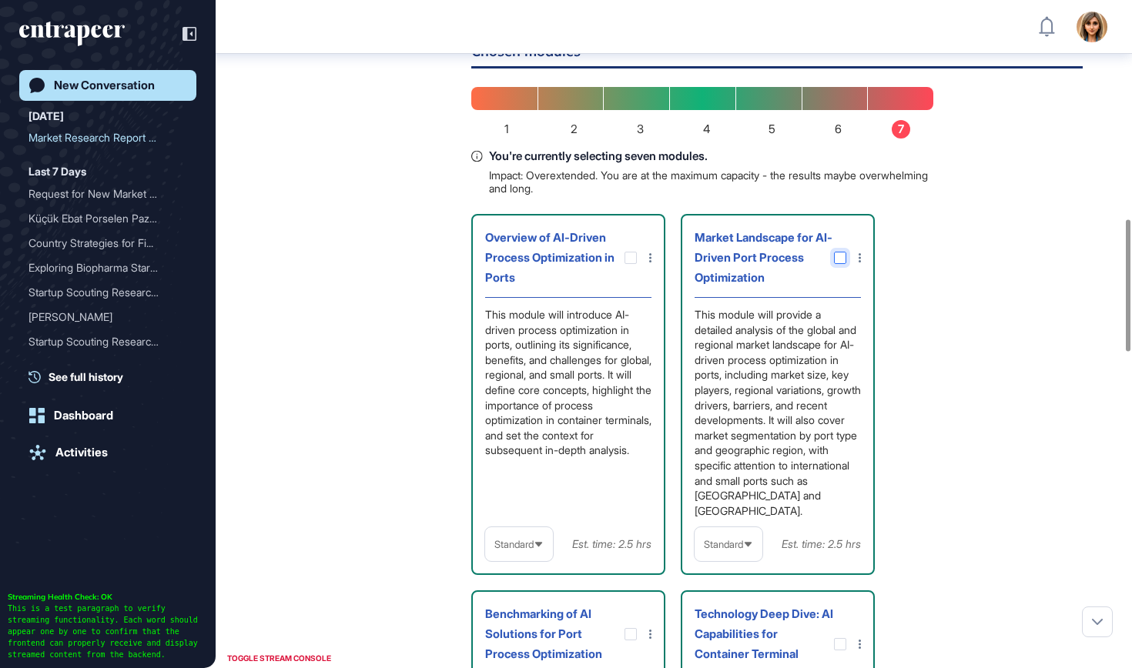
click at [0, 0] on icon at bounding box center [0, 0] width 0 height 0
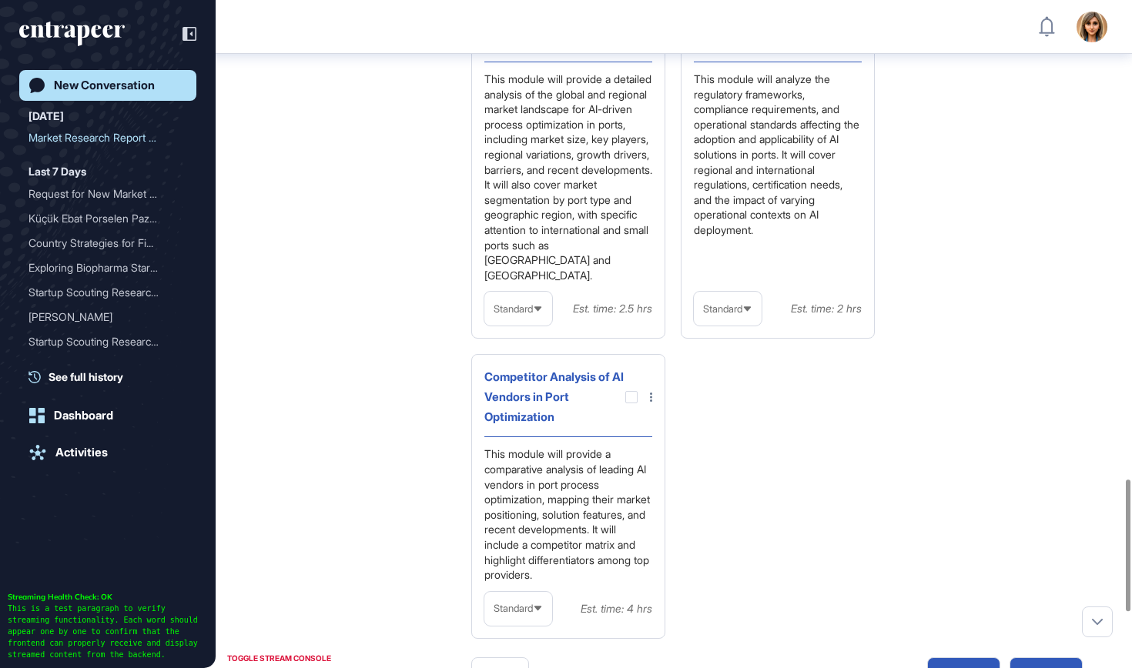
scroll to position [2460, 0]
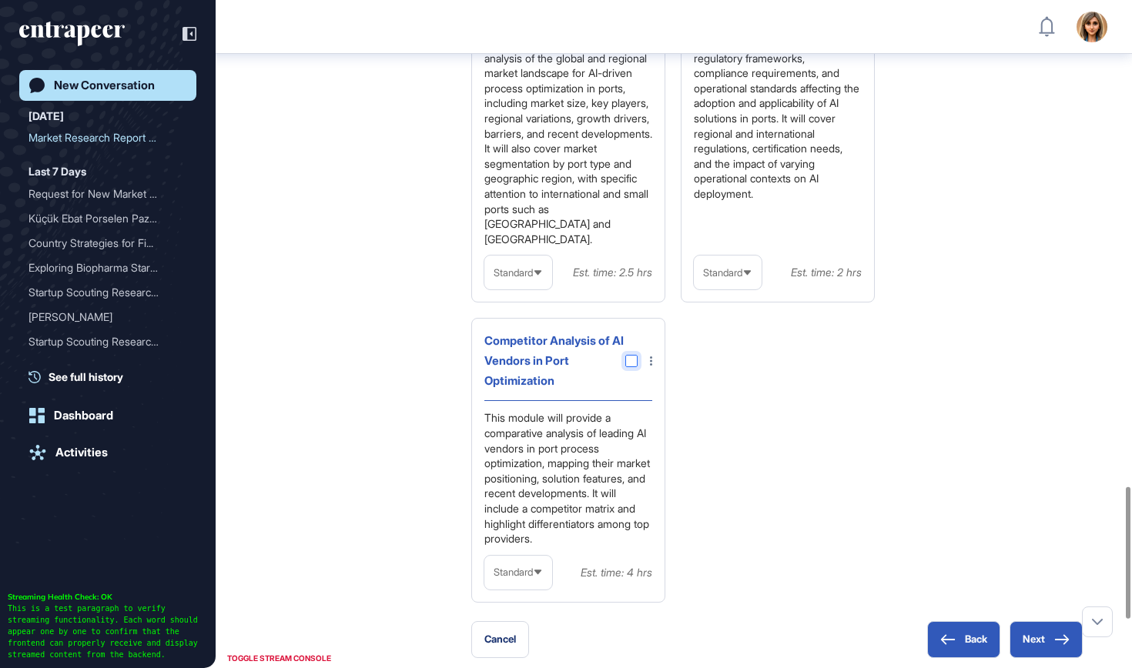
click at [636, 367] on div at bounding box center [631, 361] width 12 height 12
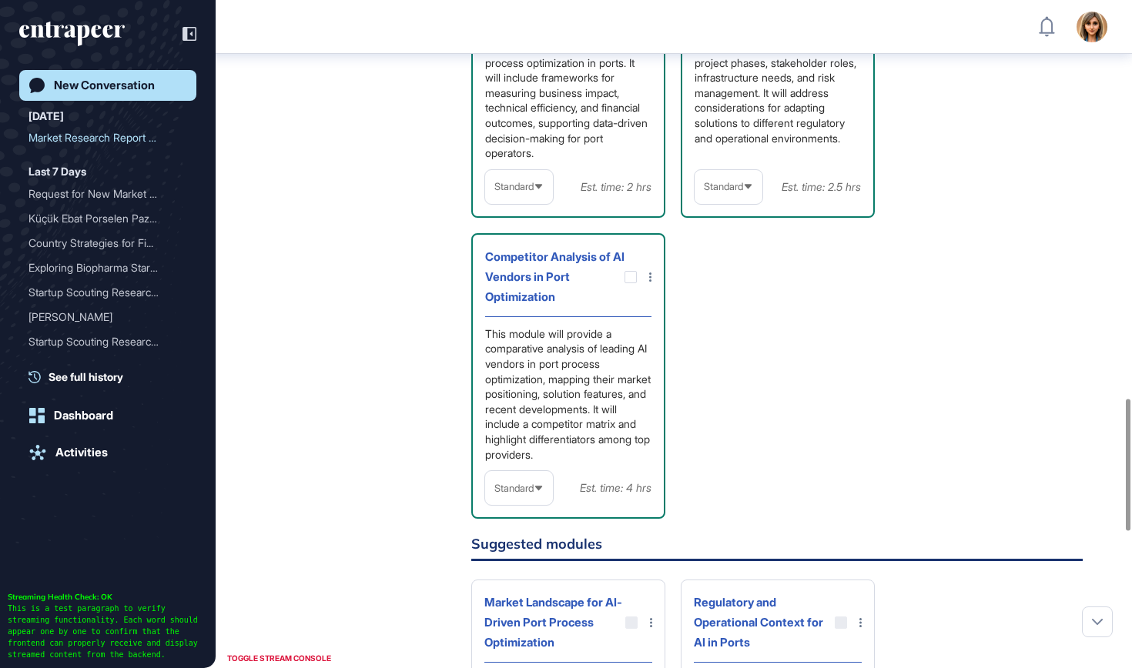
scroll to position [2251, 0]
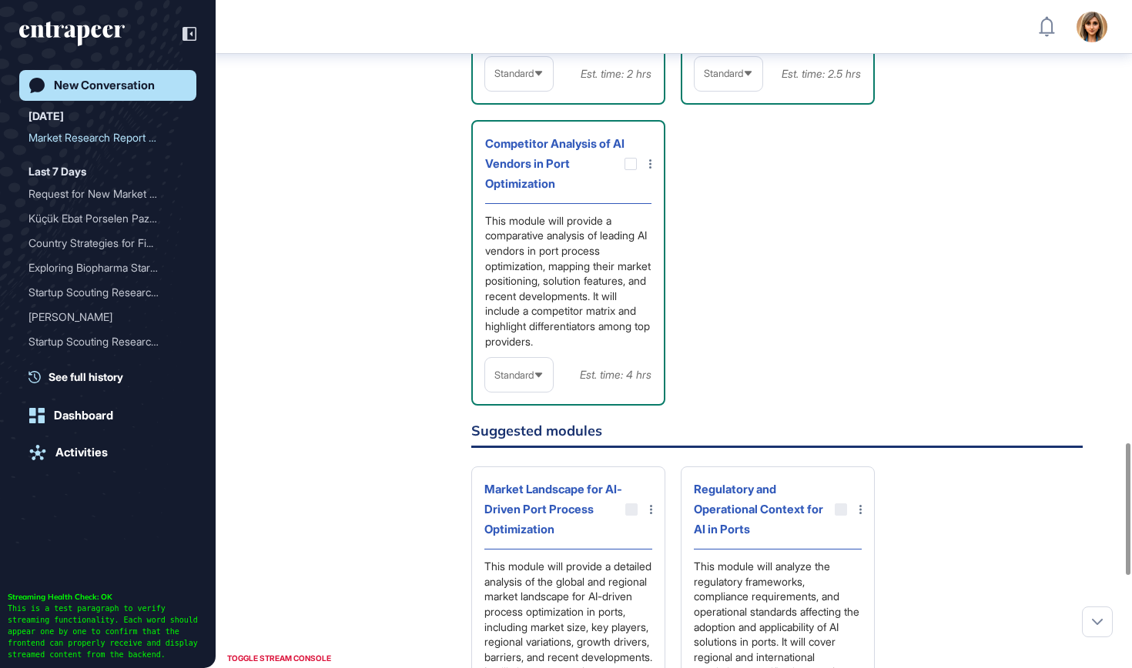
click at [514, 381] on span "Standard" at bounding box center [513, 376] width 39 height 12
click at [507, 489] on li "In-depth" at bounding box center [519, 473] width 59 height 31
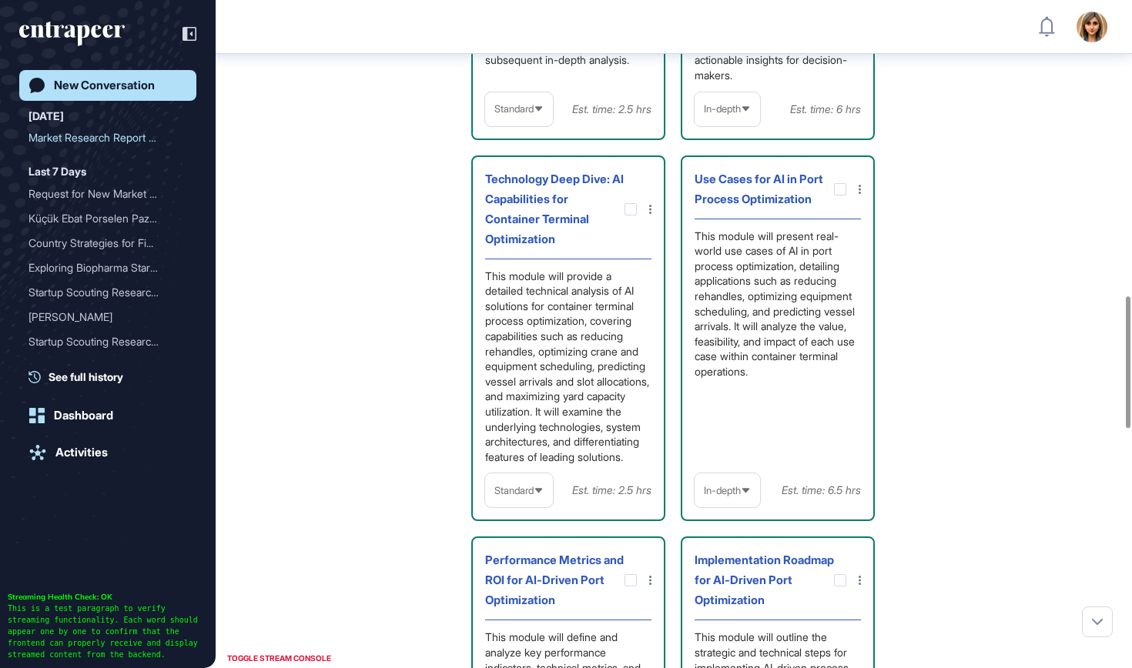
scroll to position [1503, 0]
click at [518, 496] on span "Standard" at bounding box center [513, 490] width 39 height 12
click at [513, 542] on li "High-Level" at bounding box center [519, 526] width 59 height 31
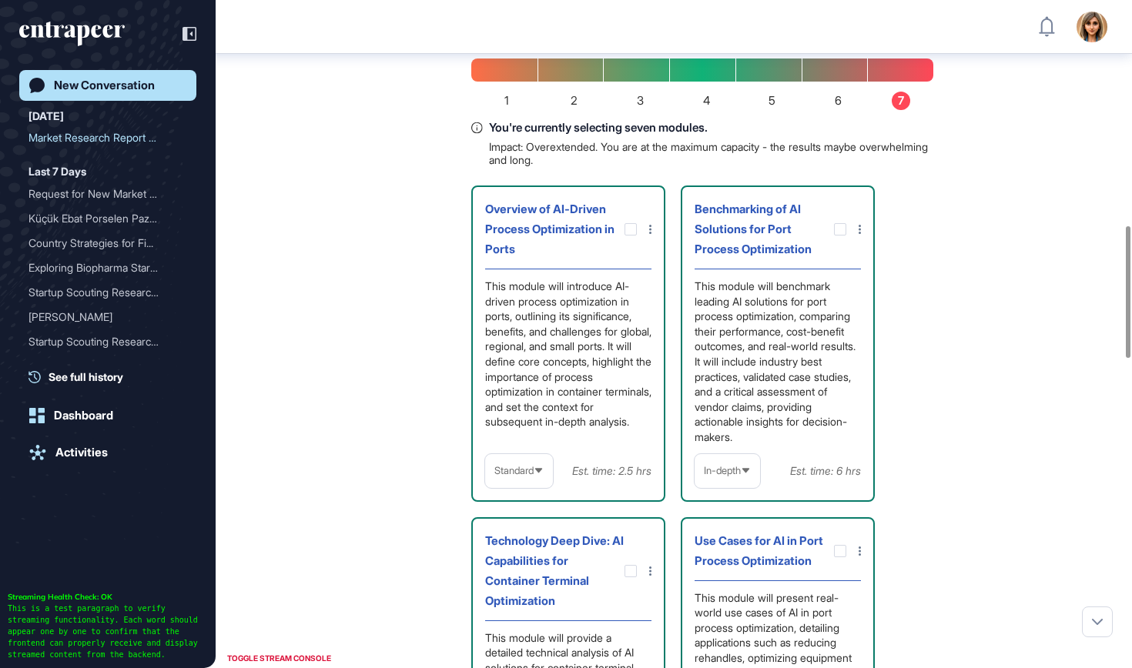
scroll to position [1145, 0]
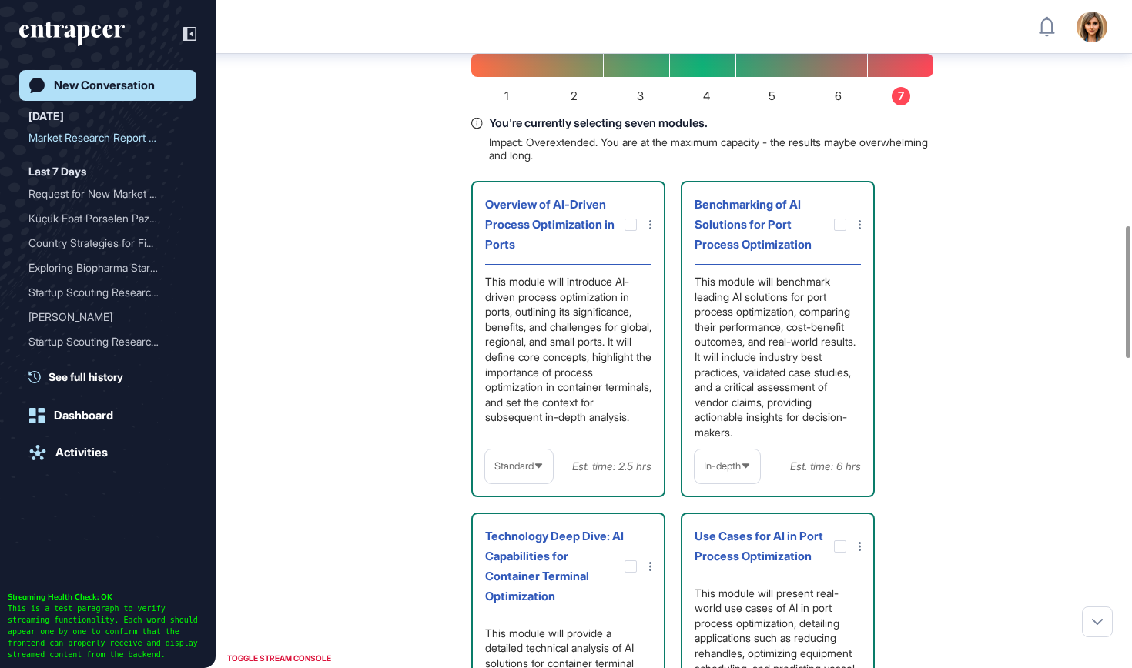
click at [517, 462] on span "Standard" at bounding box center [513, 467] width 39 height 12
click at [509, 501] on li "High-Level" at bounding box center [519, 503] width 59 height 31
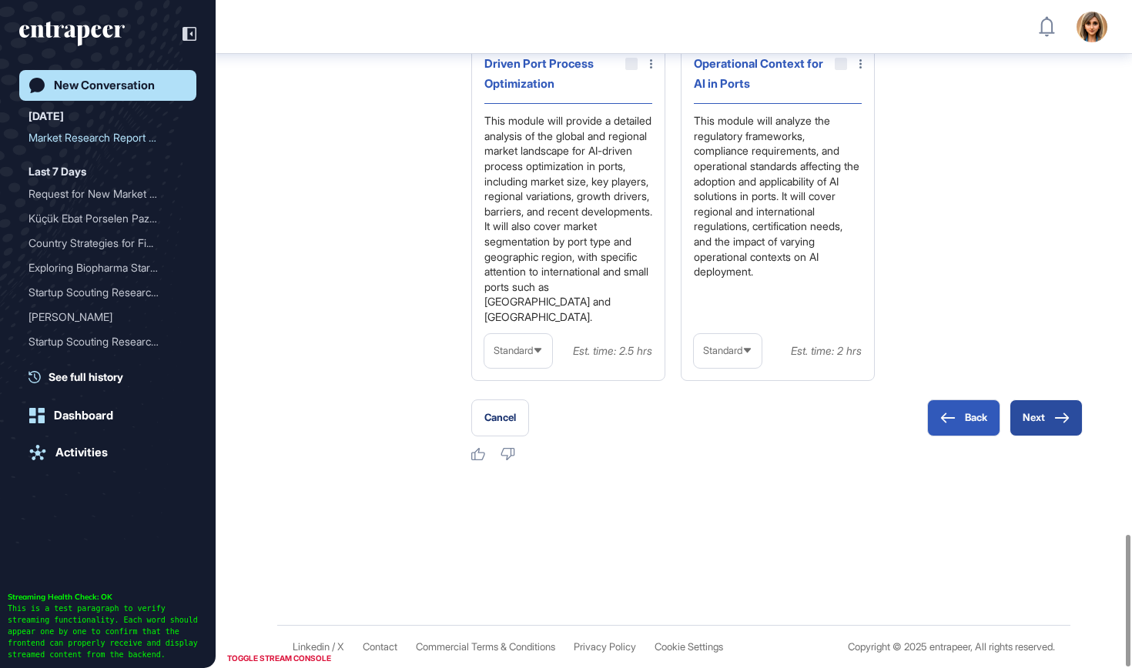
click at [1069, 415] on icon at bounding box center [1061, 418] width 15 height 11
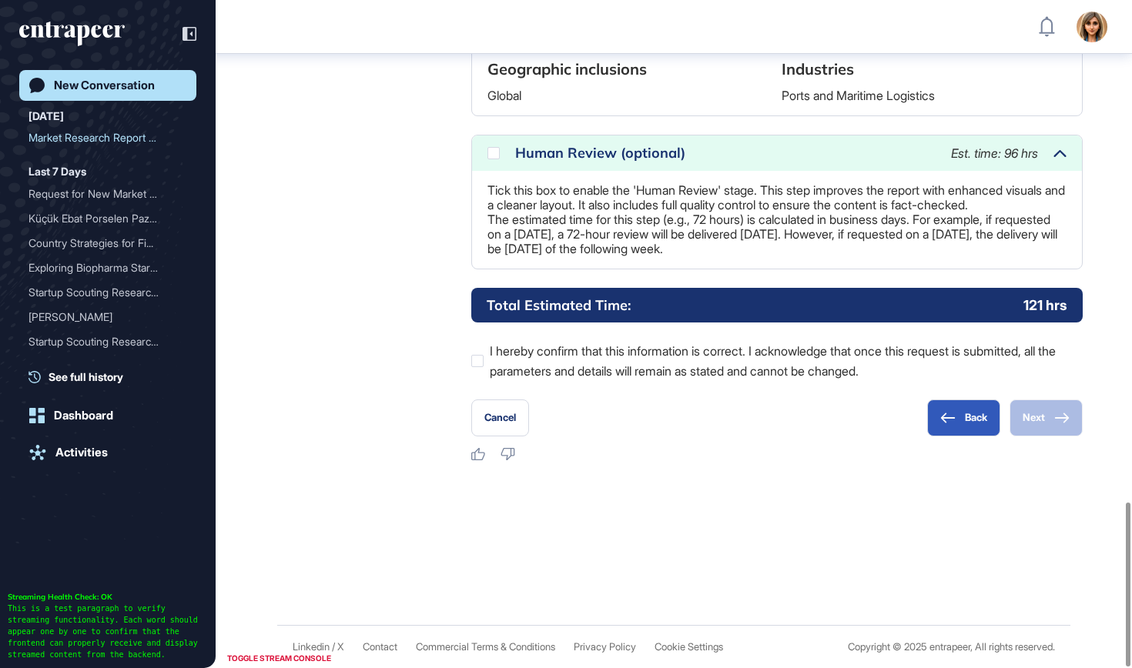
scroll to position [2041, 0]
click at [0, 0] on icon at bounding box center [0, 0] width 0 height 0
click at [701, 370] on label "I hereby confirm that this information is correct. I acknowledge that once this…" at bounding box center [776, 361] width 611 height 40
click at [1041, 409] on button "Next" at bounding box center [1046, 418] width 73 height 37
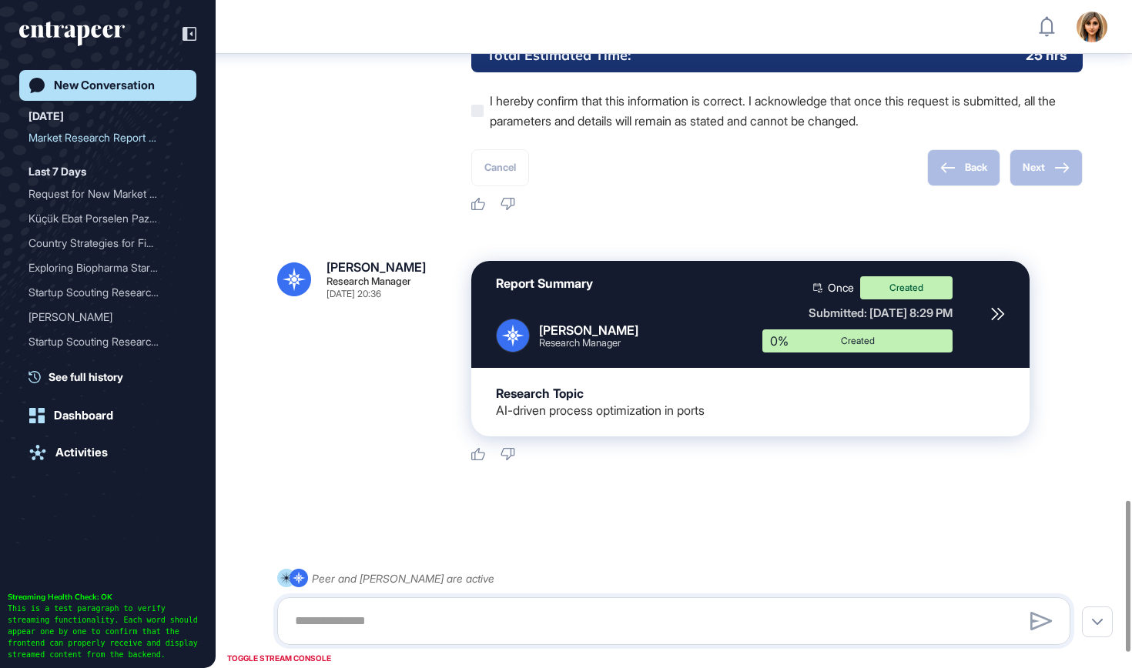
scroll to position [2211, 0]
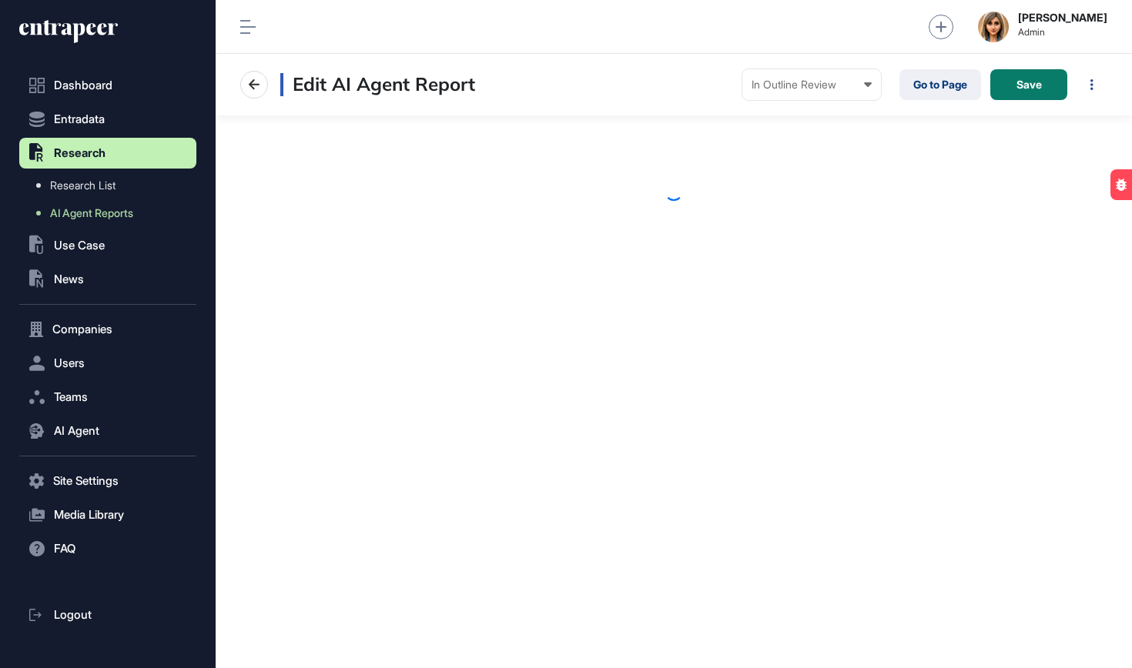
scroll to position [1, 1]
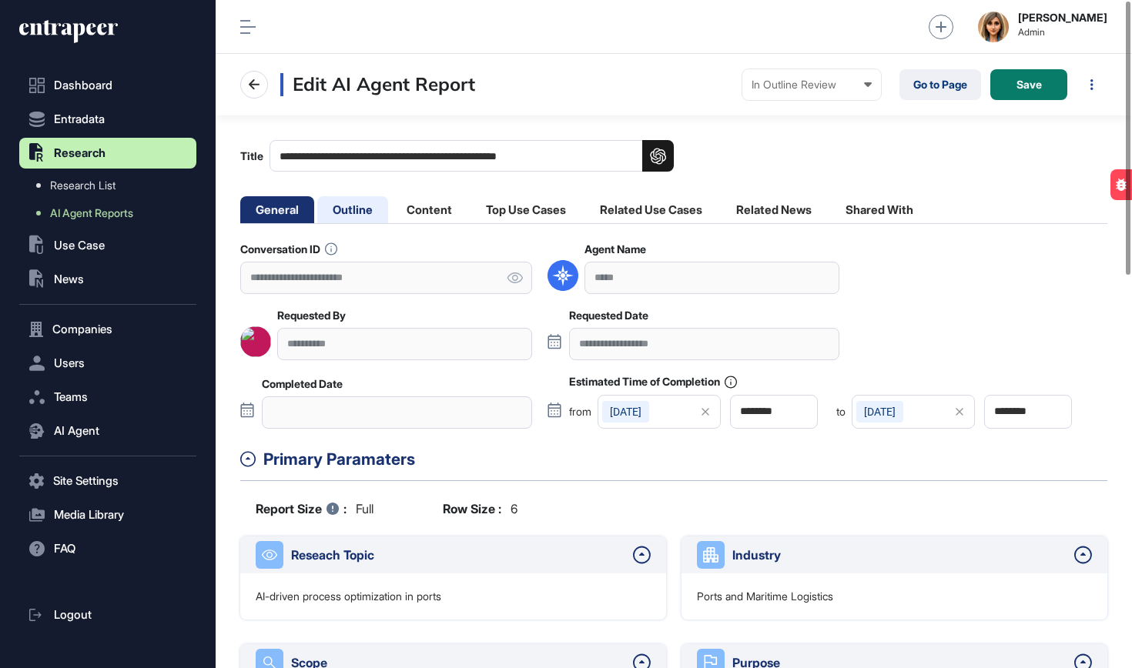
click at [359, 209] on li "Outline" at bounding box center [352, 209] width 71 height 27
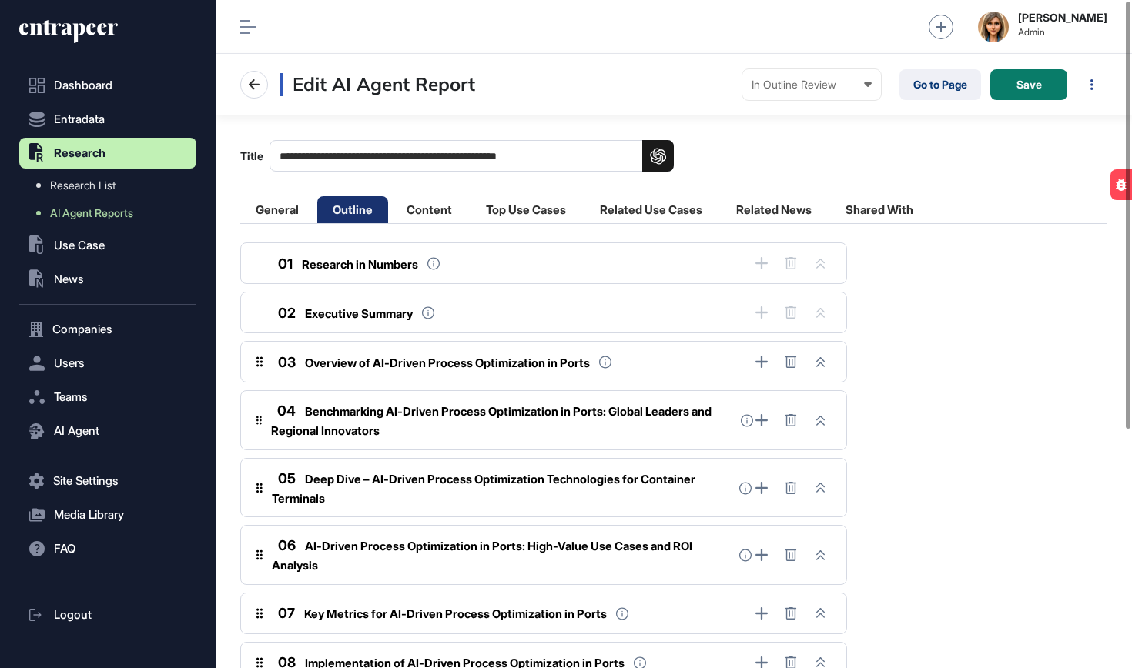
click at [528, 367] on span "Overview of AI-Driven Process Optimization in Ports" at bounding box center [447, 363] width 285 height 15
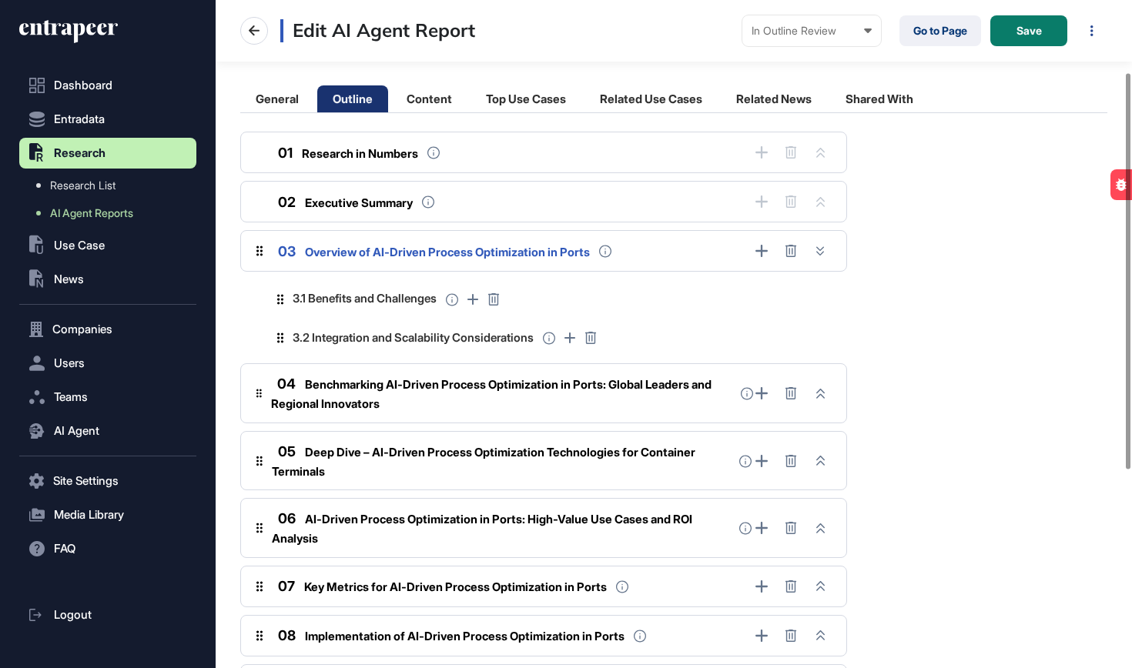
scroll to position [122, 0]
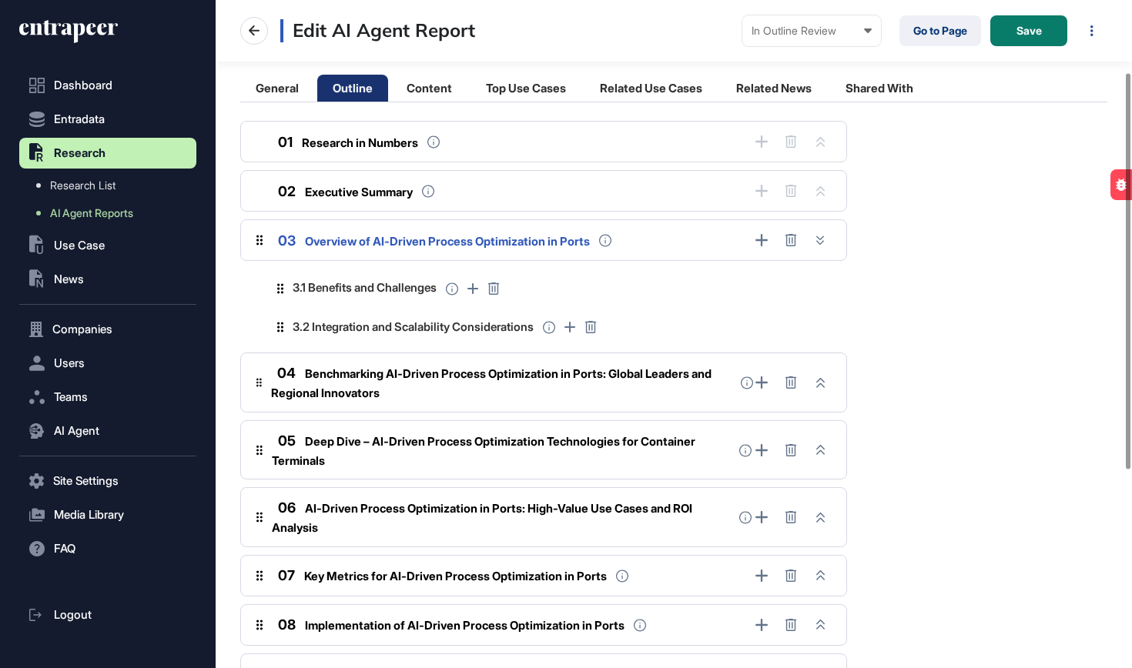
click at [513, 390] on div "04 Benchmarking AI-Driven Process Optimization in Ports: Global Leaders and Reg…" at bounding box center [501, 383] width 461 height 40
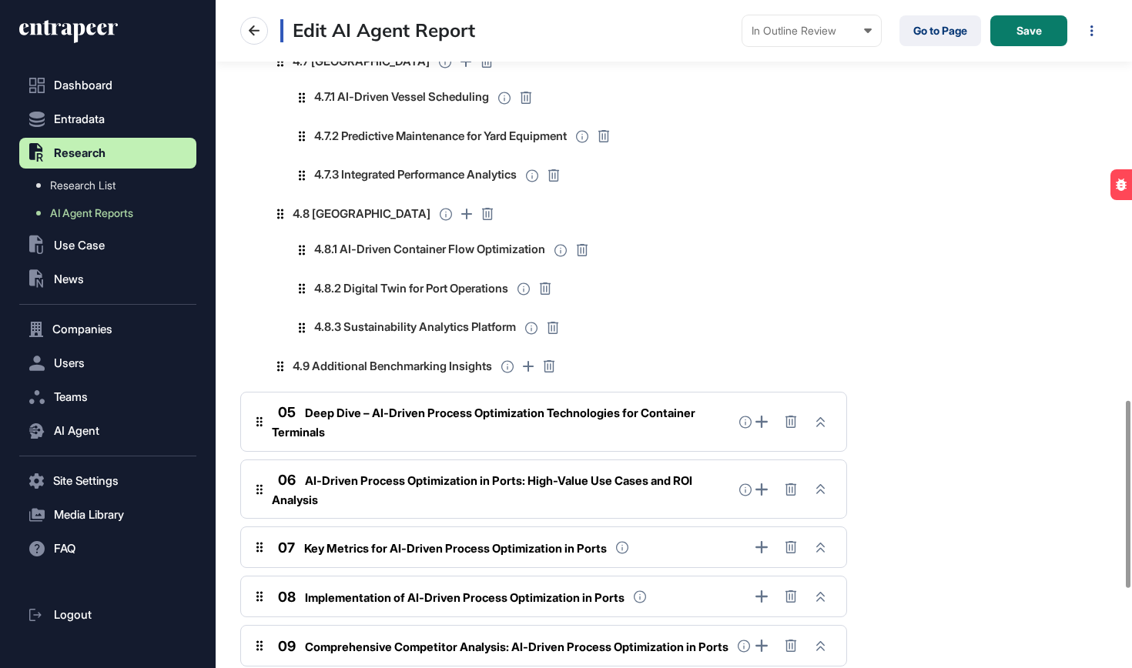
scroll to position [1432, 0]
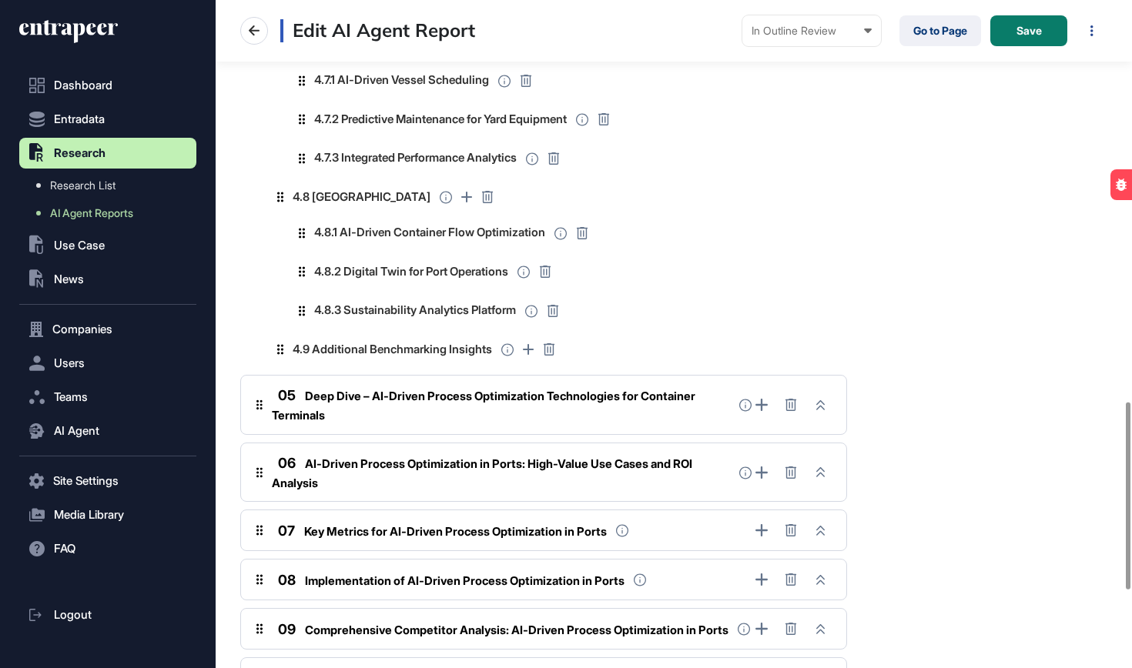
click at [500, 400] on div "05 Deep Dive – AI-Driven Process Optimization Technologies for Container Termin…" at bounding box center [501, 405] width 458 height 40
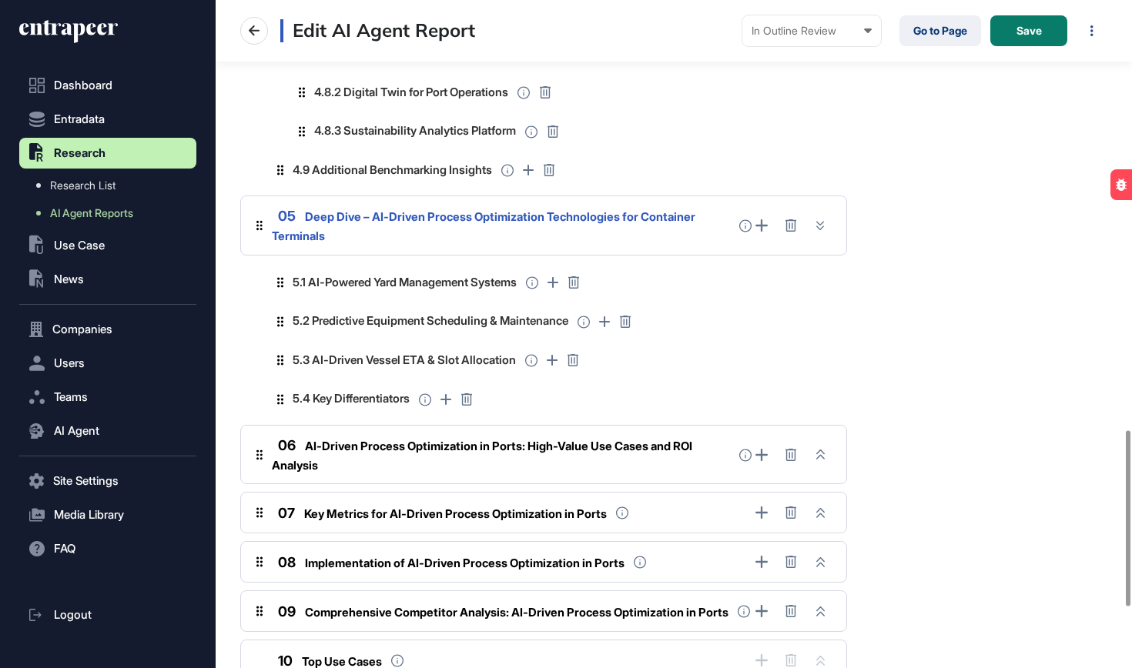
scroll to position [1656, 0]
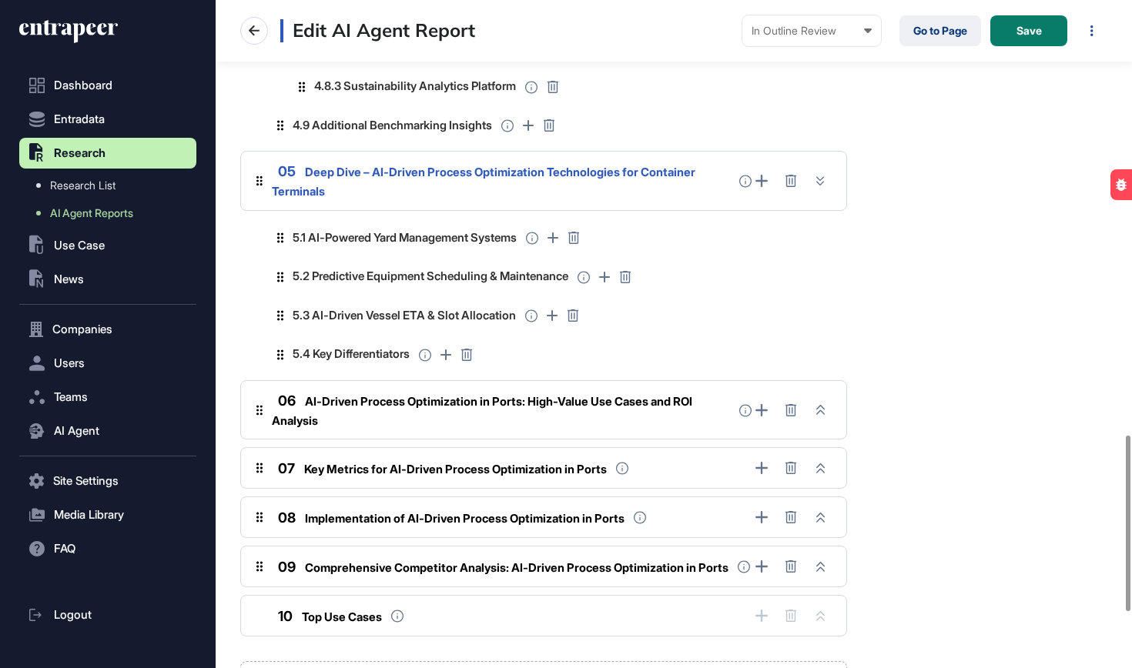
click at [479, 394] on span "AI-Driven Process Optimization in Ports: High-Value Use Cases and ROI Analysis" at bounding box center [482, 411] width 420 height 34
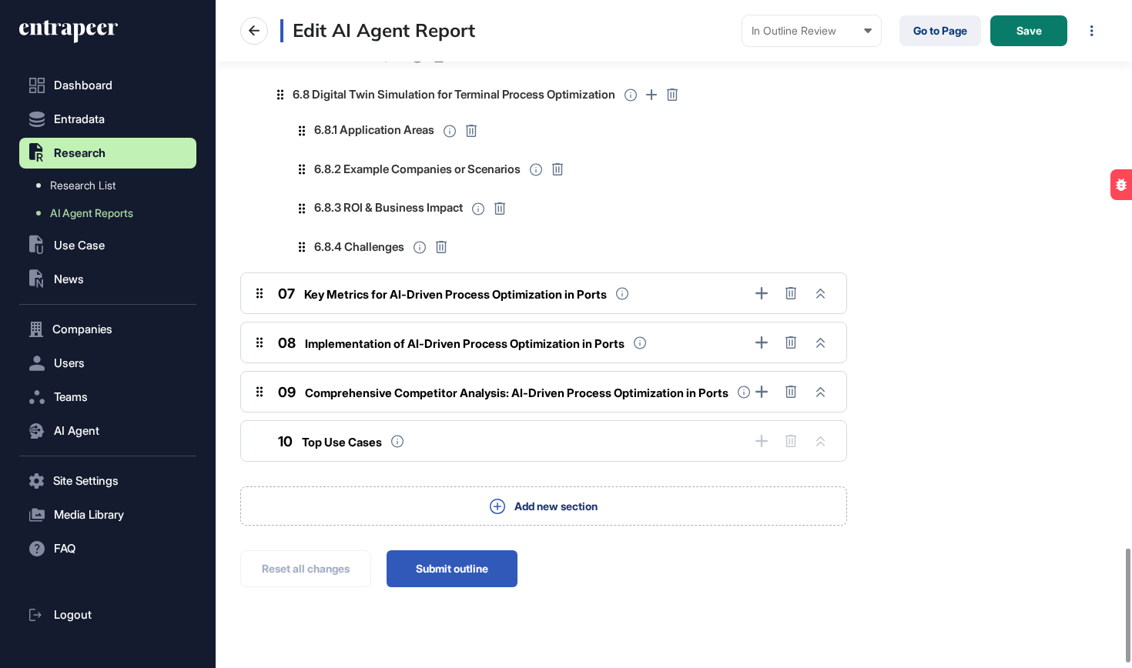
scroll to position [3214, 0]
click at [502, 281] on div "07 Key Metrics for AI-Driven Process Optimization in Ports" at bounding box center [543, 294] width 607 height 42
click at [500, 337] on span "Implementation of AI-Driven Process Optimization in Ports" at bounding box center [465, 344] width 320 height 15
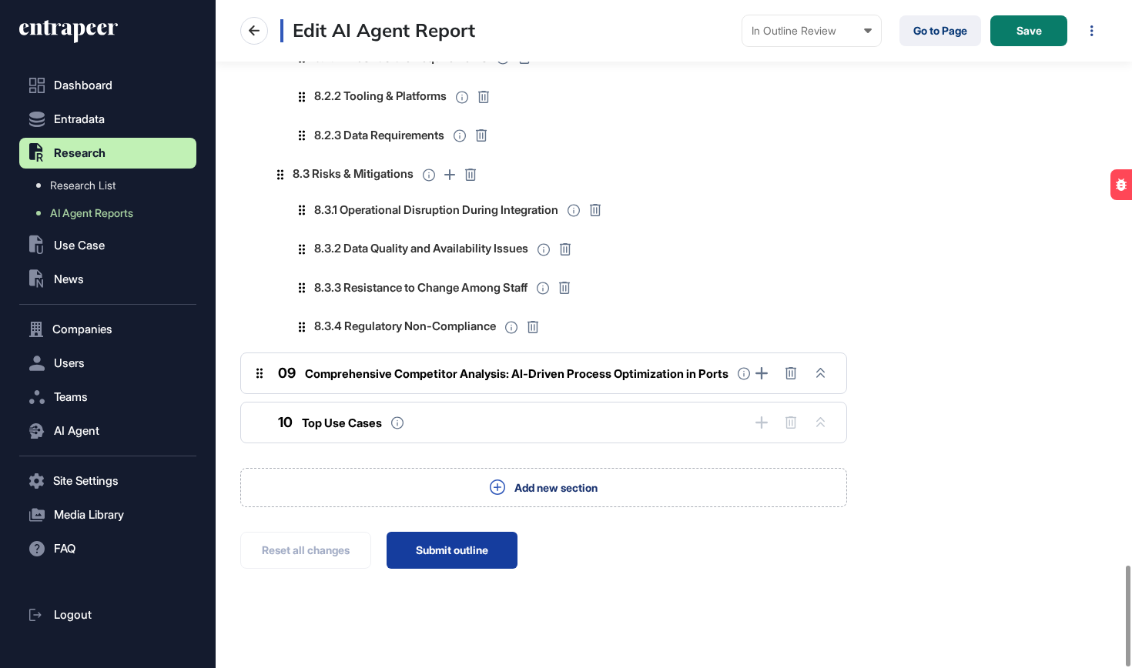
scroll to position [3736, 0]
click at [439, 538] on button "Submit outline" at bounding box center [452, 551] width 131 height 37
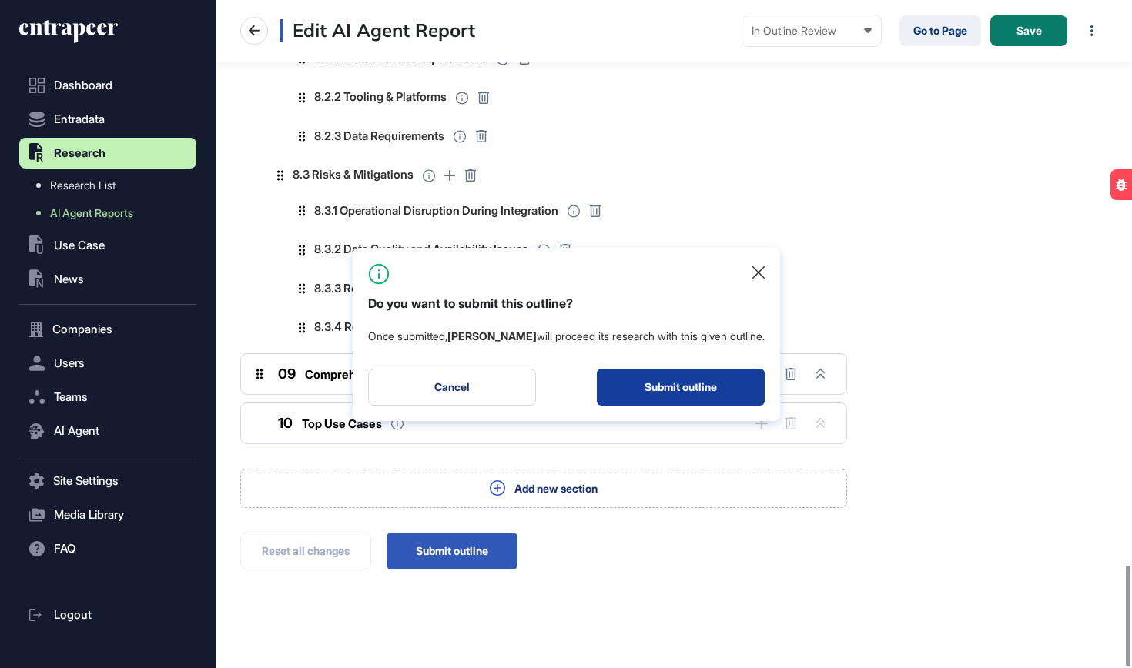
click at [670, 393] on button "Submit outline" at bounding box center [681, 387] width 168 height 37
